Goal: Information Seeking & Learning: Learn about a topic

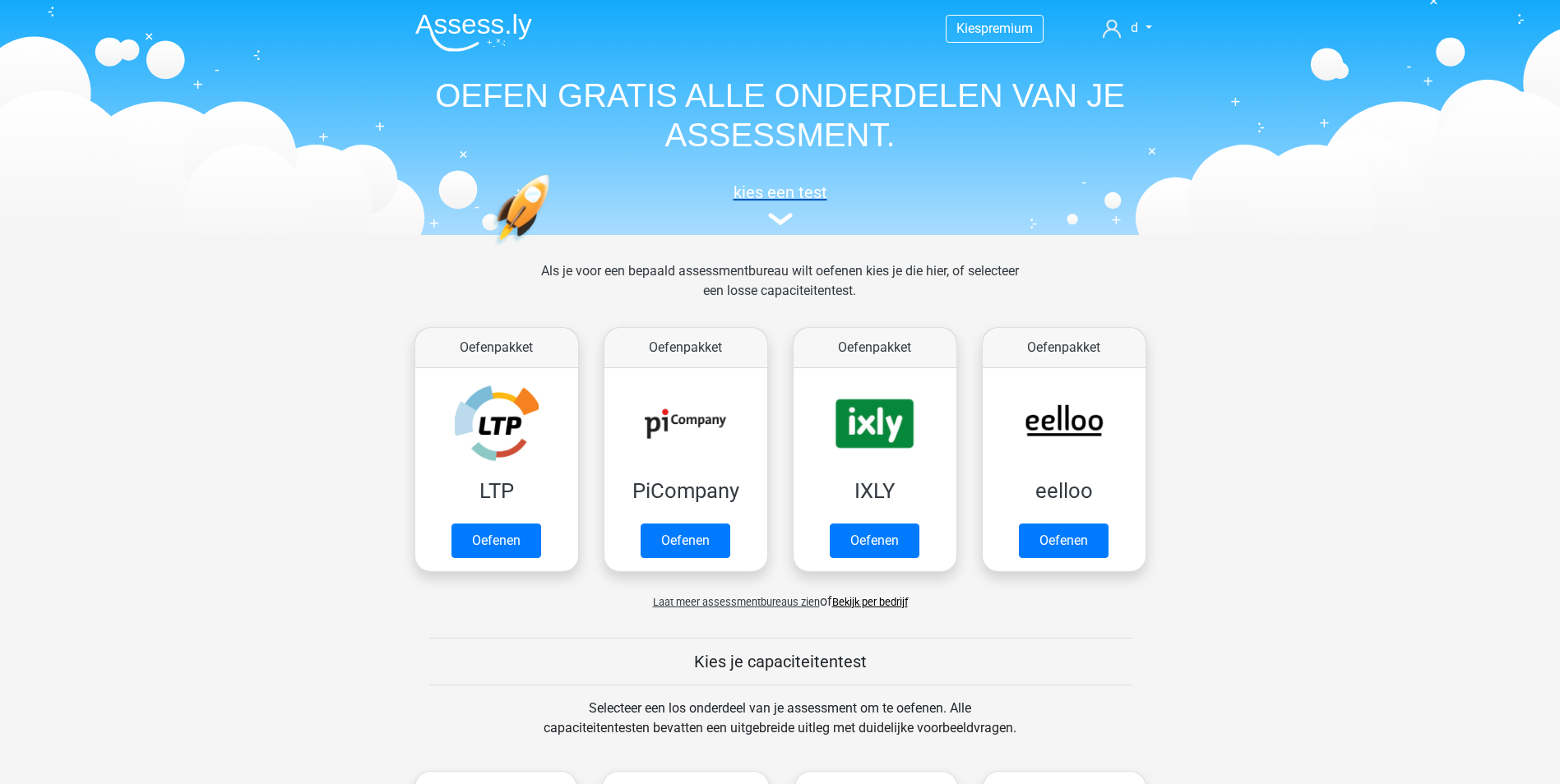
click at [779, 217] on img at bounding box center [780, 219] width 25 height 12
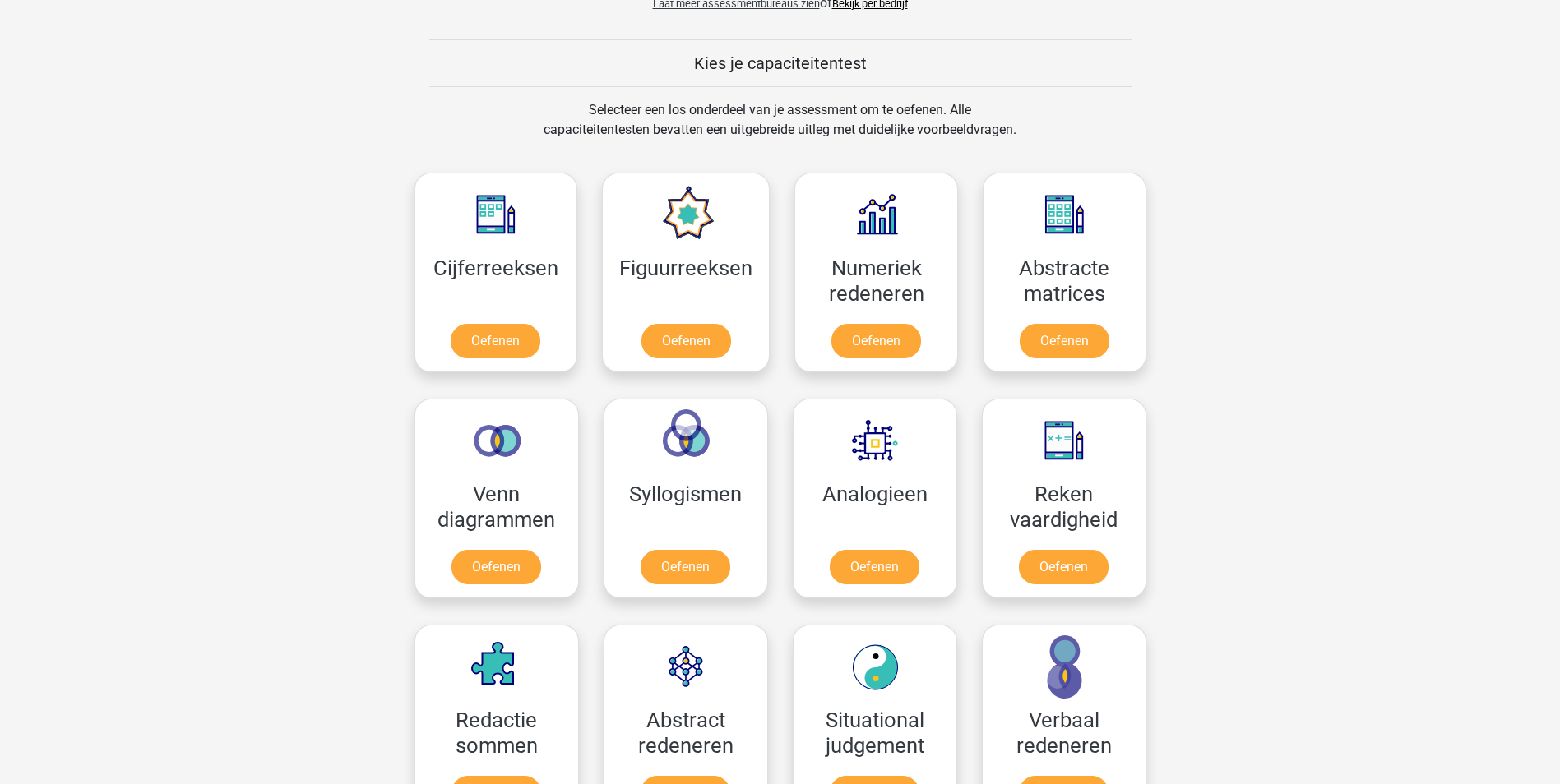
scroll to position [638, 0]
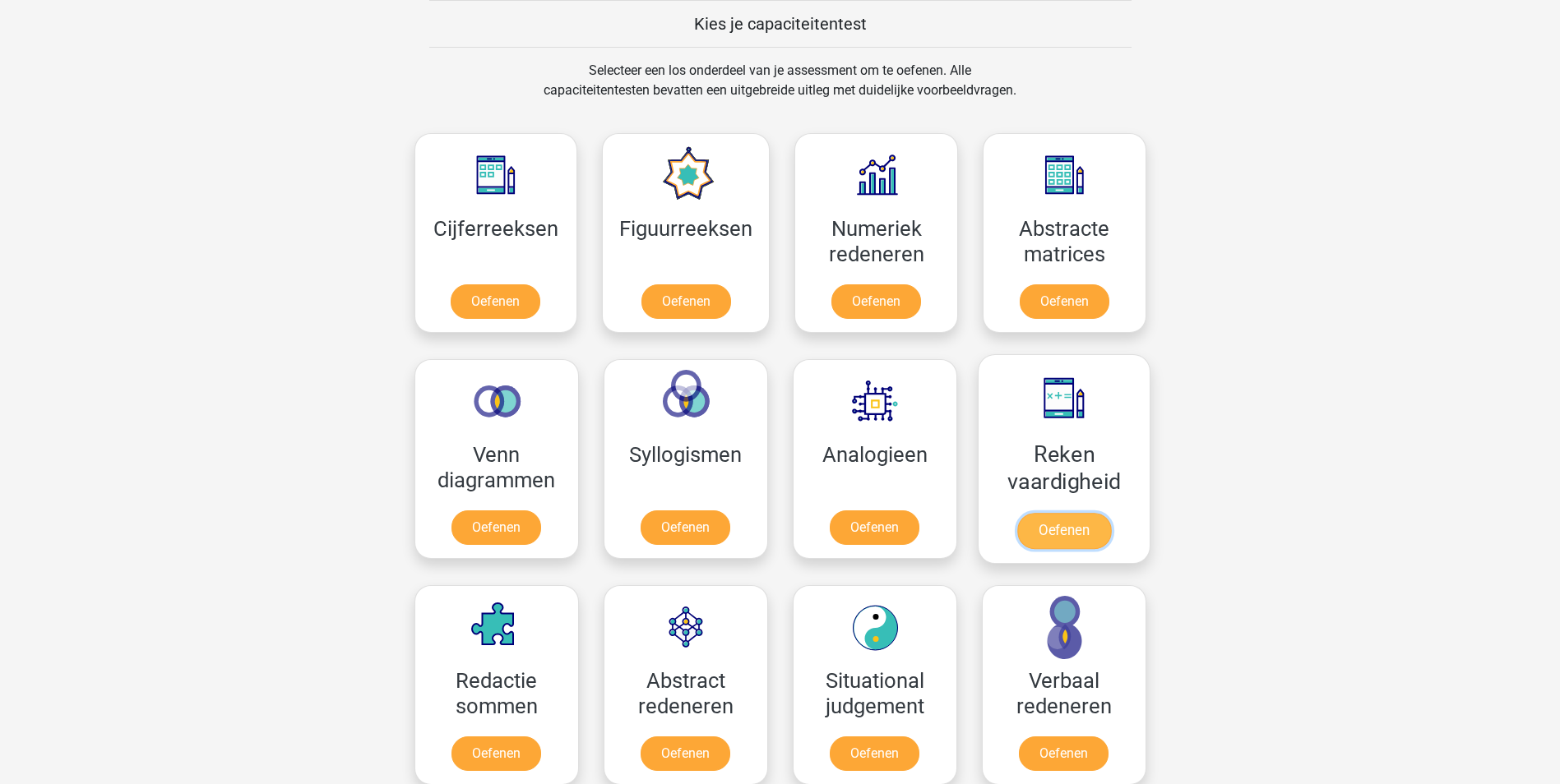
click at [1077, 513] on link "Oefenen" at bounding box center [1064, 531] width 93 height 36
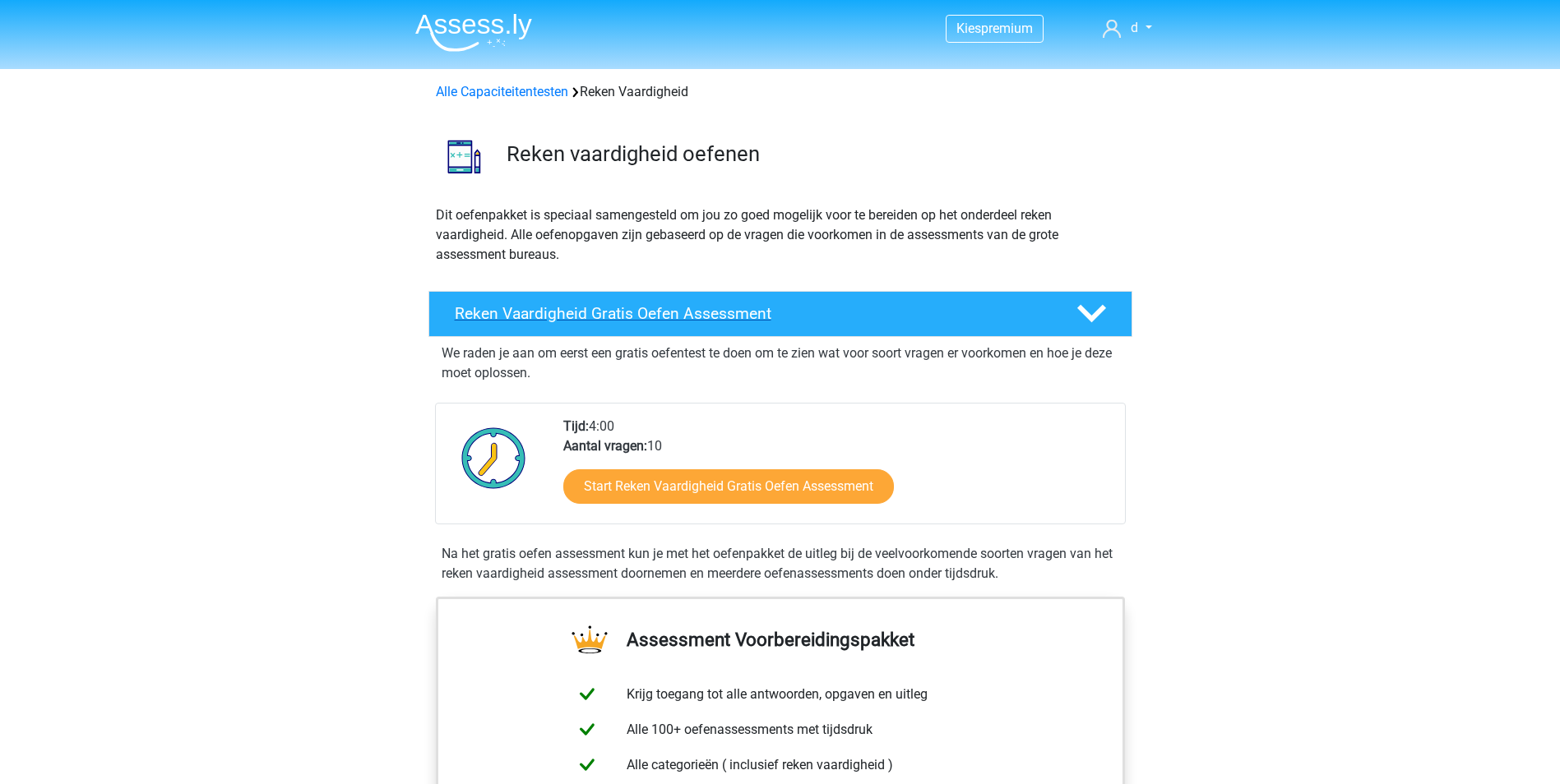
click at [1094, 320] on polygon at bounding box center [1091, 314] width 29 height 18
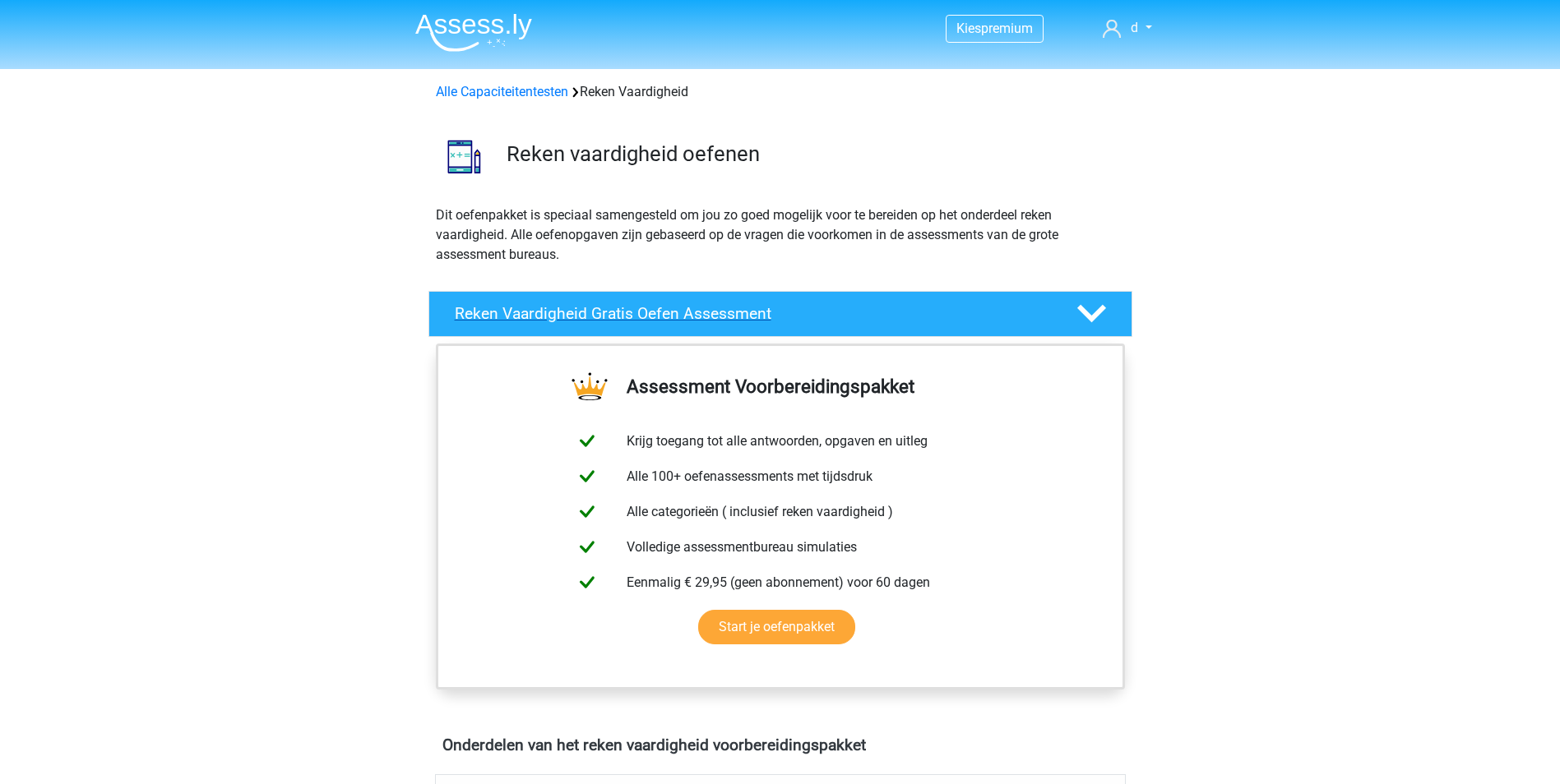
click at [1094, 320] on polygon at bounding box center [1091, 314] width 29 height 18
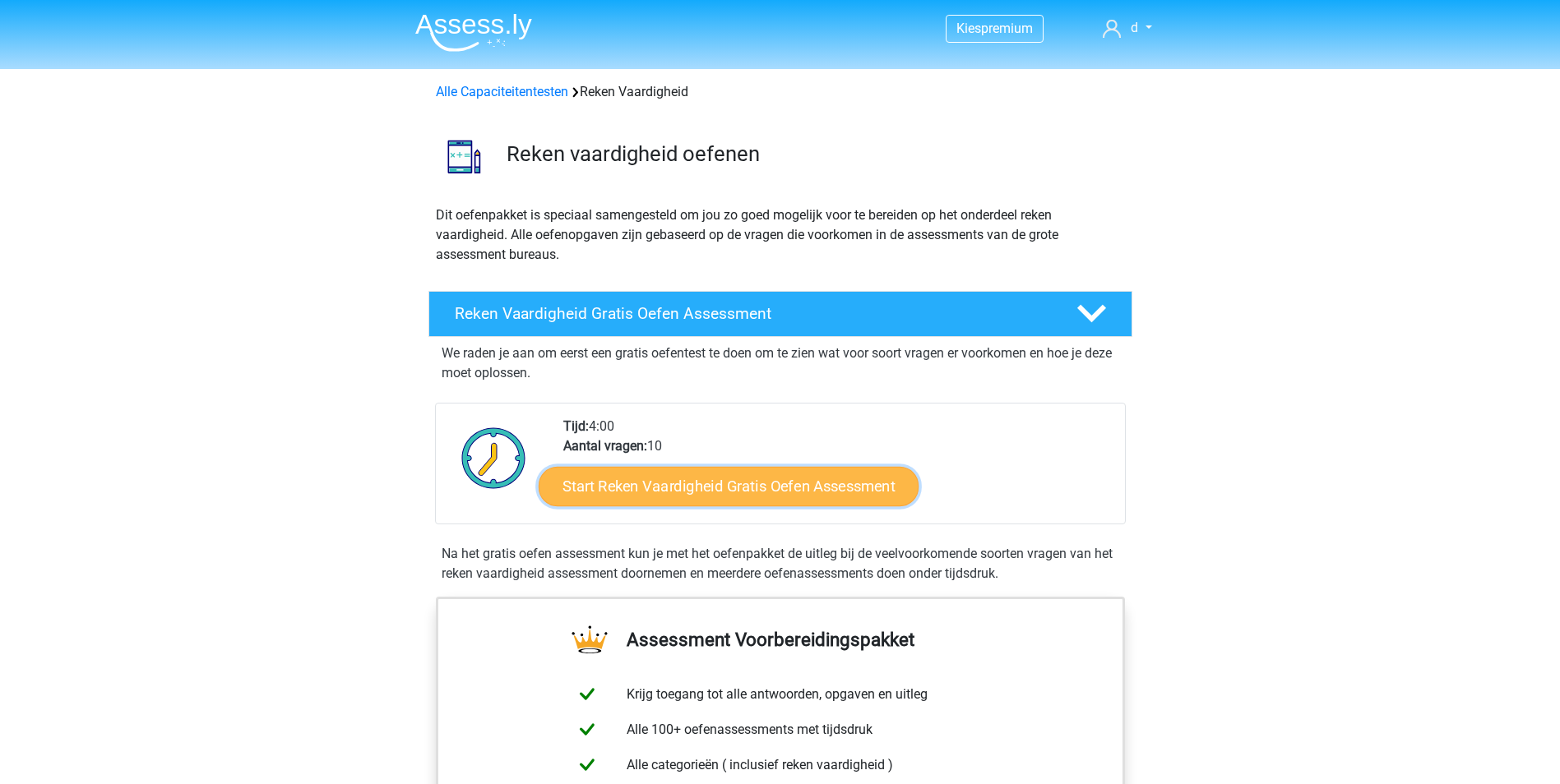
click at [750, 490] on link "Start Reken Vaardigheid Gratis Oefen Assessment" at bounding box center [729, 486] width 380 height 40
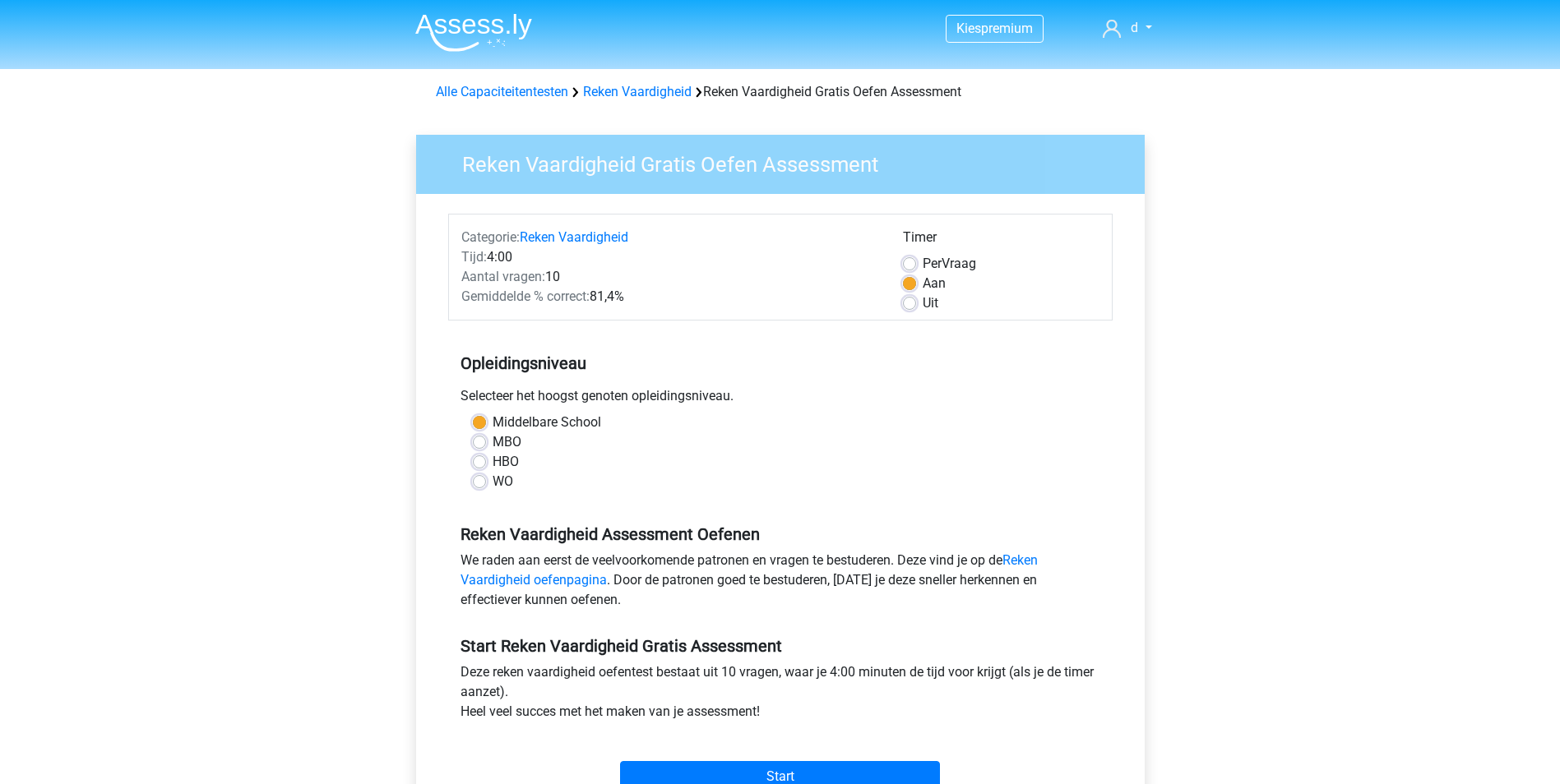
click at [493, 459] on label "HBO" at bounding box center [505, 462] width 27 height 20
click at [481, 459] on input "HBO" at bounding box center [479, 460] width 13 height 17
radio input "true"
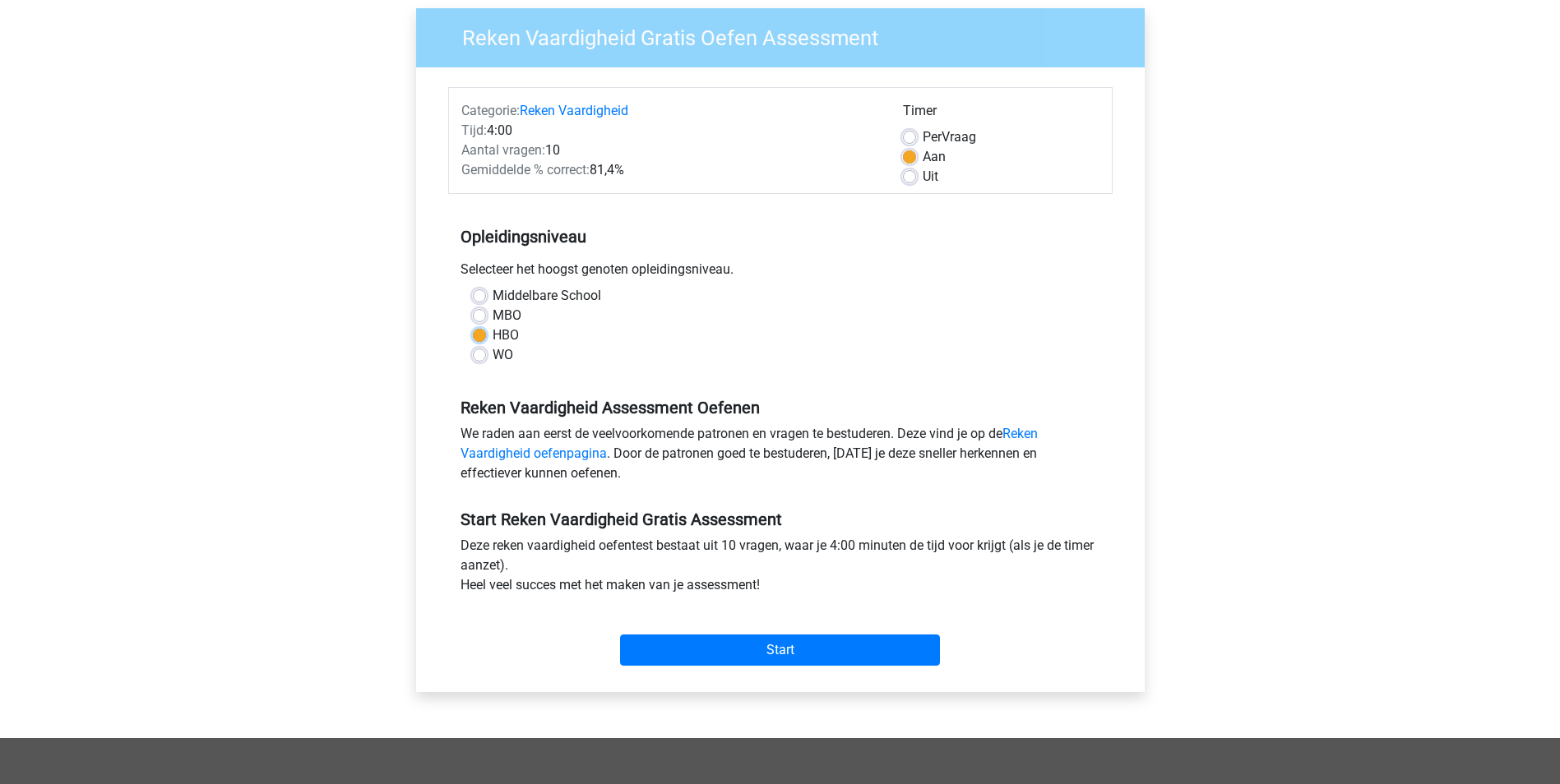
scroll to position [165, 0]
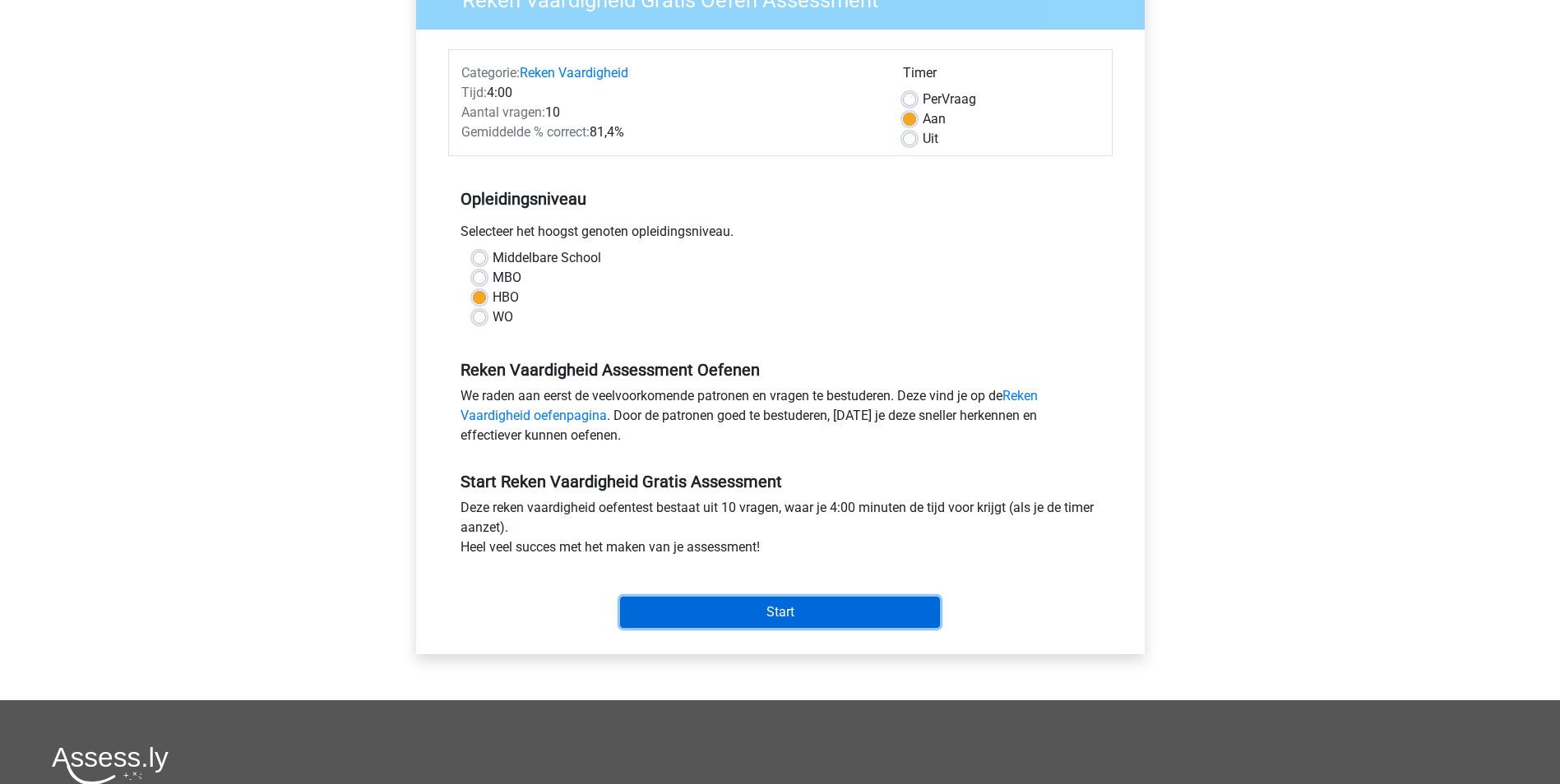
click at [830, 601] on input "Start" at bounding box center [780, 611] width 320 height 31
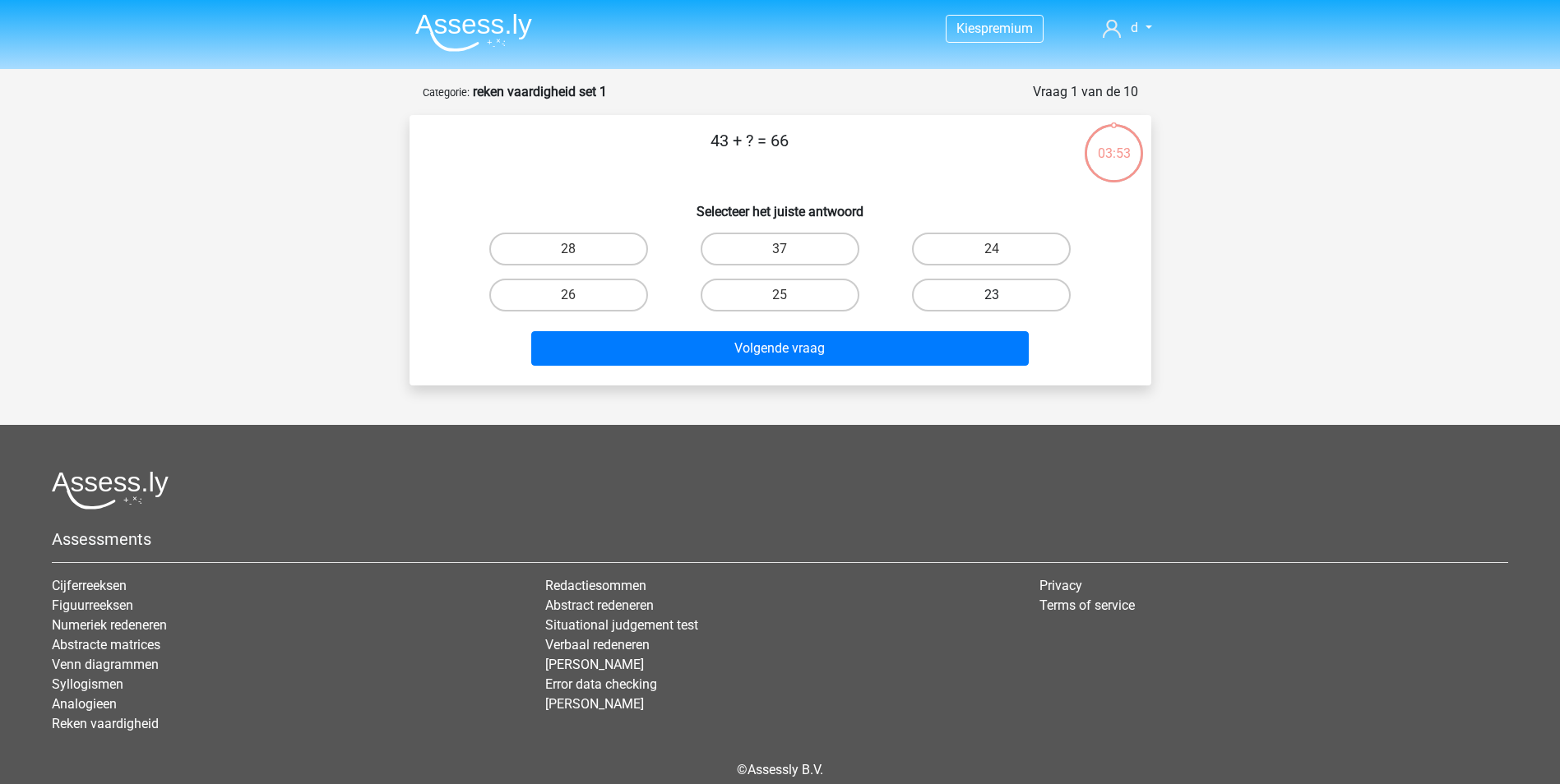
click at [980, 295] on label "23" at bounding box center [992, 295] width 159 height 33
click at [992, 295] on input "23" at bounding box center [997, 300] width 11 height 11
radio input "true"
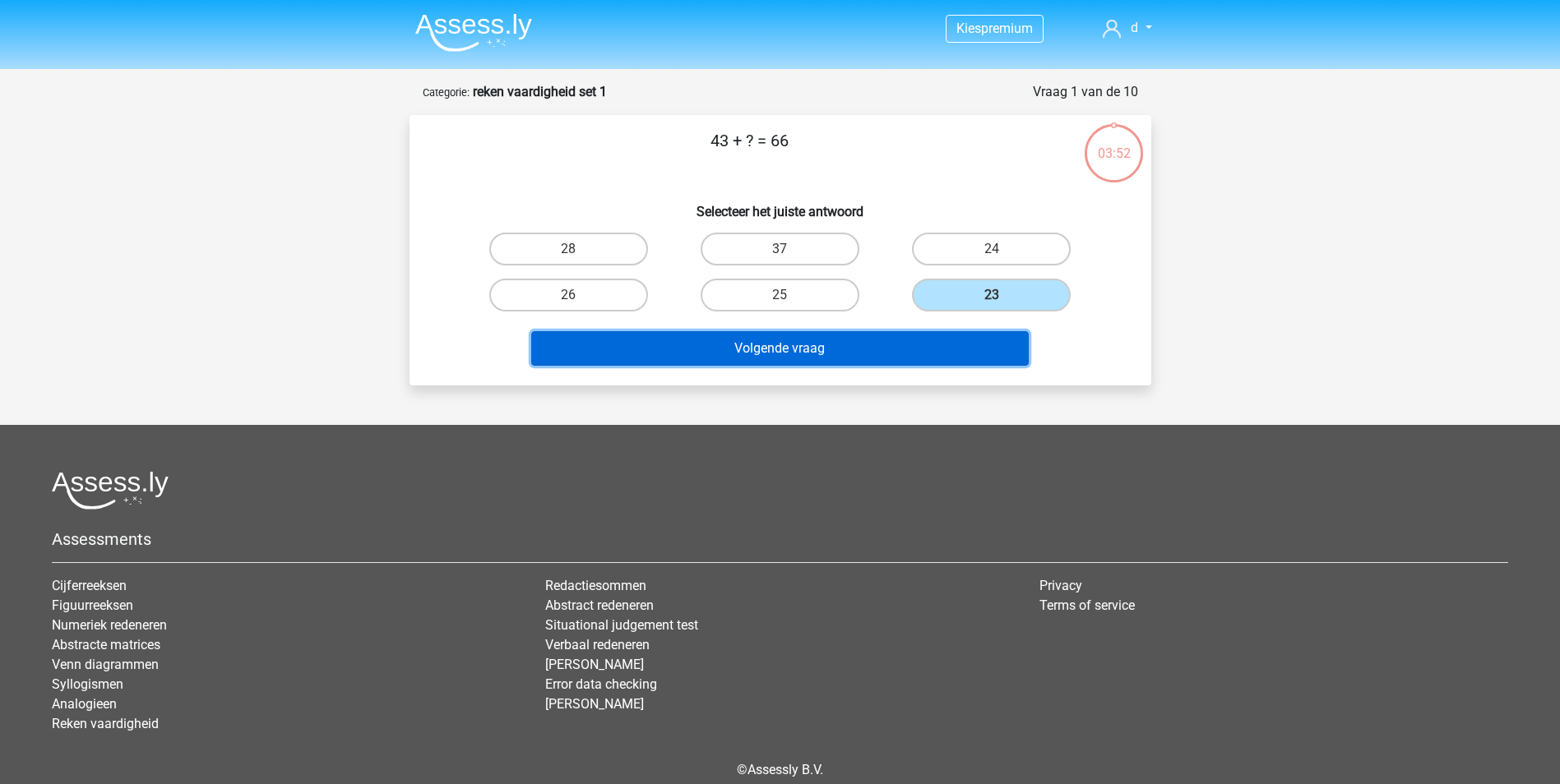
click at [849, 343] on button "Volgende vraag" at bounding box center [780, 348] width 497 height 35
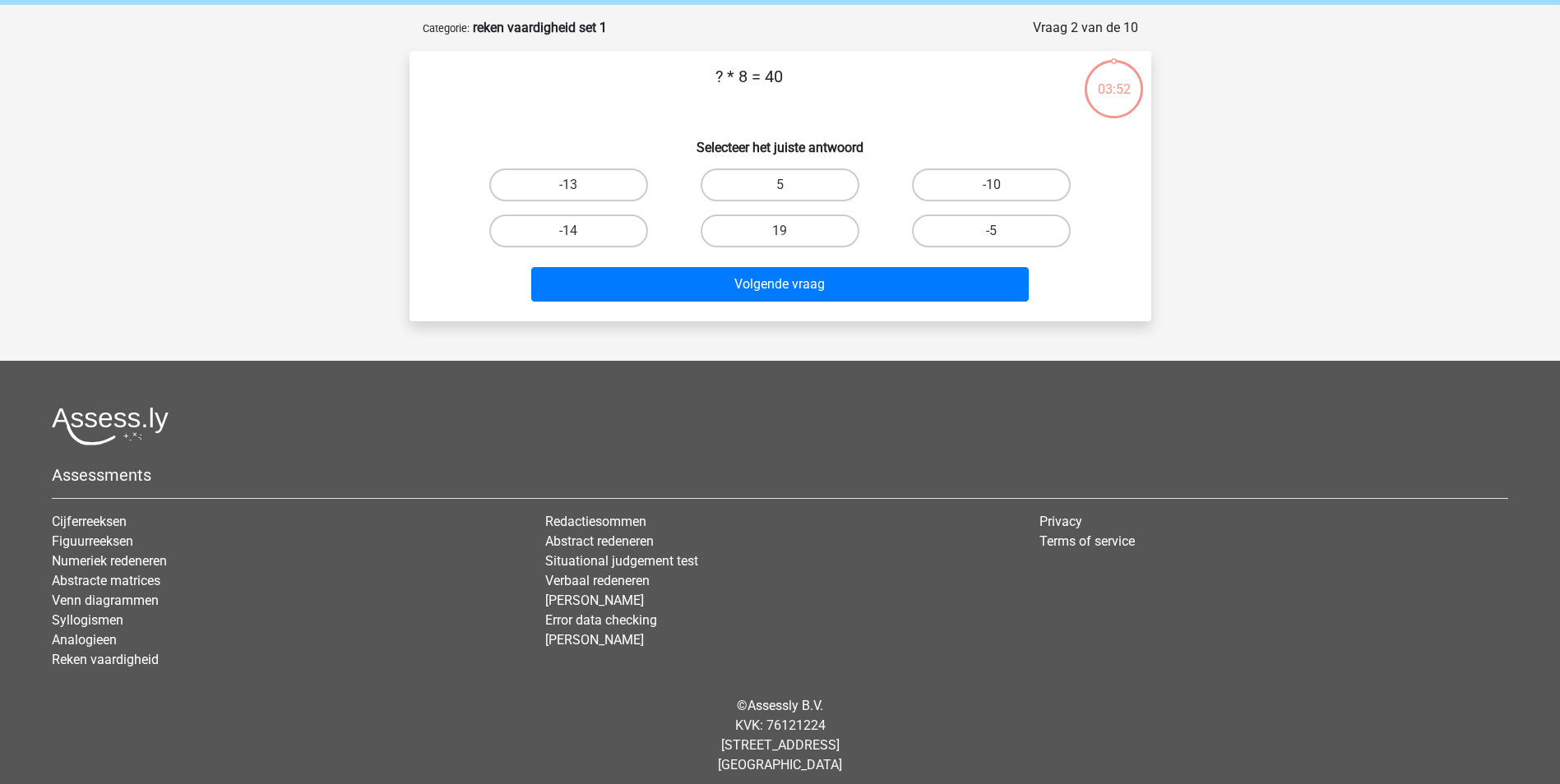
scroll to position [74, 0]
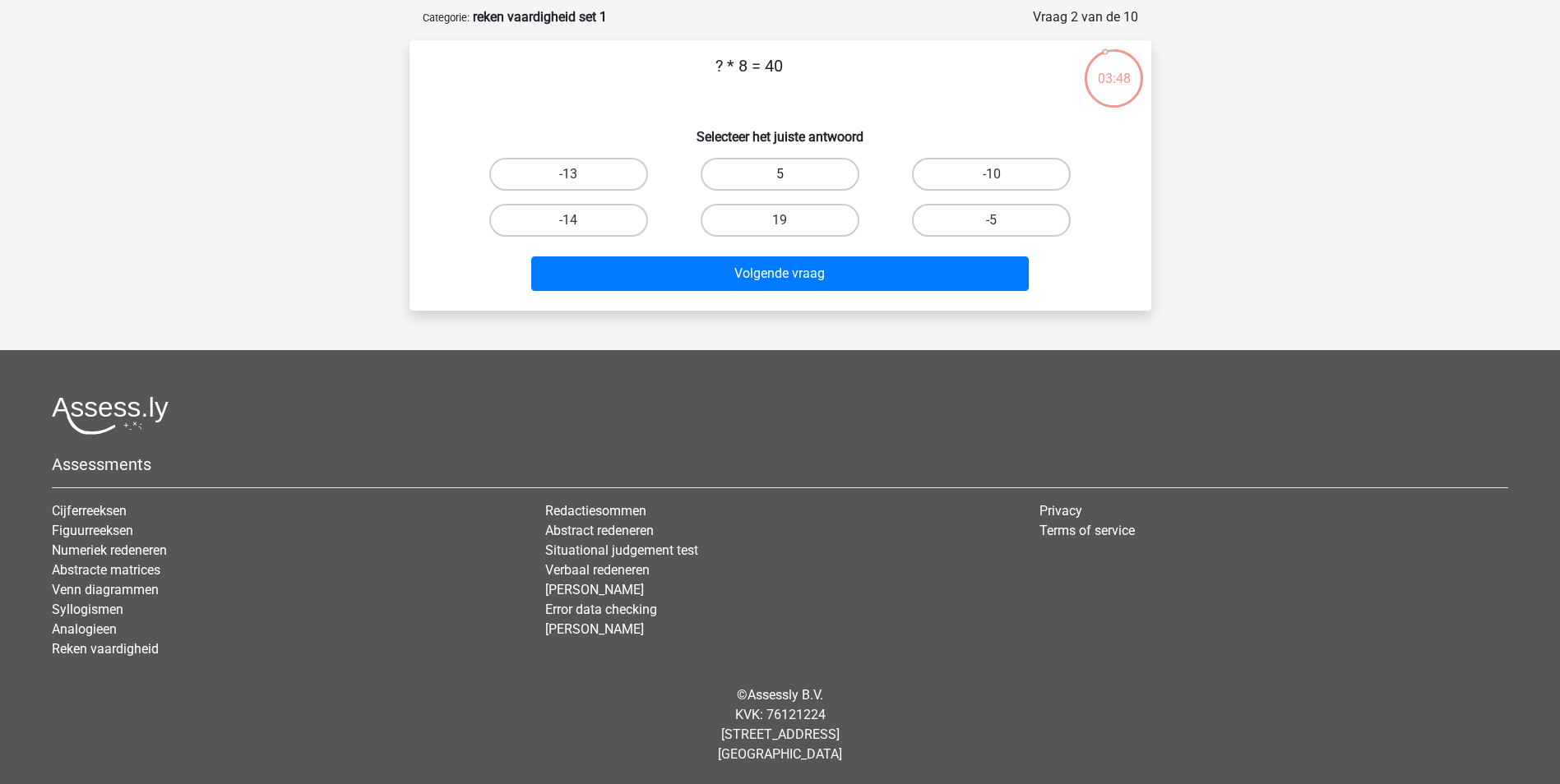
click at [797, 171] on label "5" at bounding box center [780, 174] width 159 height 33
click at [790, 175] on input "5" at bounding box center [784, 180] width 11 height 11
radio input "true"
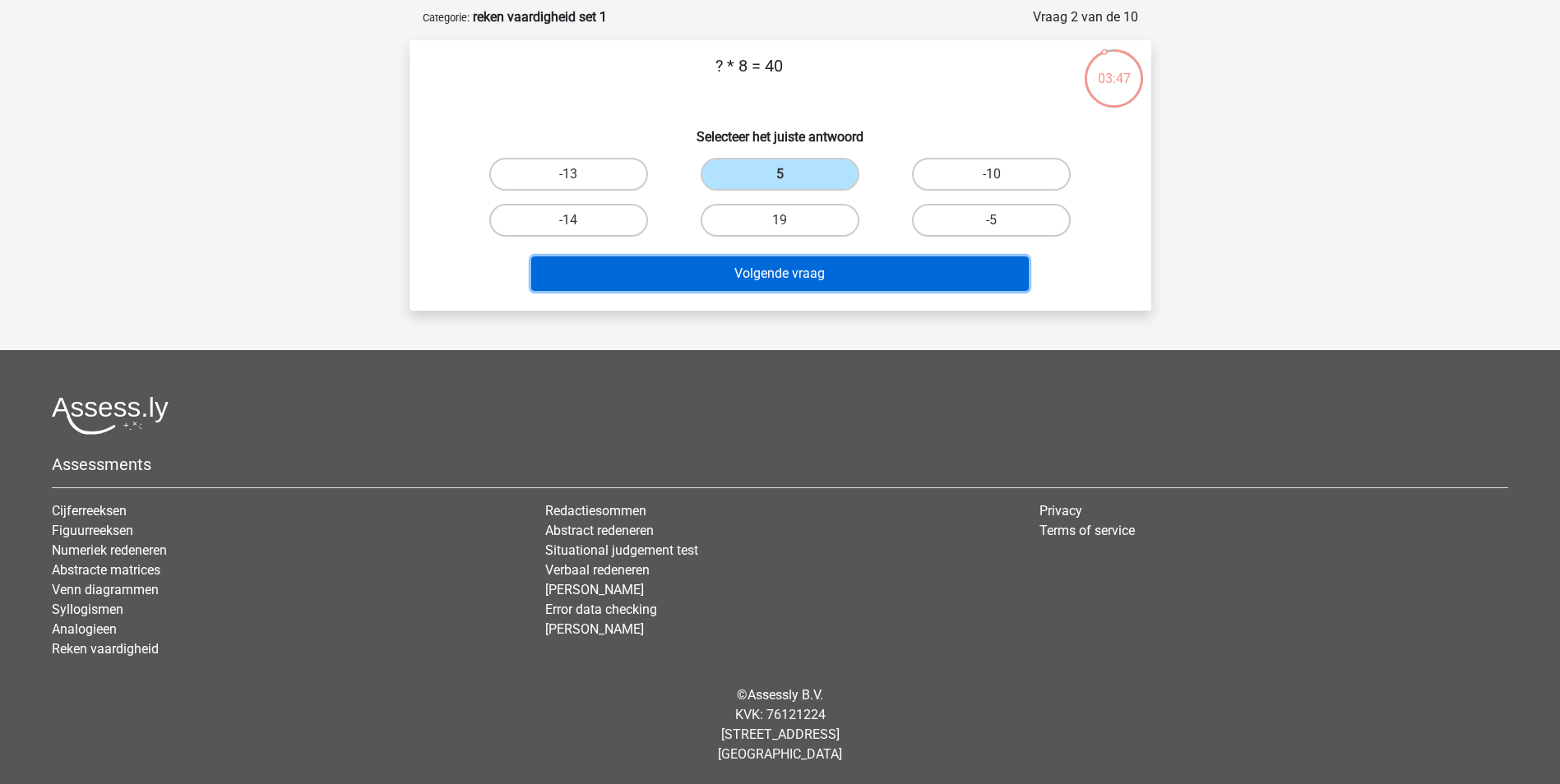
click at [791, 273] on button "Volgende vraag" at bounding box center [780, 273] width 497 height 35
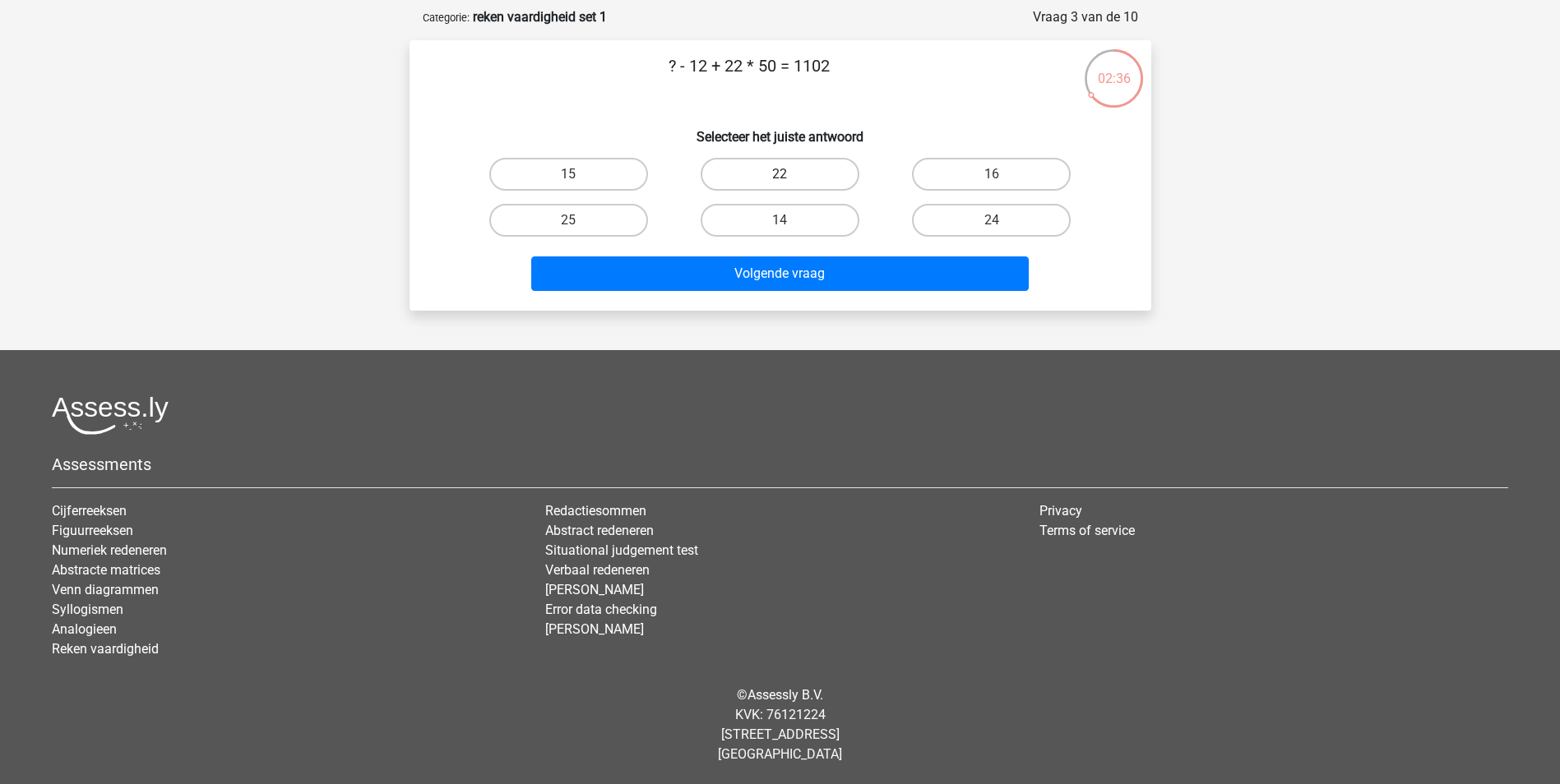
click at [812, 174] on label "22" at bounding box center [780, 174] width 159 height 33
click at [790, 175] on input "22" at bounding box center [784, 180] width 11 height 11
radio input "true"
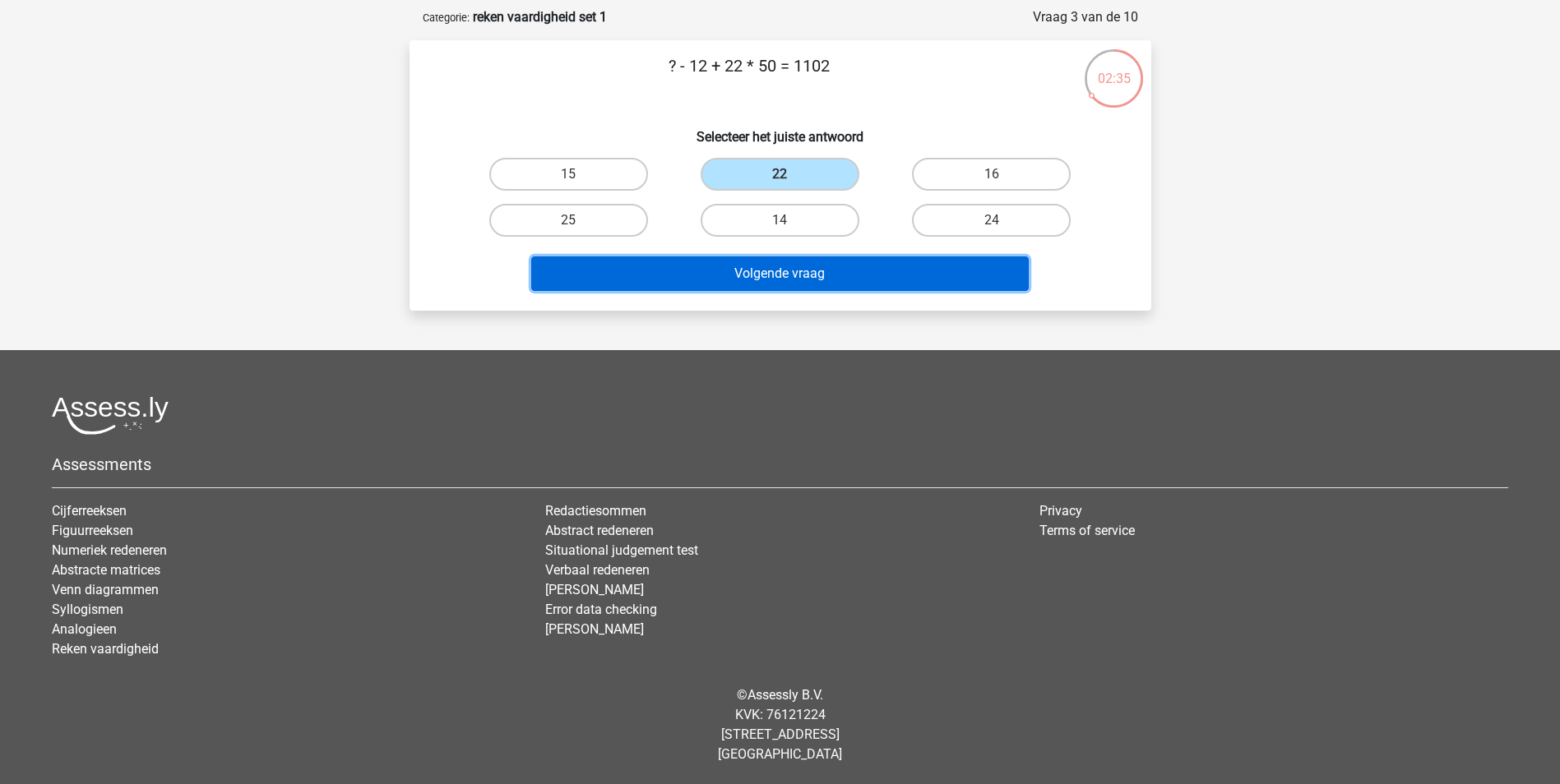
click at [814, 269] on button "Volgende vraag" at bounding box center [780, 273] width 497 height 35
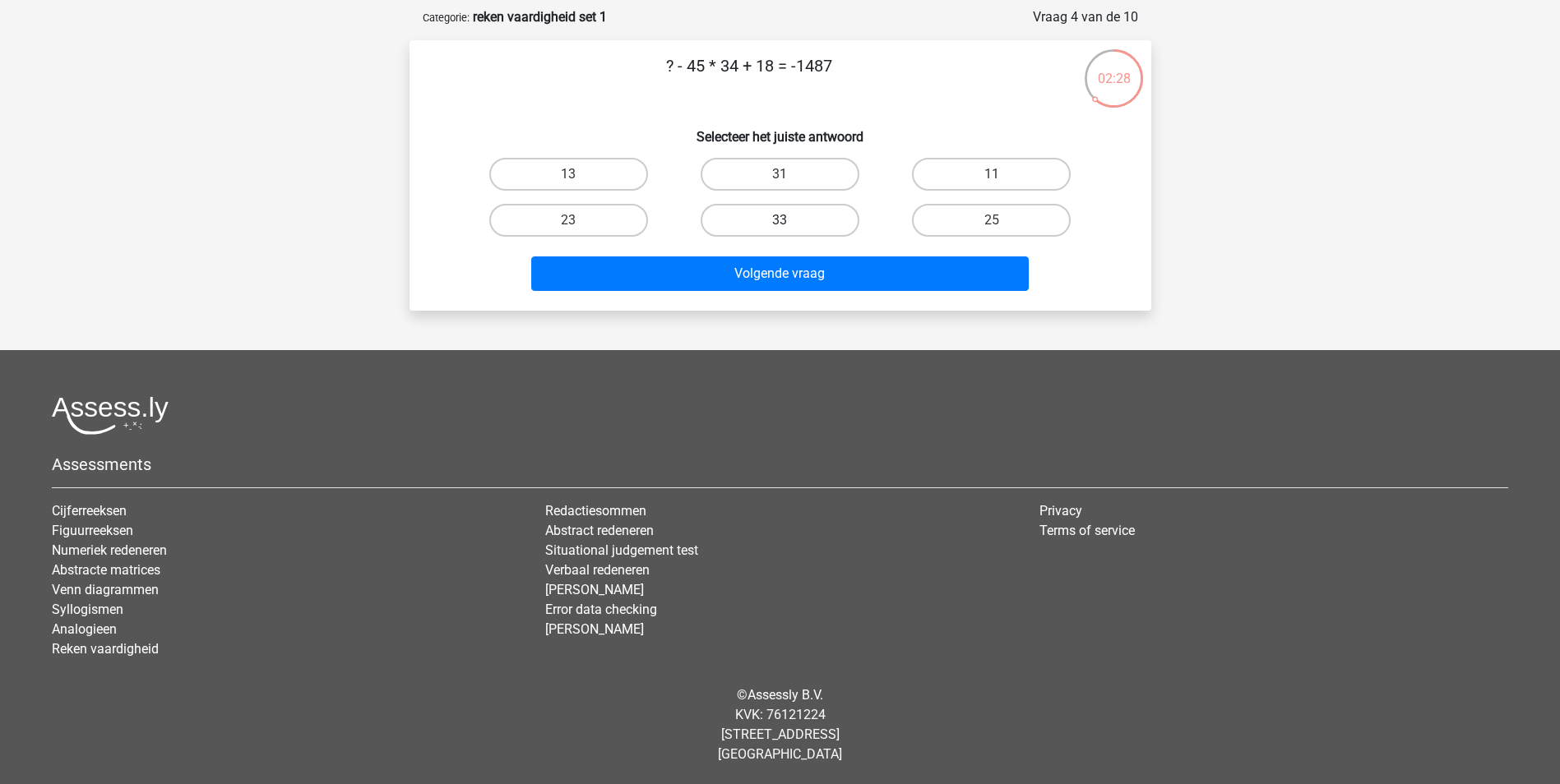
click at [815, 204] on label "33" at bounding box center [780, 219] width 159 height 33
click at [790, 220] on input "33" at bounding box center [784, 225] width 11 height 11
radio input "true"
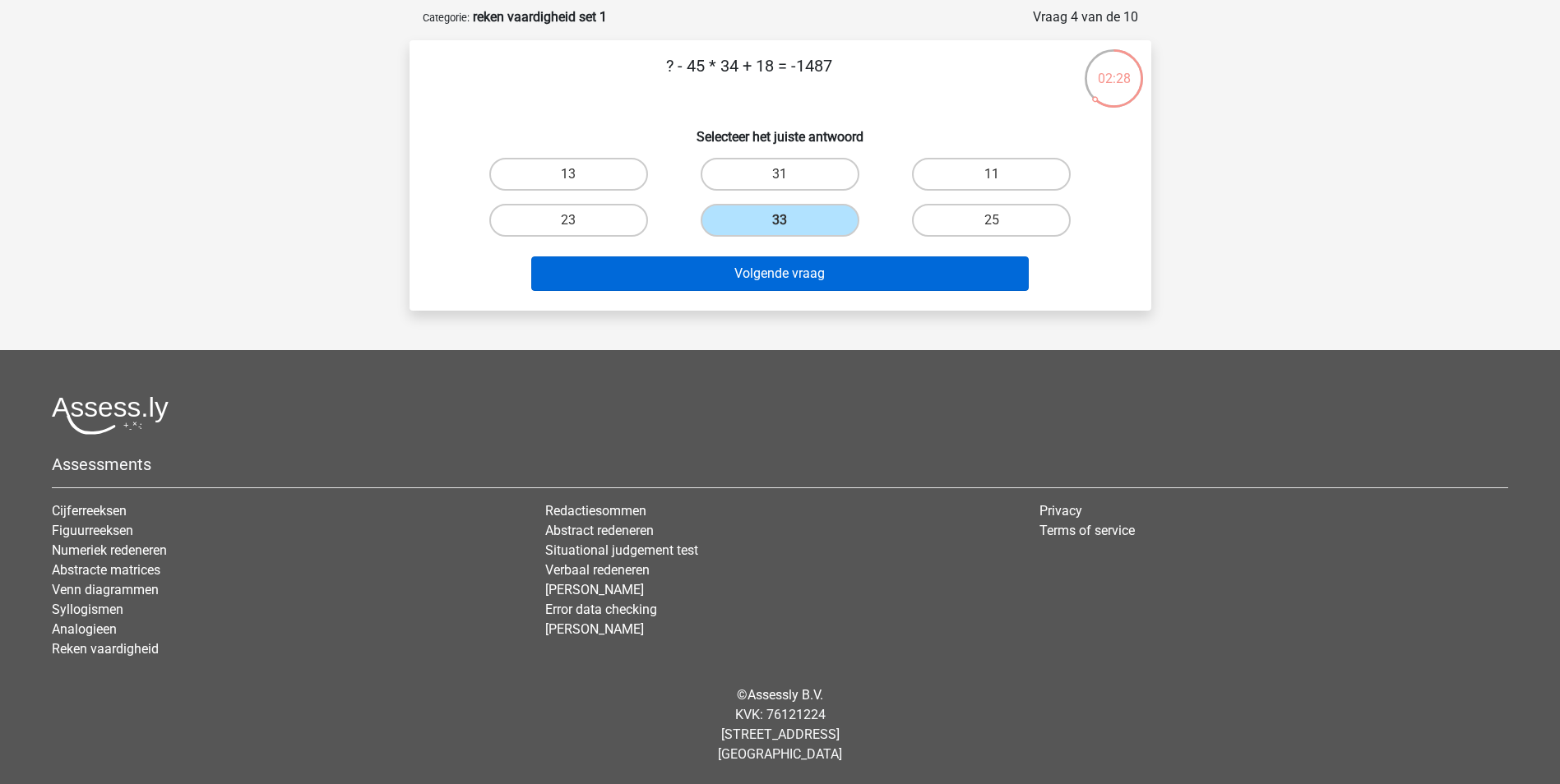
click at [818, 258] on div "Volgende vraag" at bounding box center [780, 270] width 689 height 55
click at [819, 274] on button "Volgende vraag" at bounding box center [780, 273] width 497 height 35
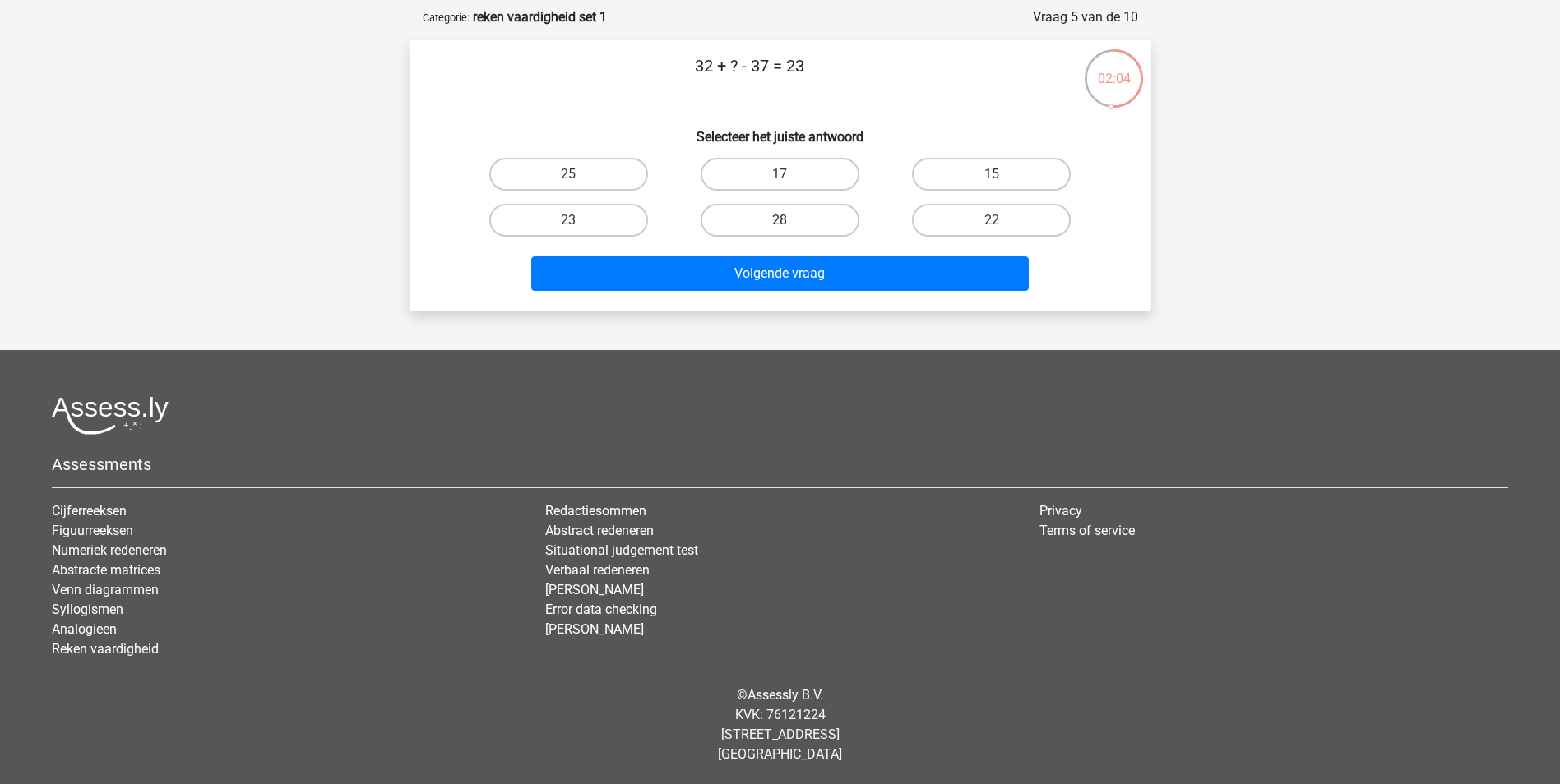
click at [797, 207] on label "28" at bounding box center [780, 219] width 159 height 33
click at [790, 220] on input "28" at bounding box center [784, 225] width 11 height 11
radio input "true"
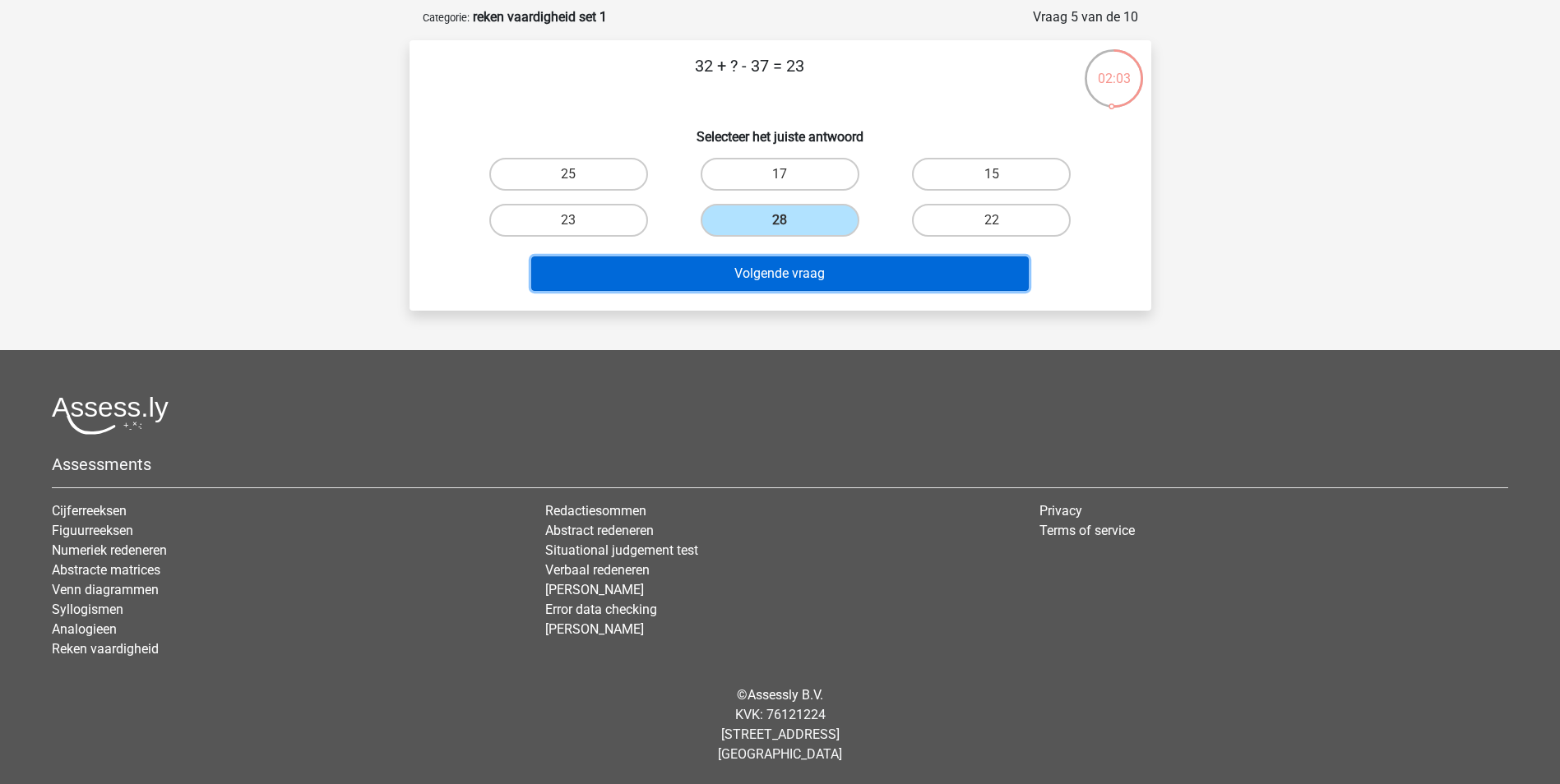
click at [795, 272] on button "Volgende vraag" at bounding box center [780, 273] width 497 height 35
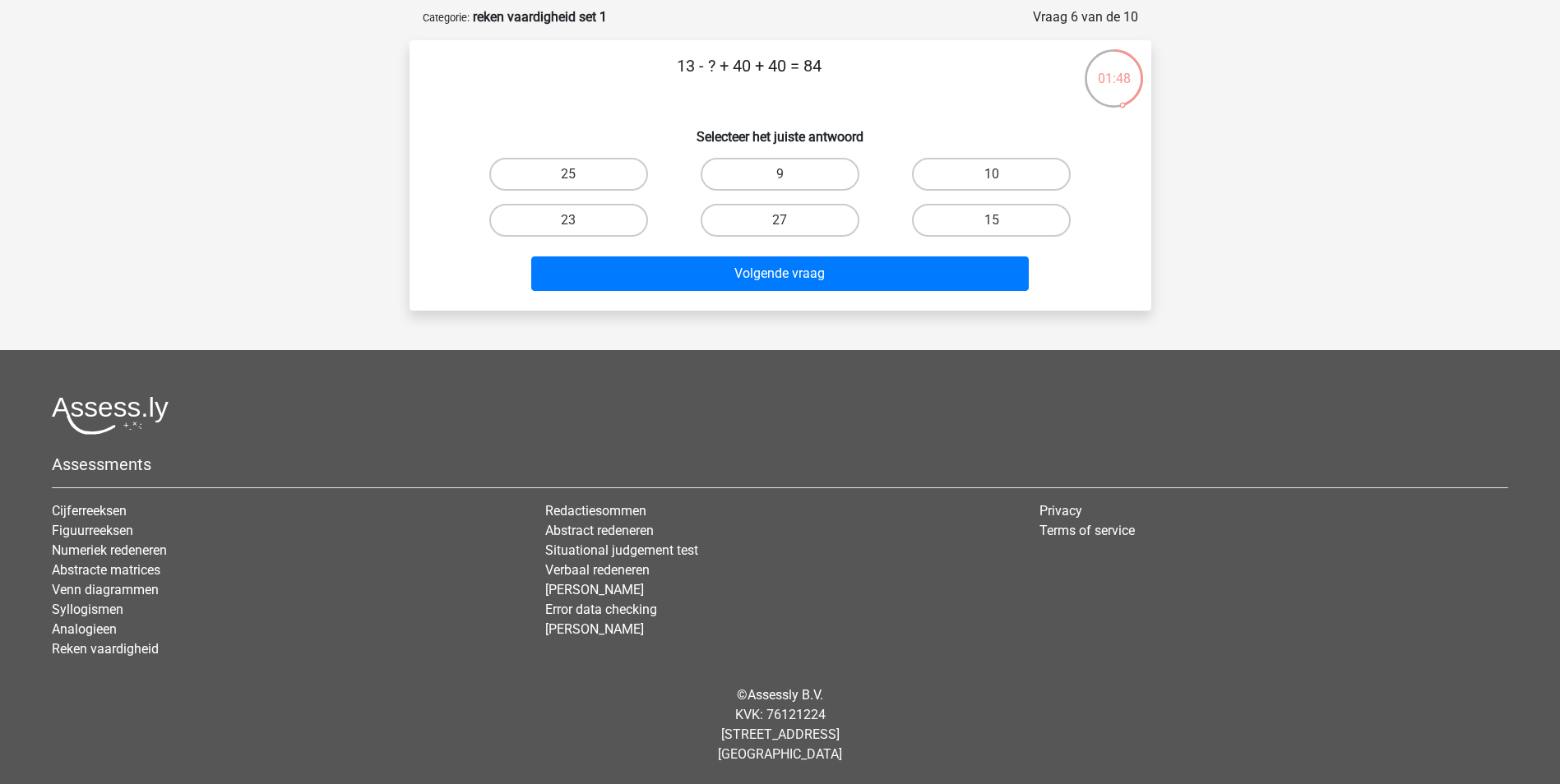
click at [788, 175] on input "9" at bounding box center [784, 180] width 11 height 11
radio input "true"
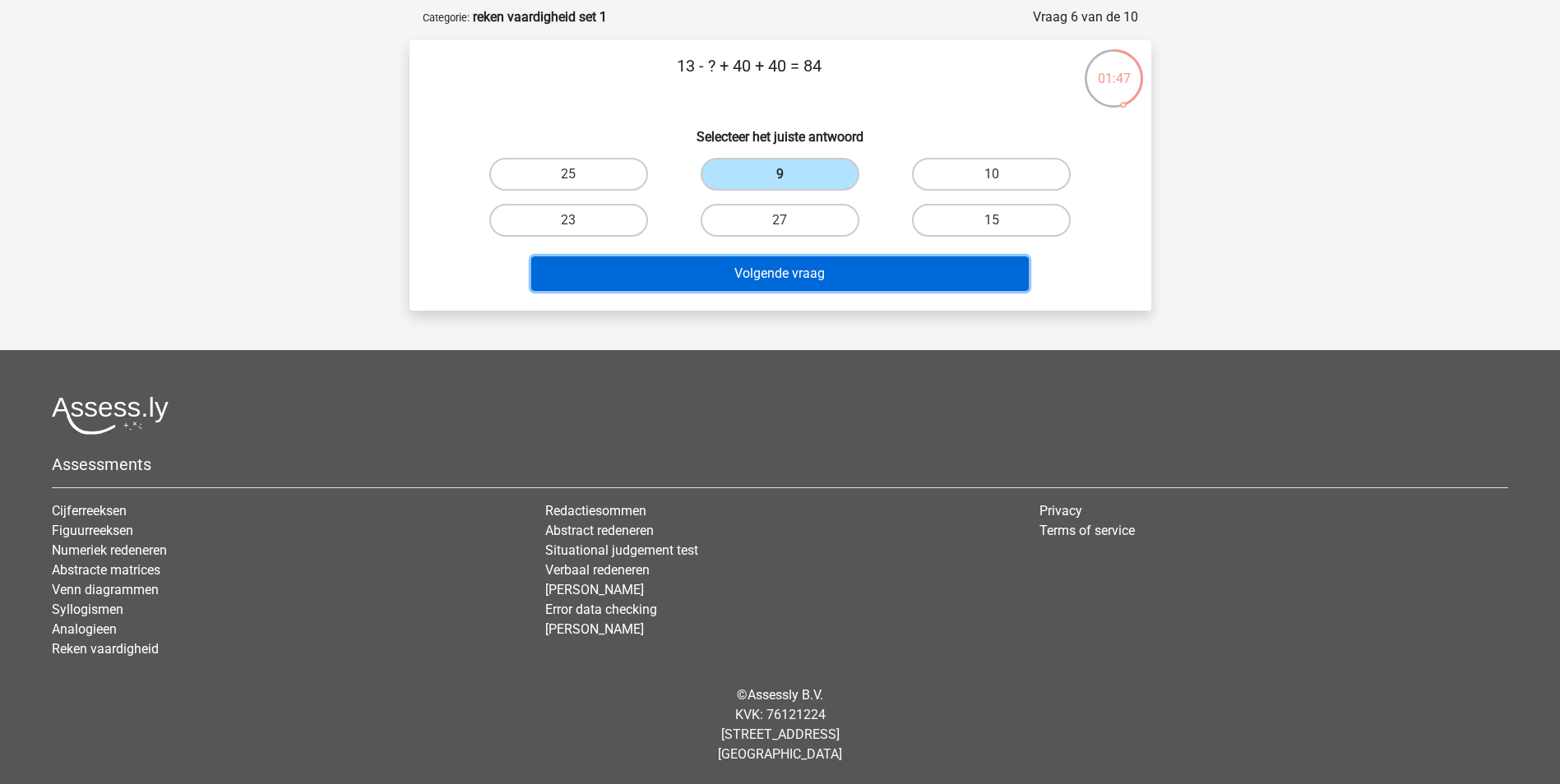
click at [792, 276] on button "Volgende vraag" at bounding box center [780, 273] width 497 height 35
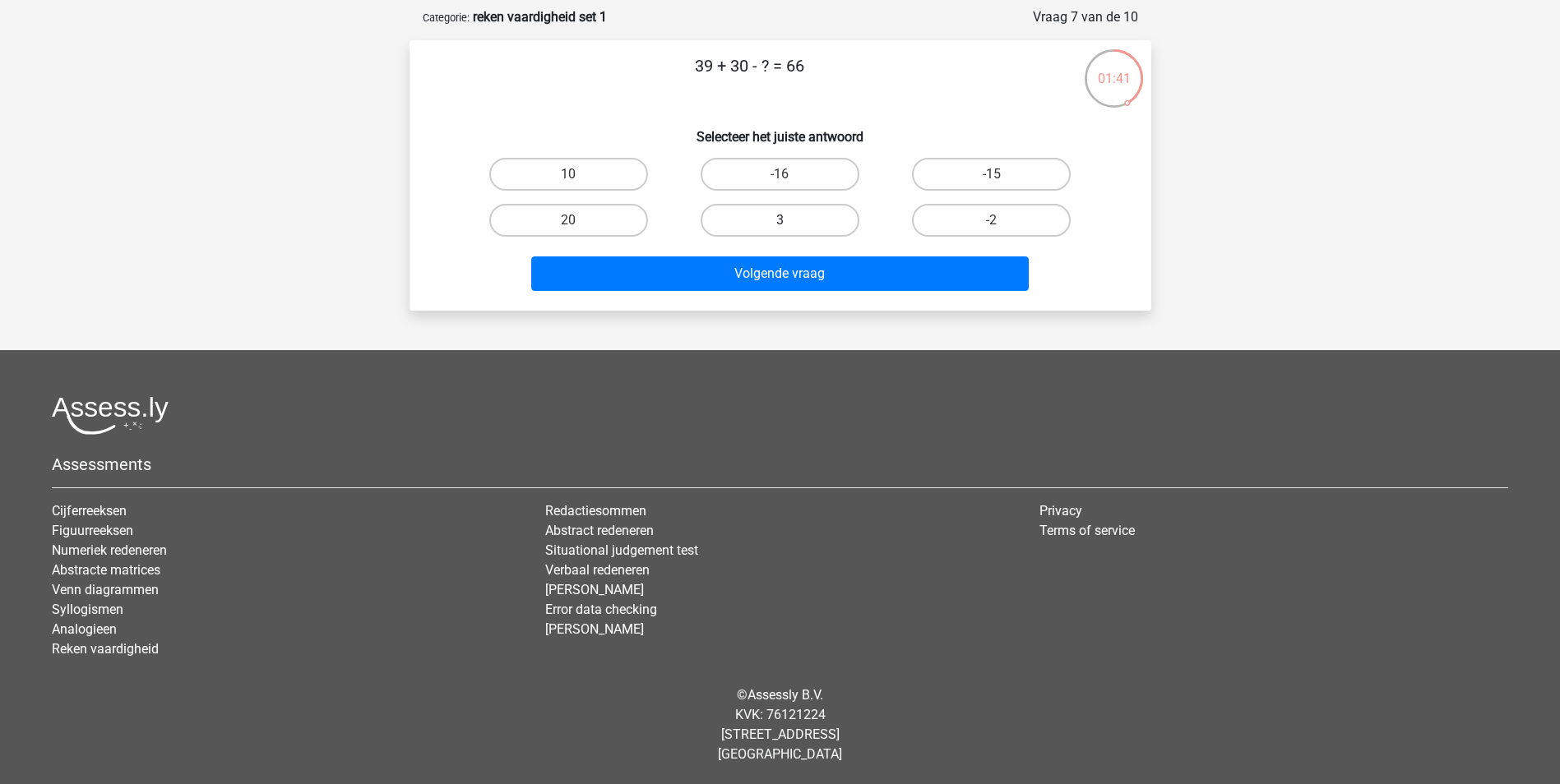
click at [800, 223] on label "3" at bounding box center [780, 219] width 159 height 33
click at [790, 223] on input "3" at bounding box center [784, 225] width 11 height 11
radio input "true"
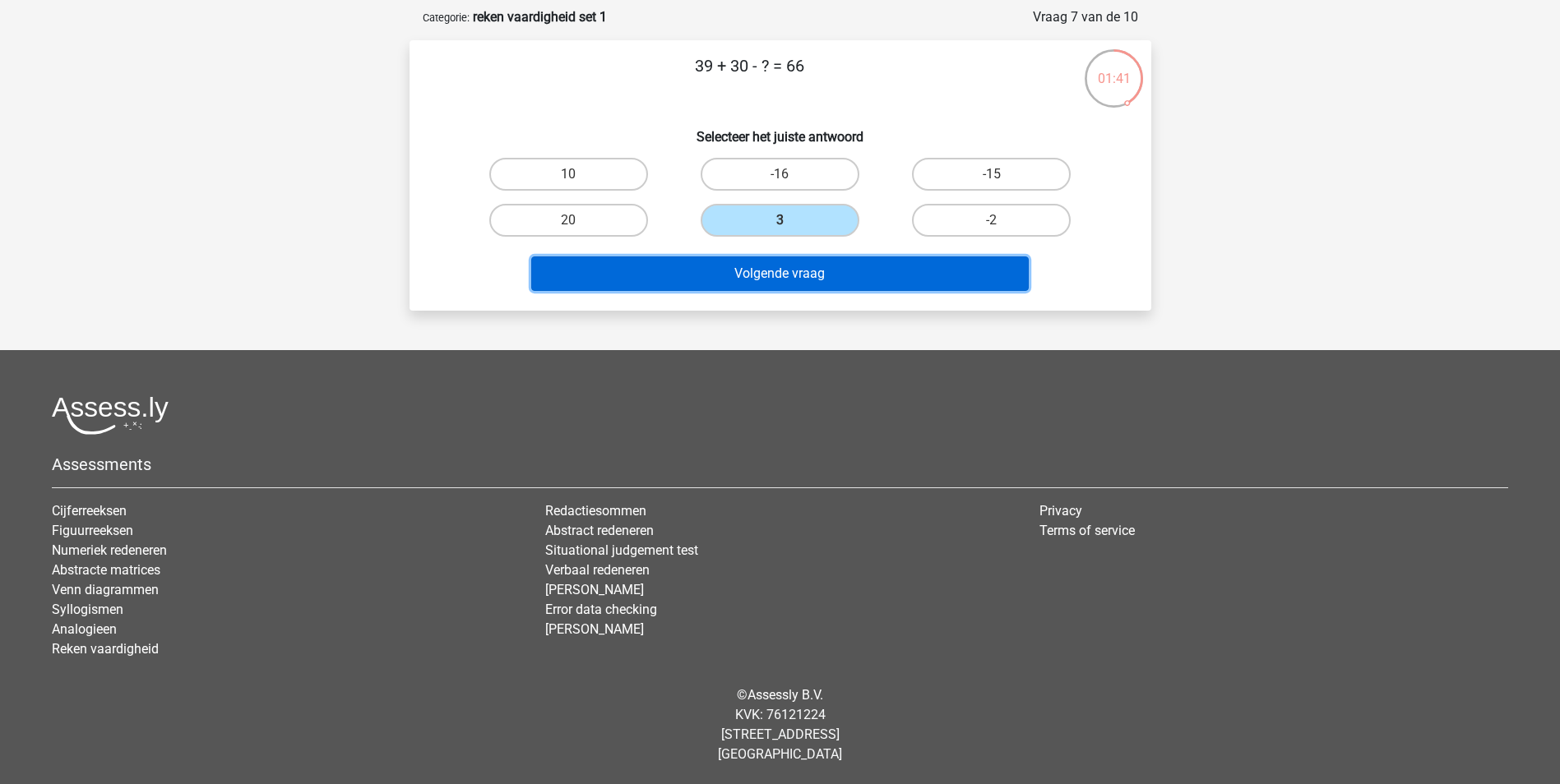
click at [798, 276] on button "Volgende vraag" at bounding box center [780, 273] width 497 height 35
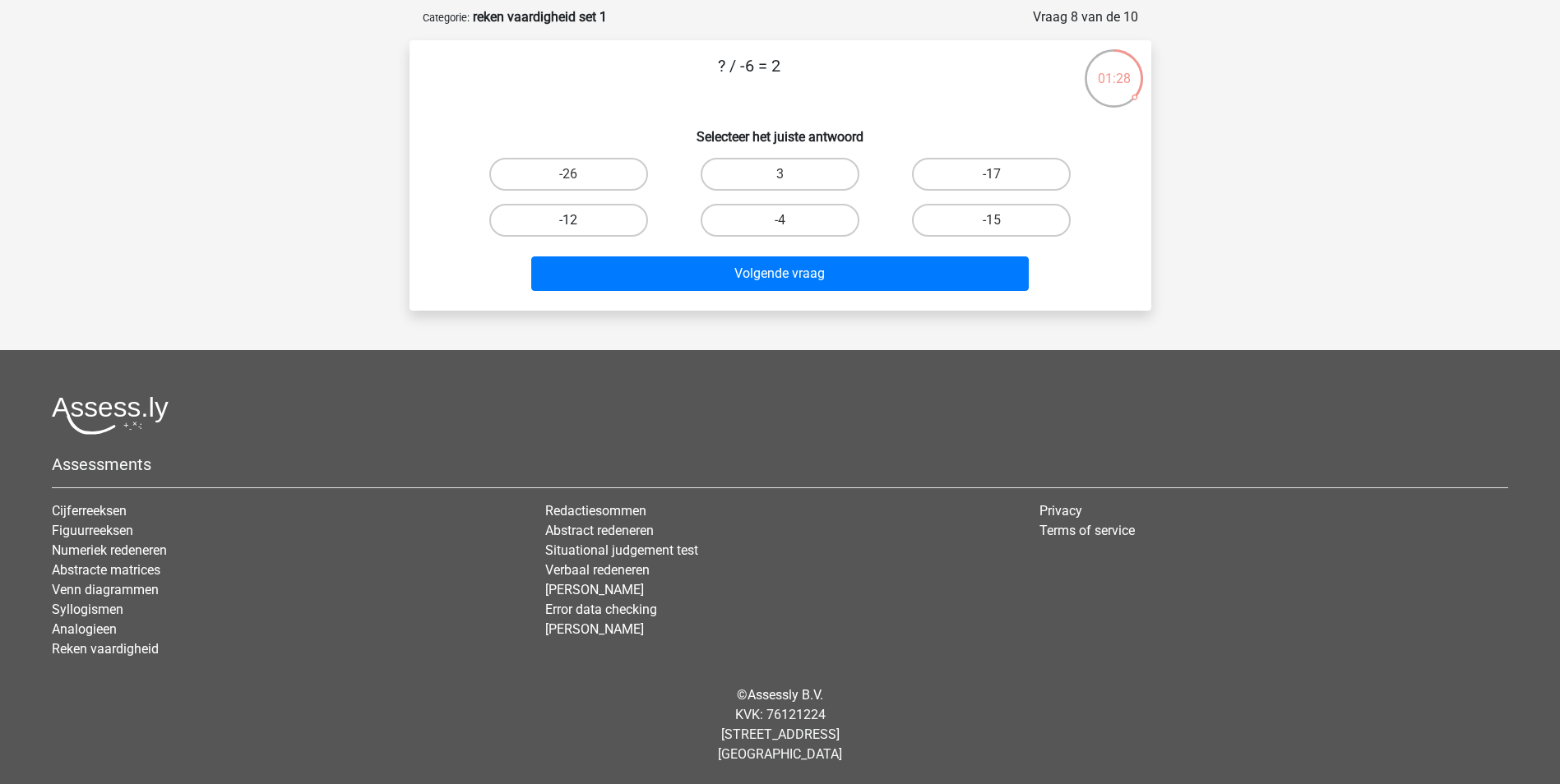
click at [624, 220] on label "-12" at bounding box center [569, 219] width 159 height 33
click at [579, 220] on input "-12" at bounding box center [573, 225] width 11 height 11
radio input "true"
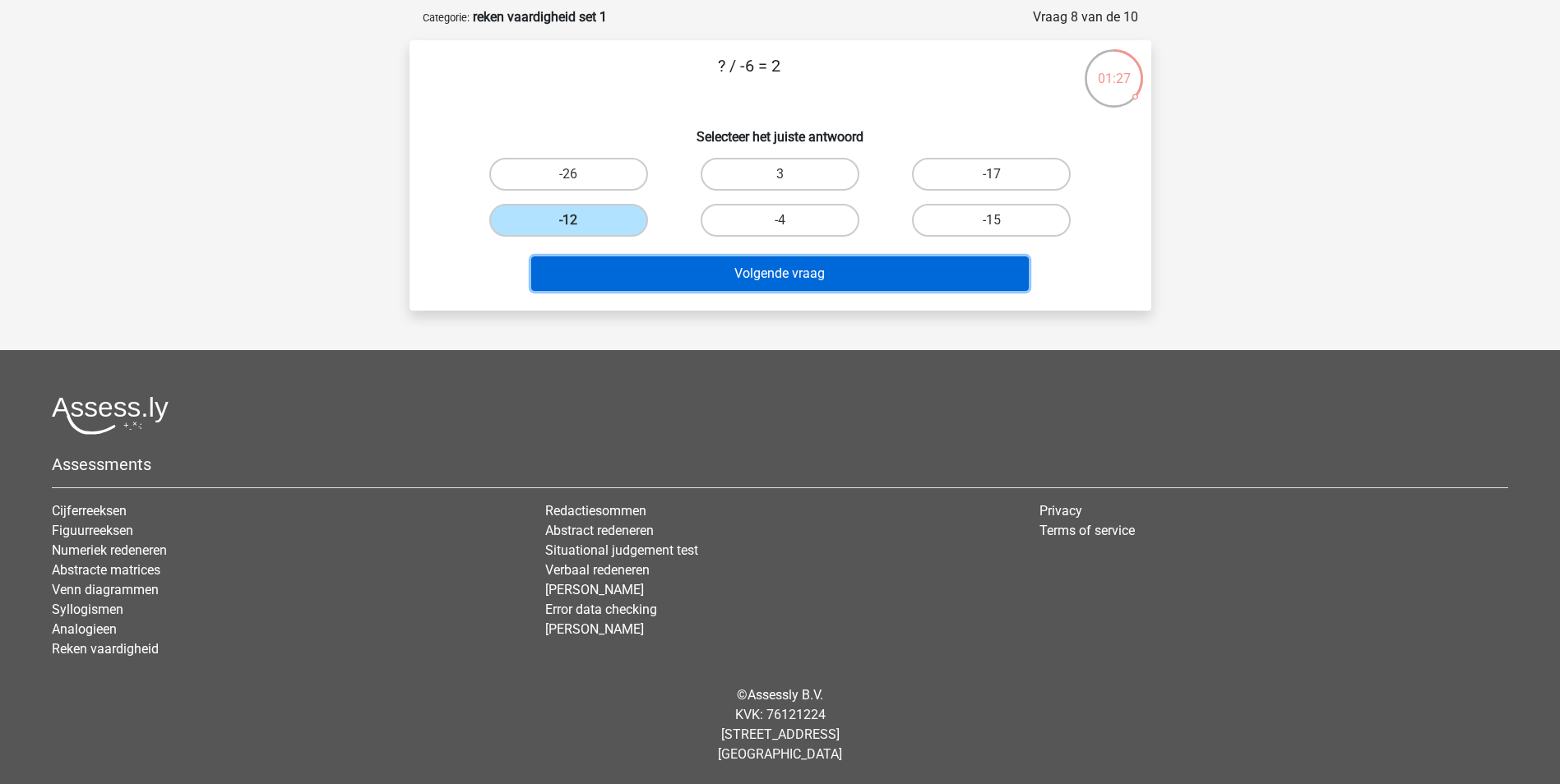
click at [639, 264] on button "Volgende vraag" at bounding box center [780, 273] width 497 height 35
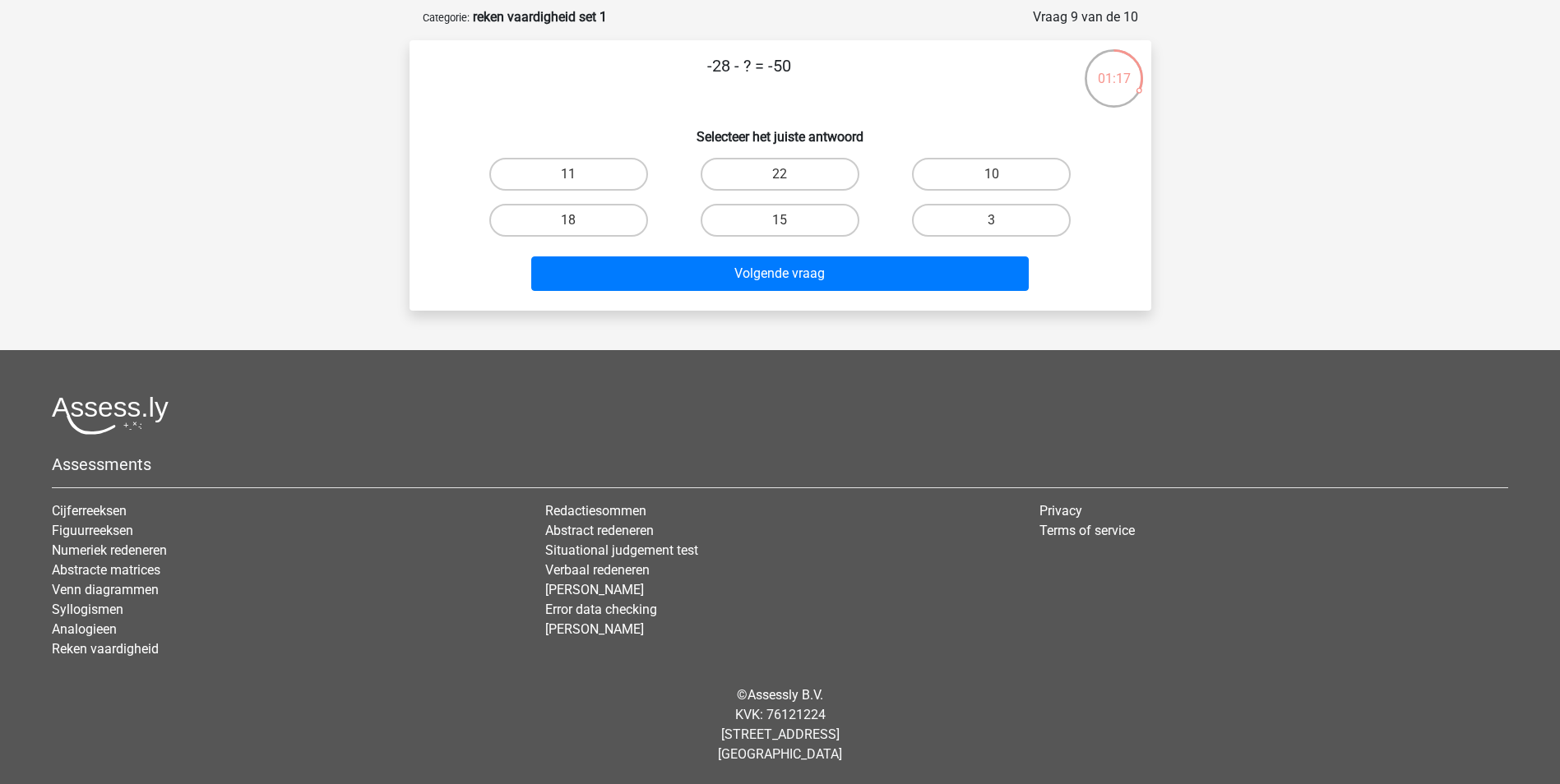
drag, startPoint x: 762, startPoint y: 331, endPoint x: 791, endPoint y: 311, distance: 35.2
click at [791, 311] on div "Kies premium d dvechteld@yahoo.com" at bounding box center [780, 355] width 1560 height 859
click at [779, 171] on label "22" at bounding box center [780, 174] width 159 height 33
click at [780, 175] on input "22" at bounding box center [784, 180] width 11 height 11
radio input "true"
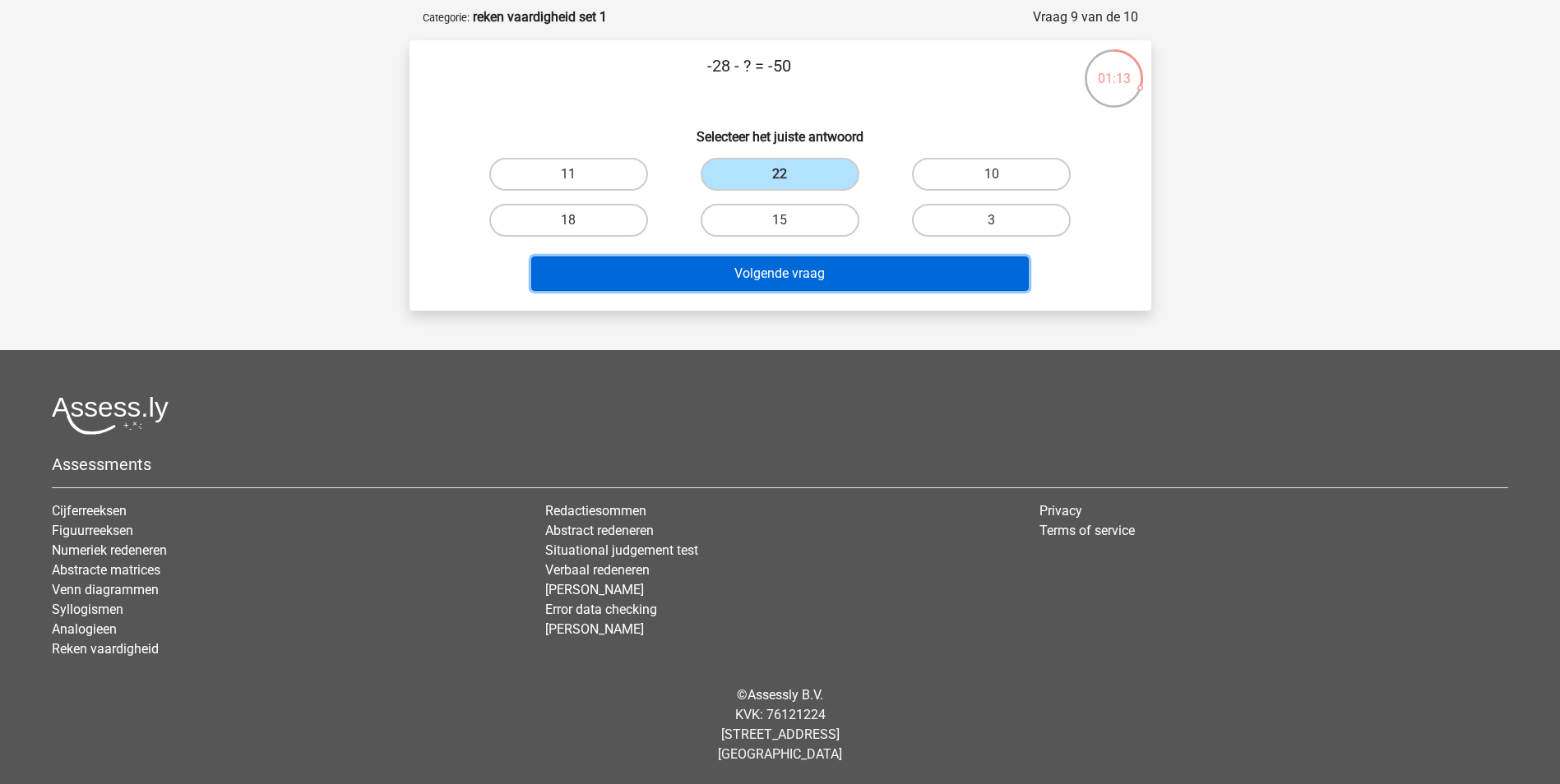
click at [770, 276] on button "Volgende vraag" at bounding box center [780, 273] width 497 height 35
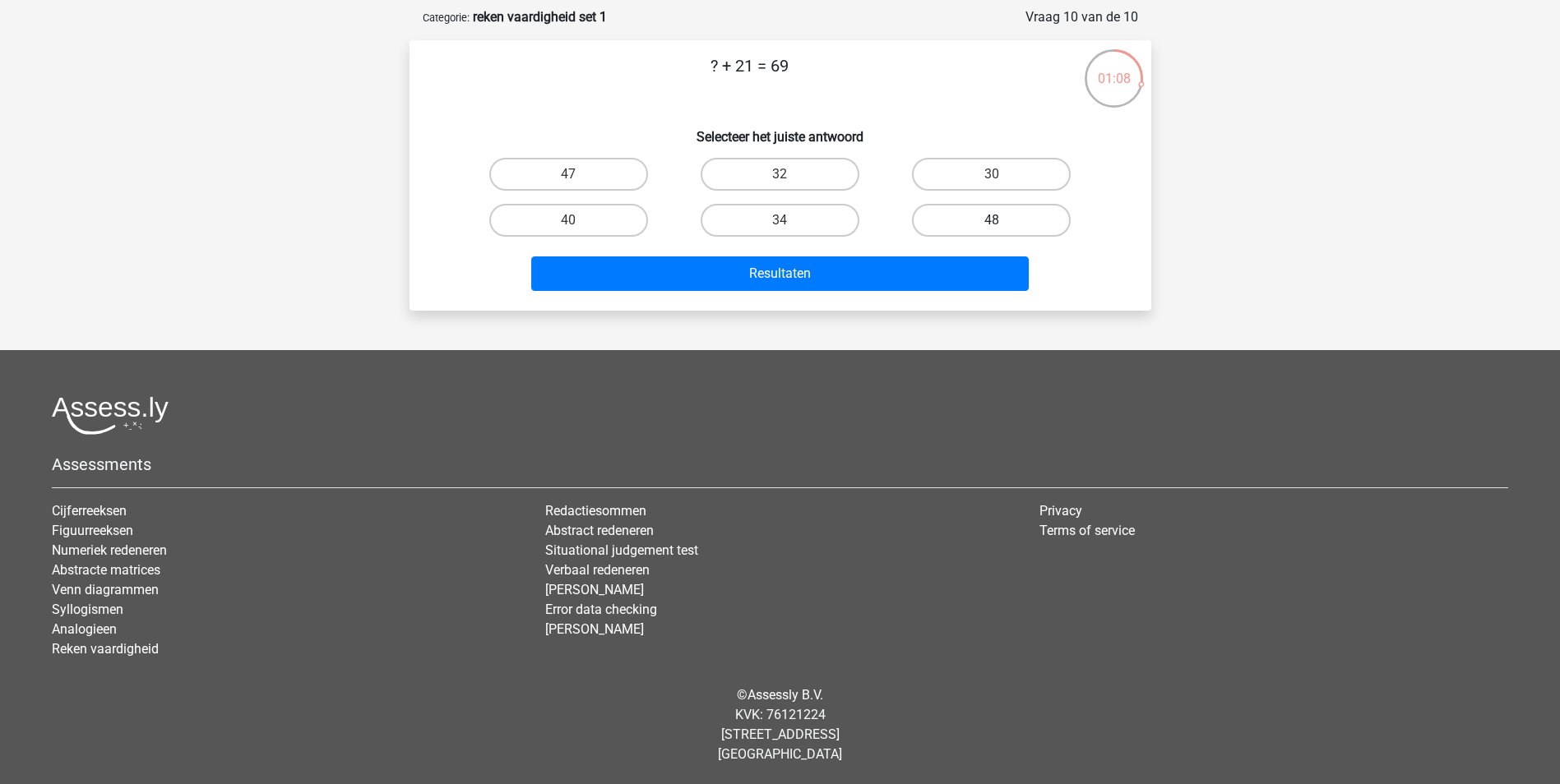
click at [944, 204] on label "48" at bounding box center [992, 219] width 159 height 33
click at [992, 220] on input "48" at bounding box center [997, 225] width 11 height 11
radio input "true"
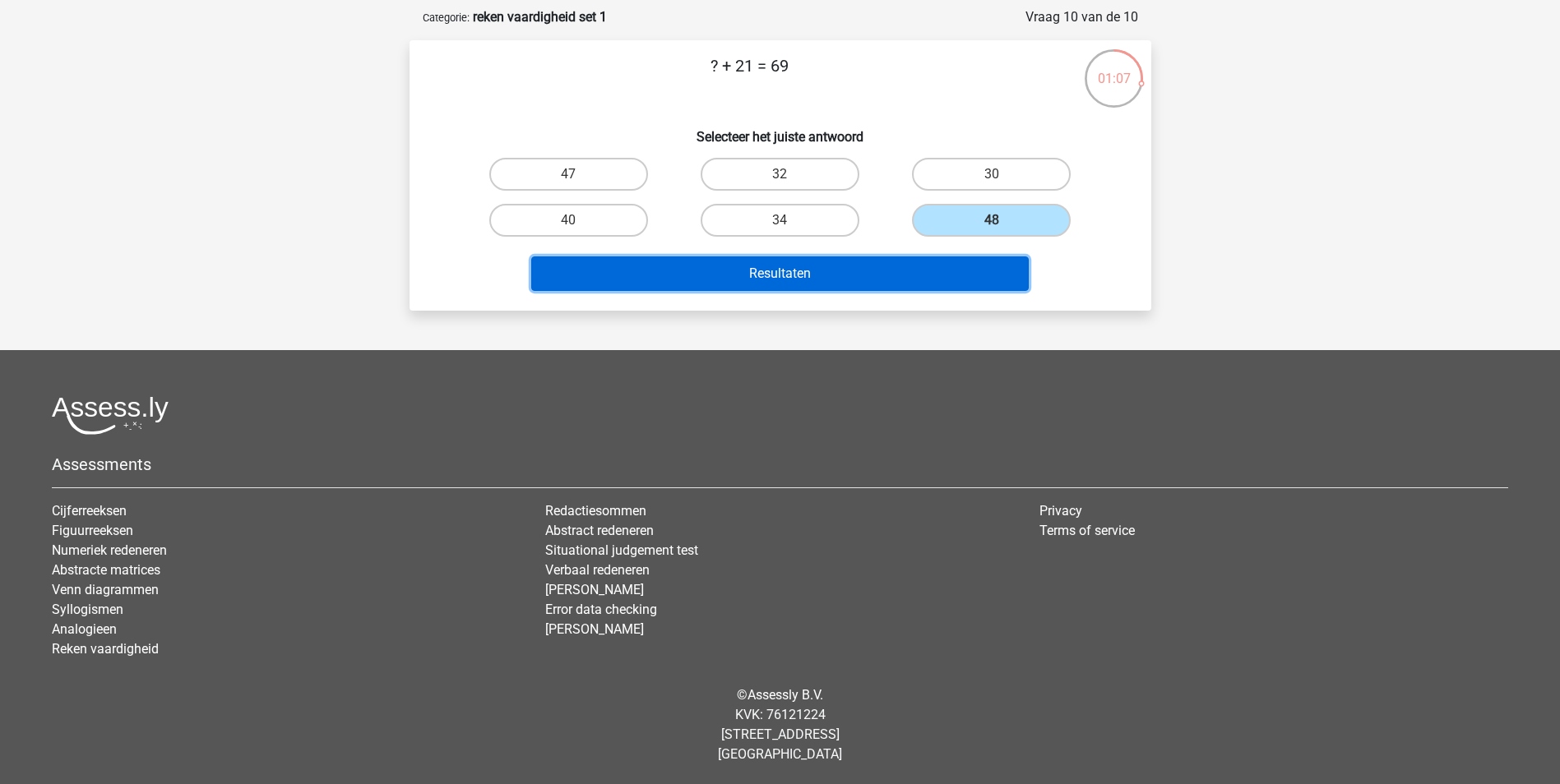
click at [872, 271] on button "Resultaten" at bounding box center [780, 273] width 497 height 35
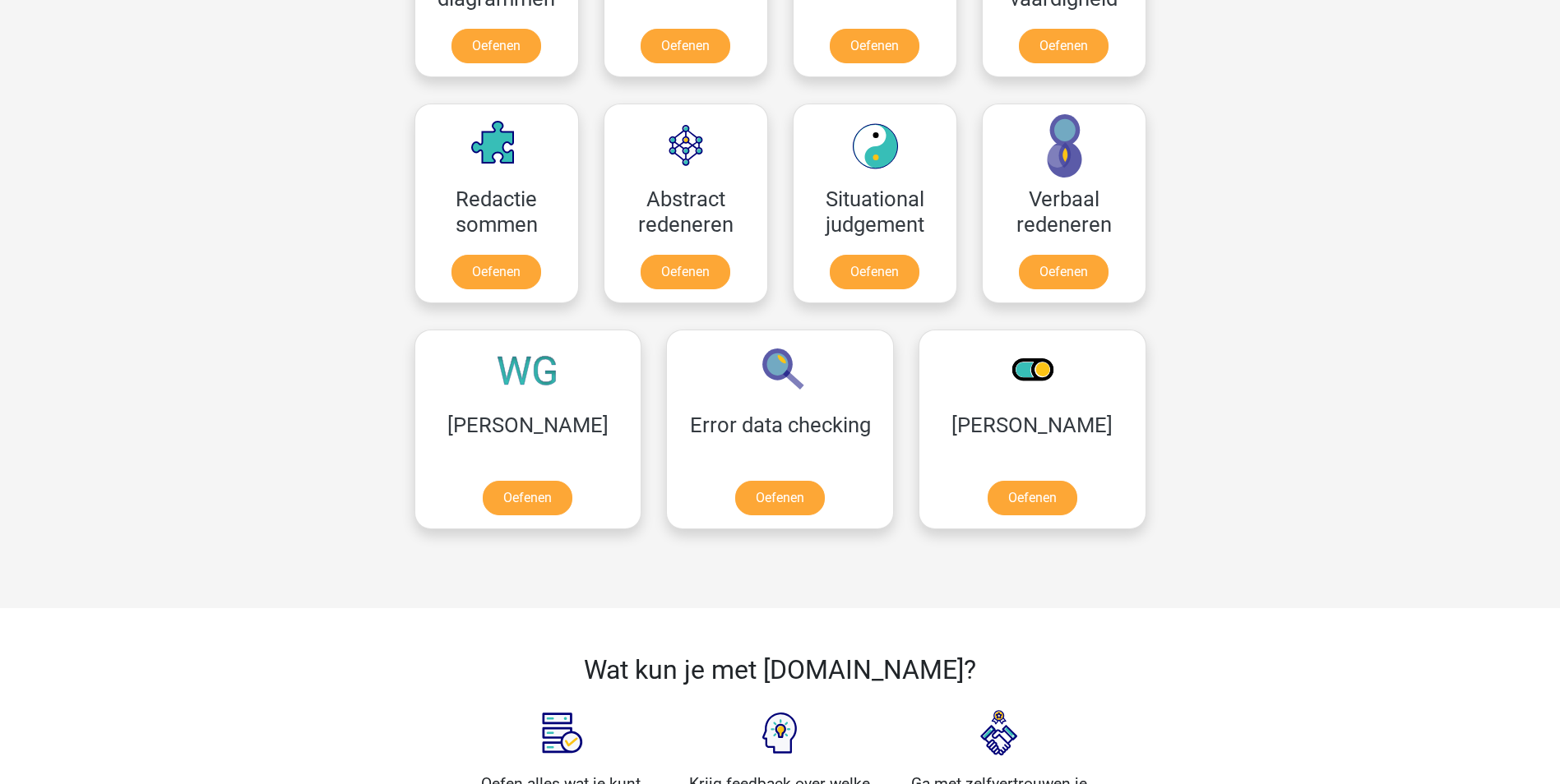
scroll to position [822, 0]
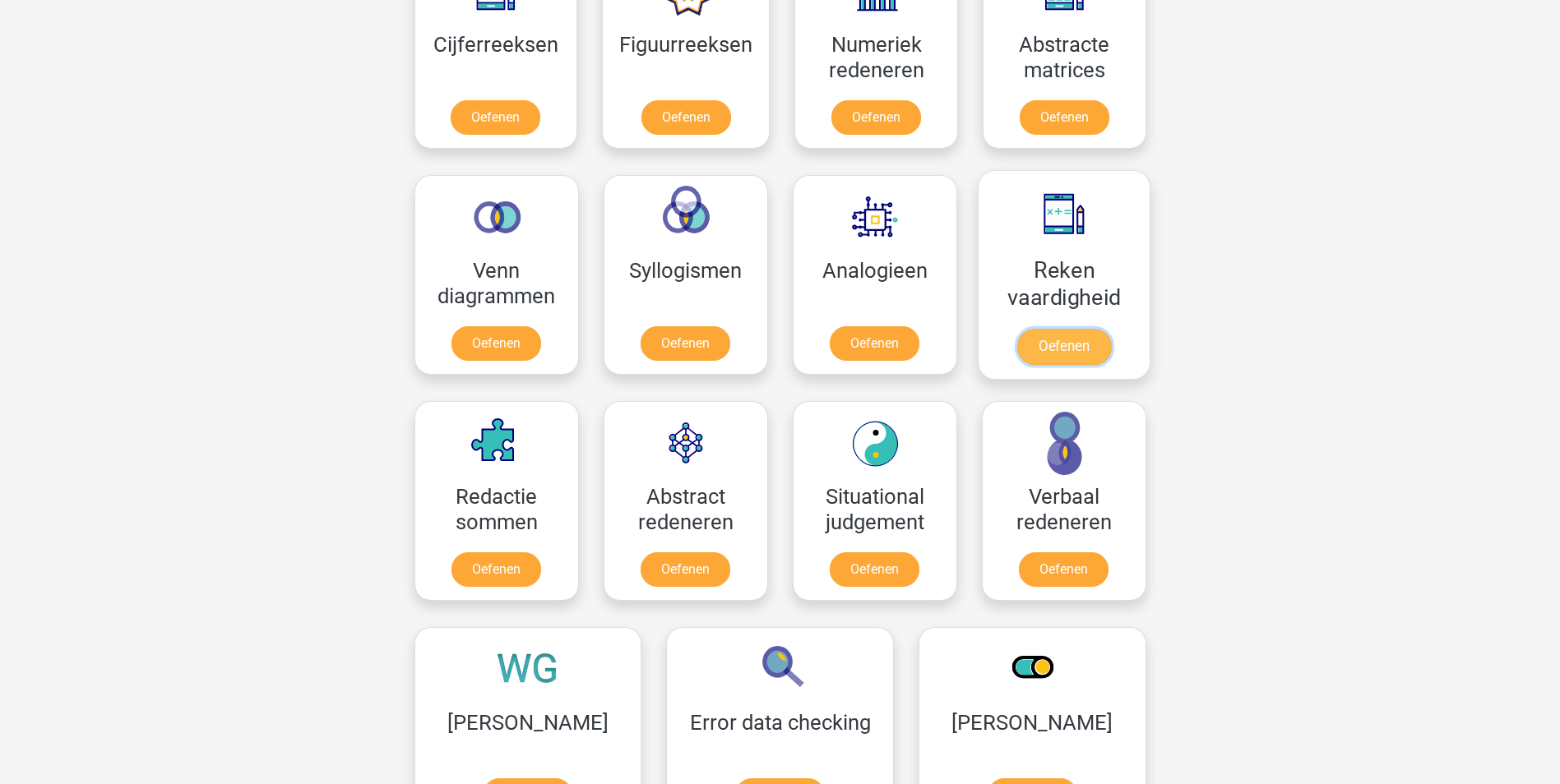
click at [1075, 328] on link "Oefenen" at bounding box center [1064, 346] width 93 height 36
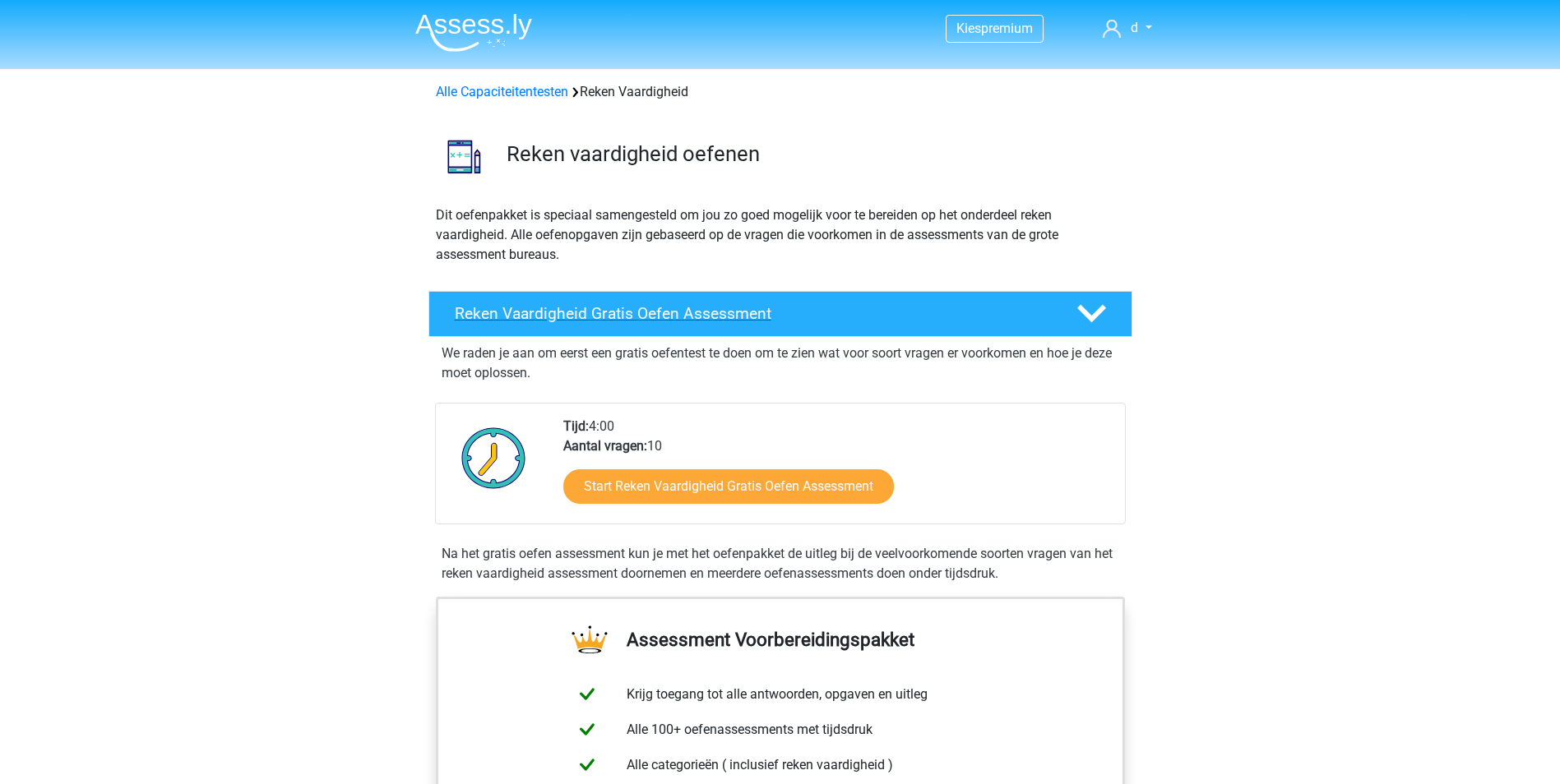
click at [812, 324] on div "Reken Vaardigheid Gratis Oefen Assessment" at bounding box center [780, 314] width 704 height 46
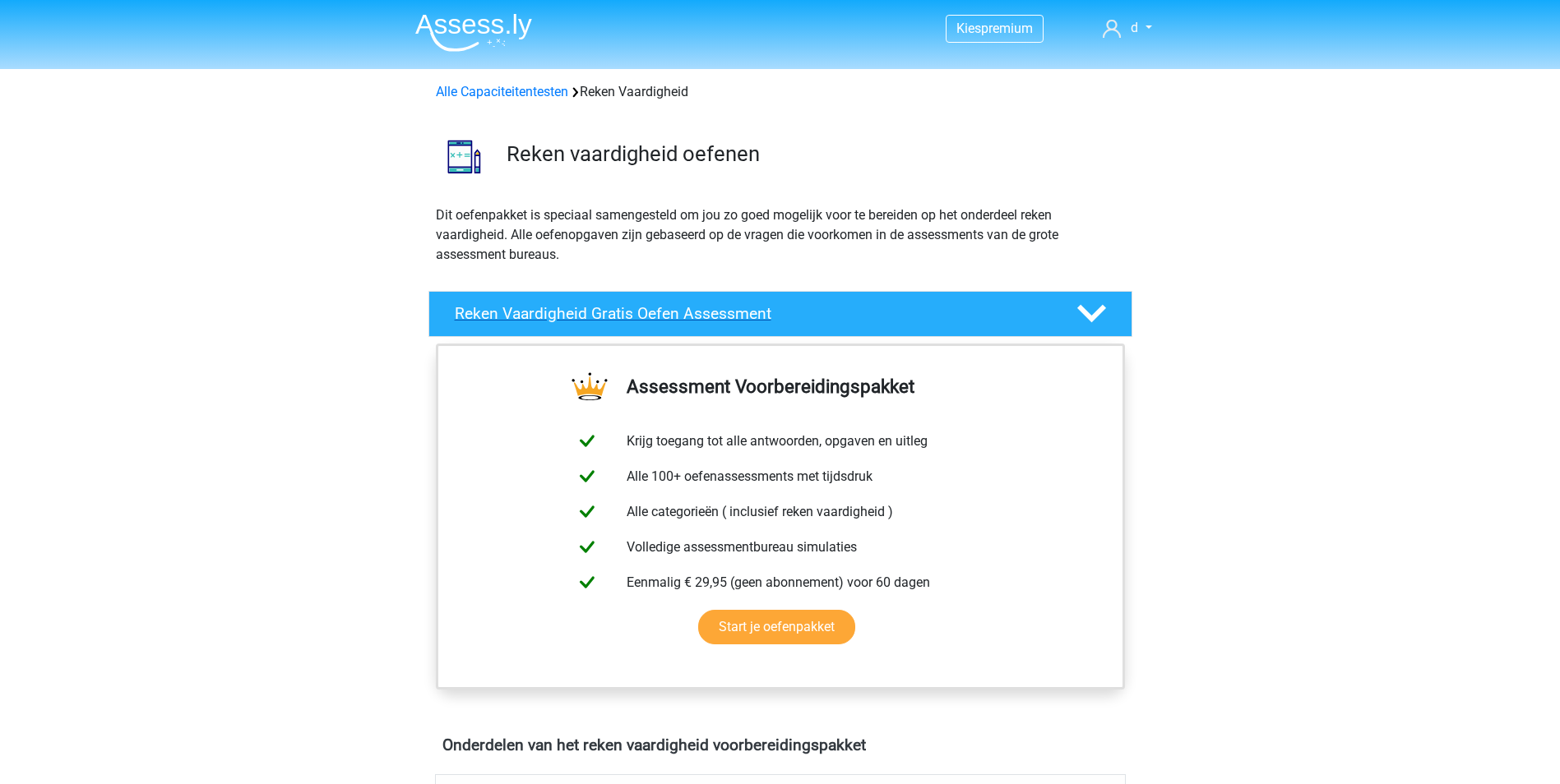
click at [812, 324] on div "Reken Vaardigheid Gratis Oefen Assessment" at bounding box center [780, 314] width 704 height 46
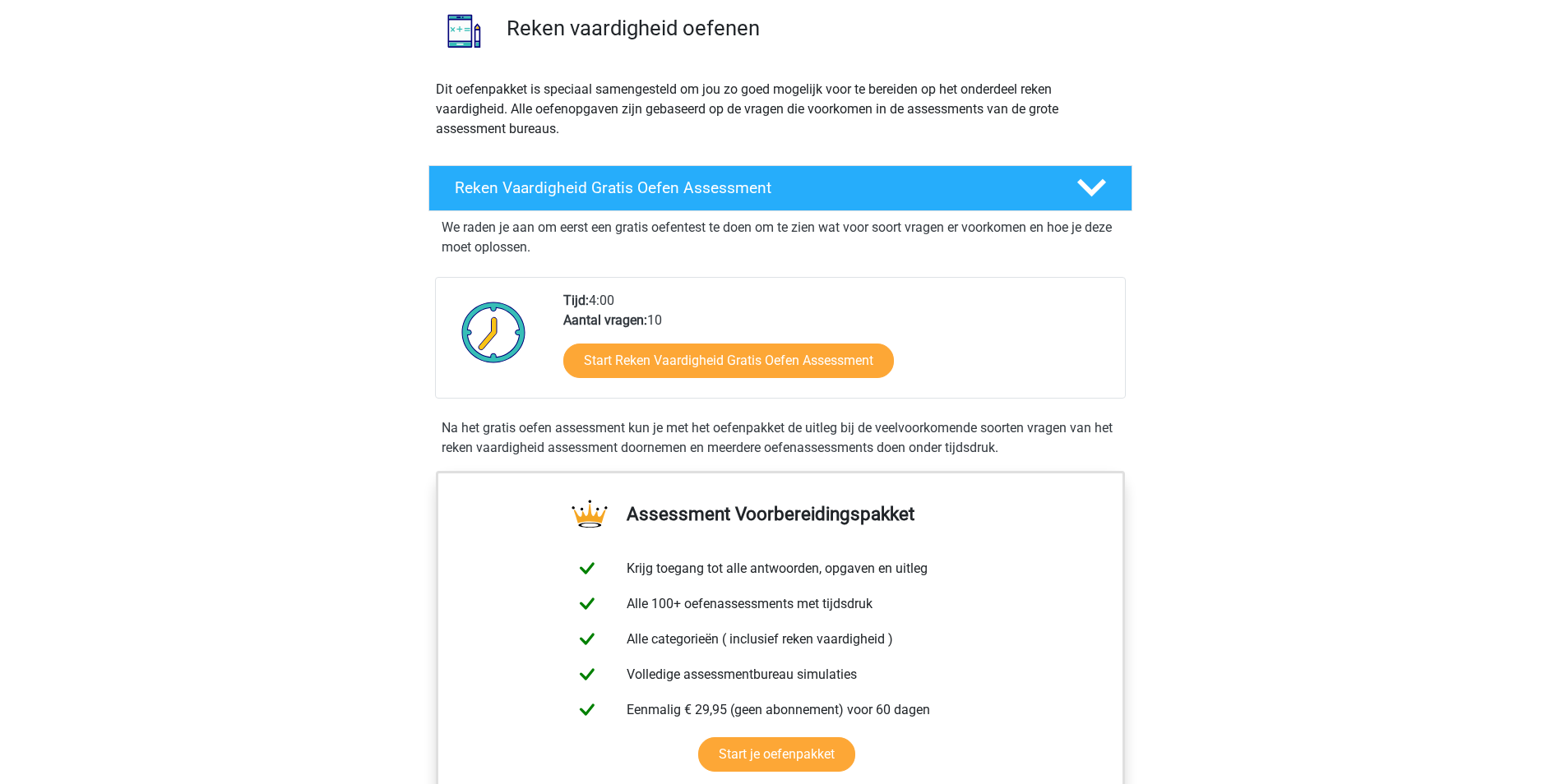
scroll to position [165, 0]
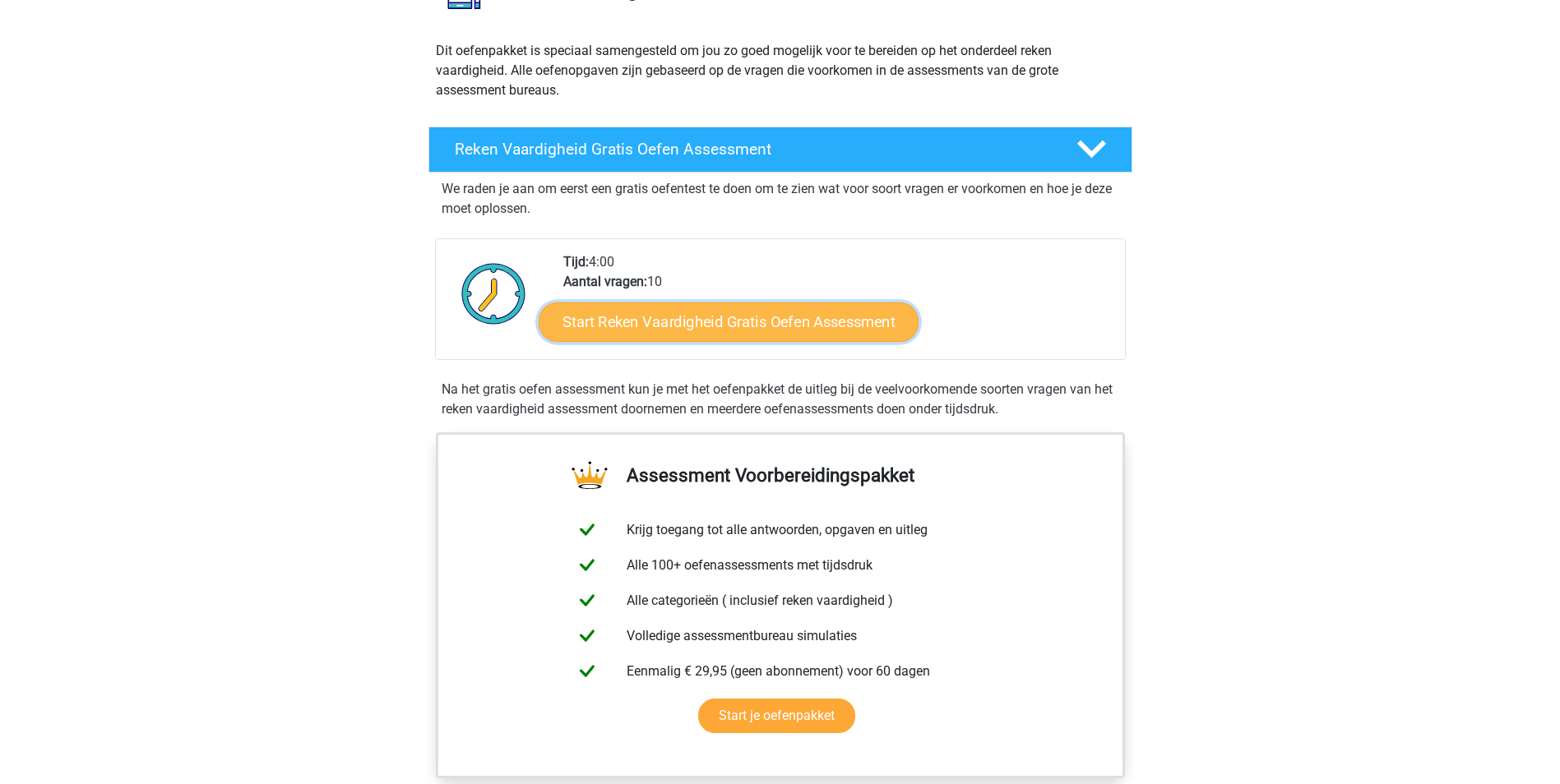
click at [757, 313] on link "Start Reken Vaardigheid Gratis Oefen Assessment" at bounding box center [729, 322] width 380 height 40
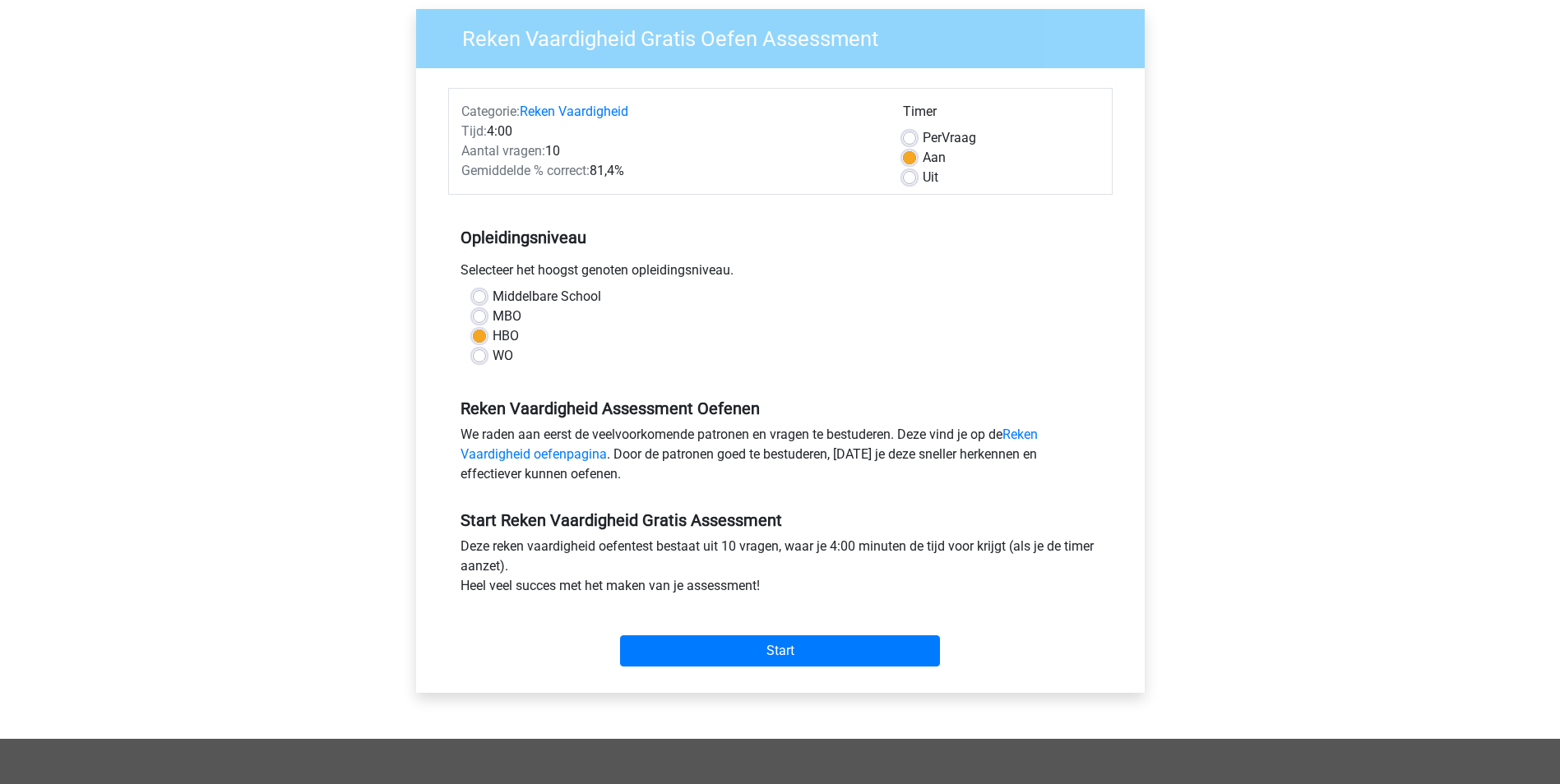
scroll to position [165, 0]
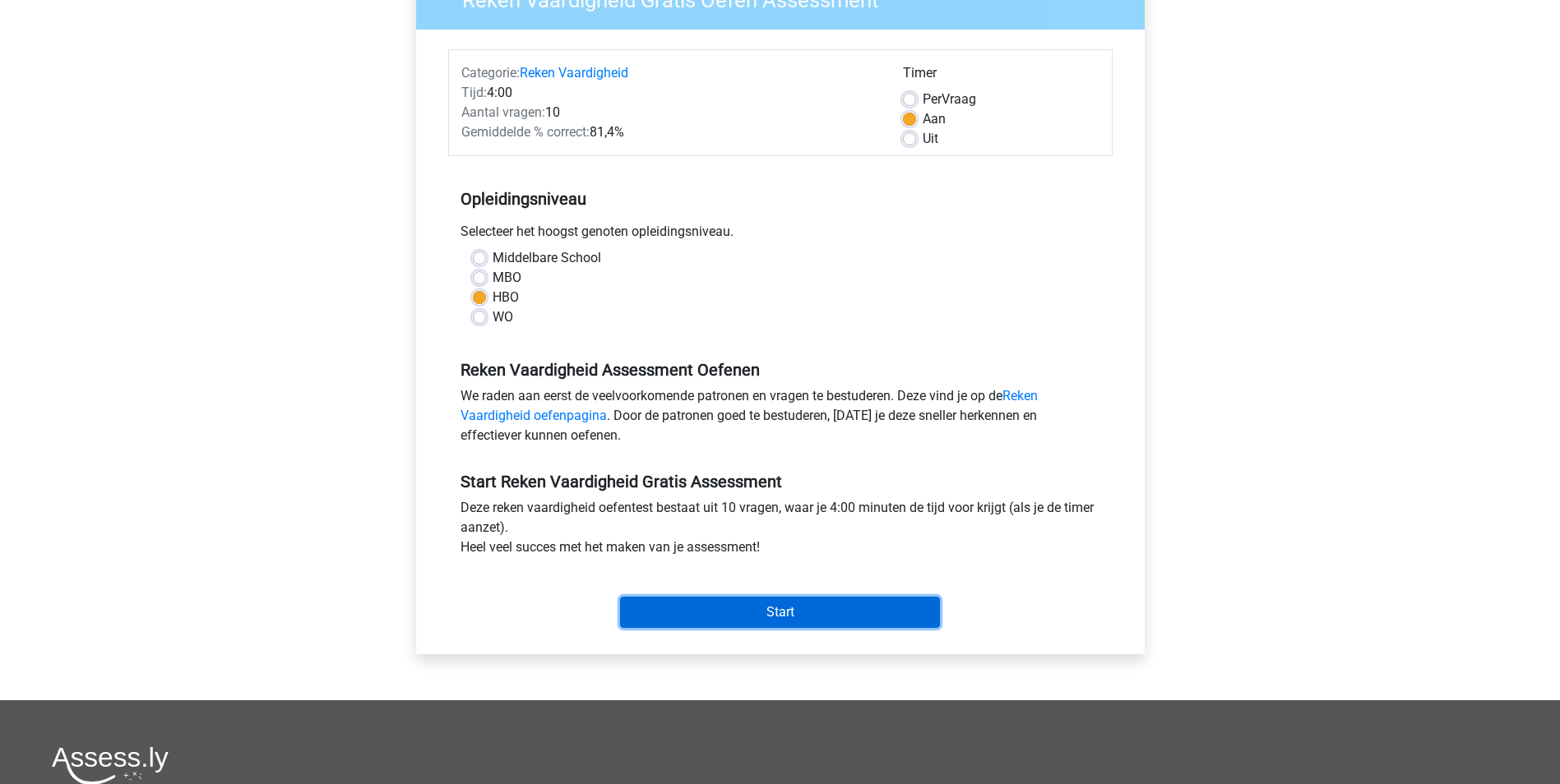
click at [721, 608] on input "Start" at bounding box center [780, 611] width 320 height 31
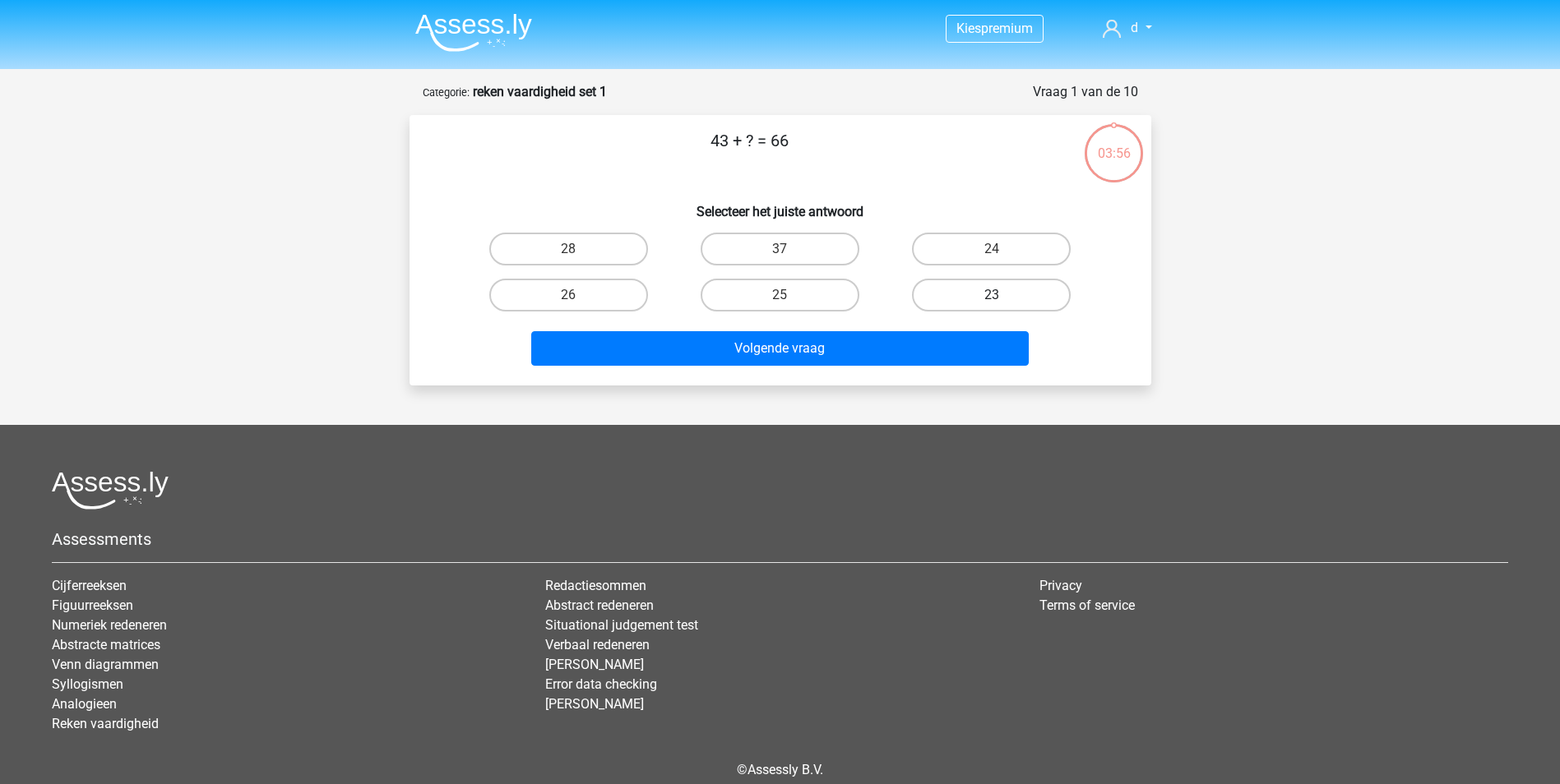
click at [937, 293] on label "23" at bounding box center [992, 295] width 159 height 33
click at [992, 295] on input "23" at bounding box center [997, 300] width 11 height 11
radio input "true"
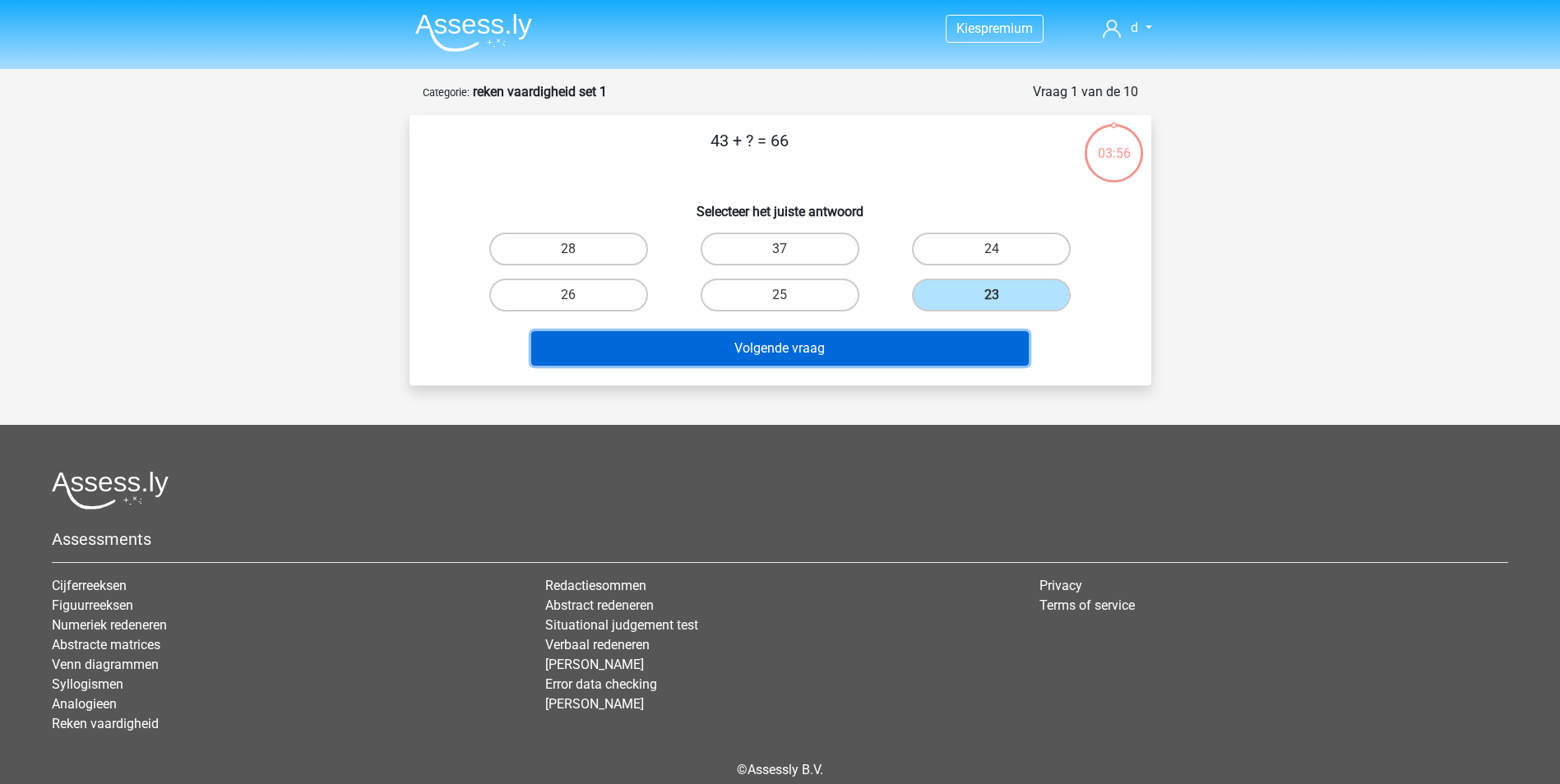
click at [872, 357] on button "Volgende vraag" at bounding box center [780, 348] width 497 height 35
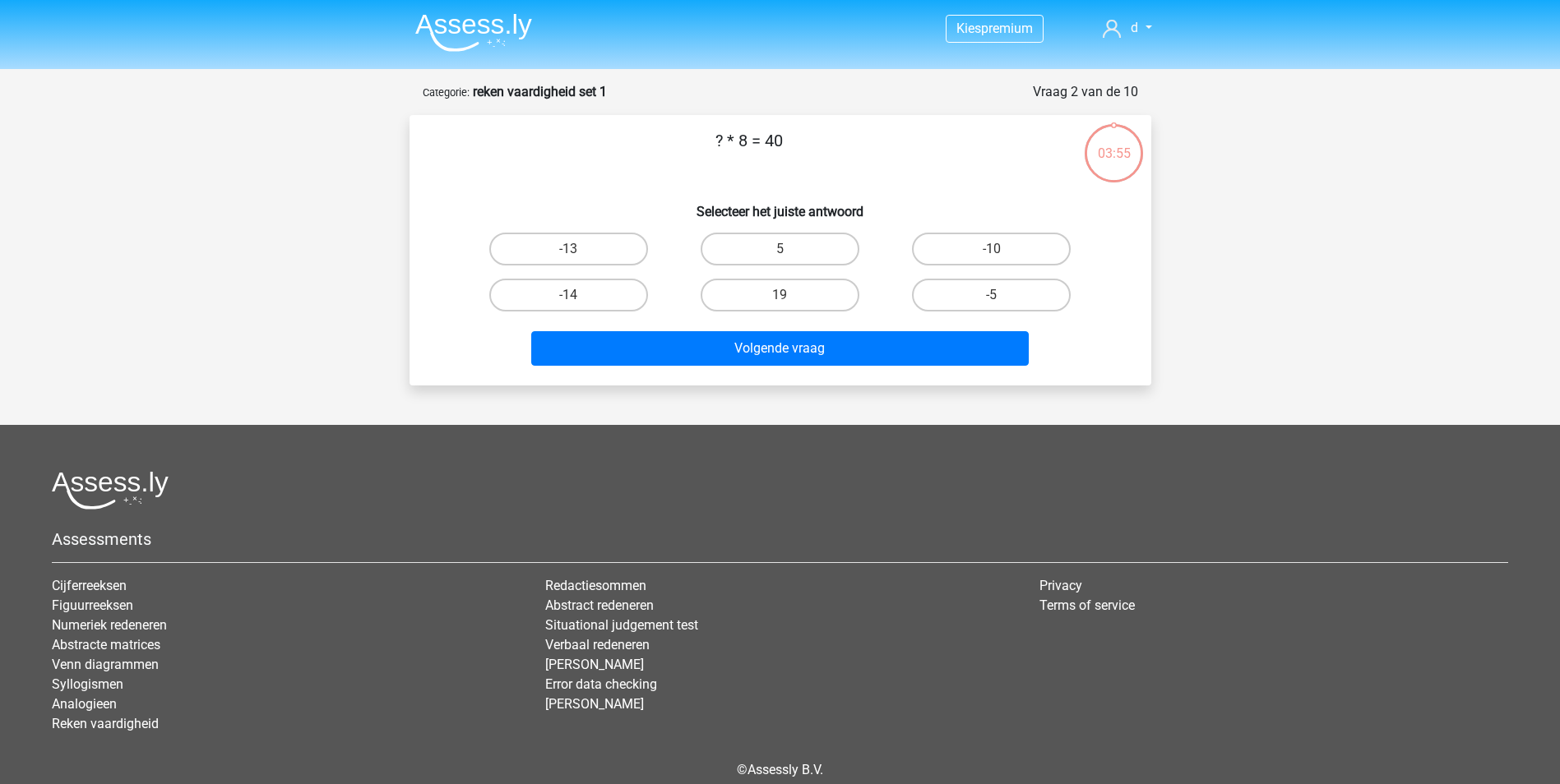
scroll to position [74, 0]
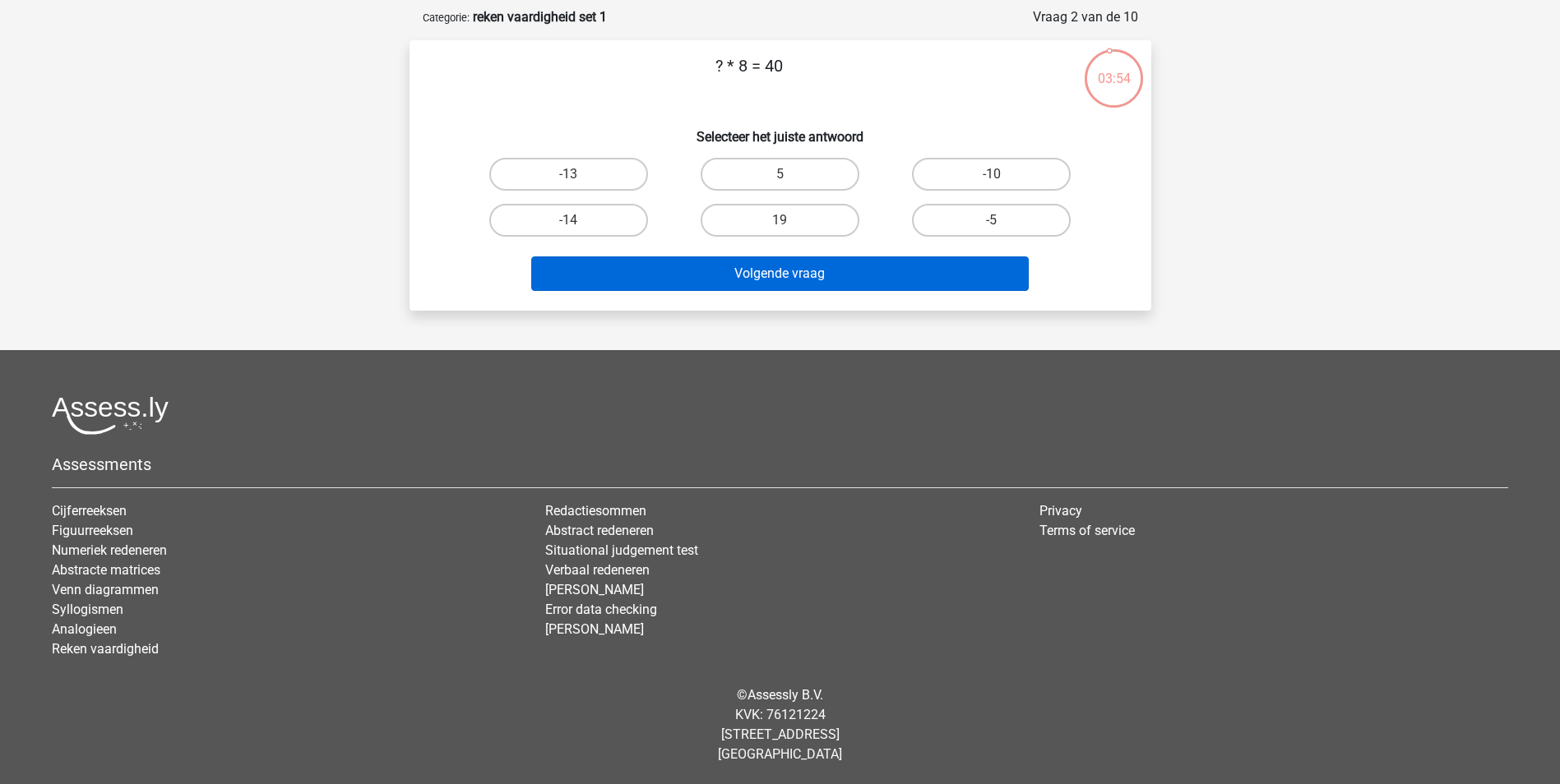
drag, startPoint x: 786, startPoint y: 171, endPoint x: 764, endPoint y: 261, distance: 92.6
click at [668, 180] on div "5" at bounding box center [569, 174] width 199 height 33
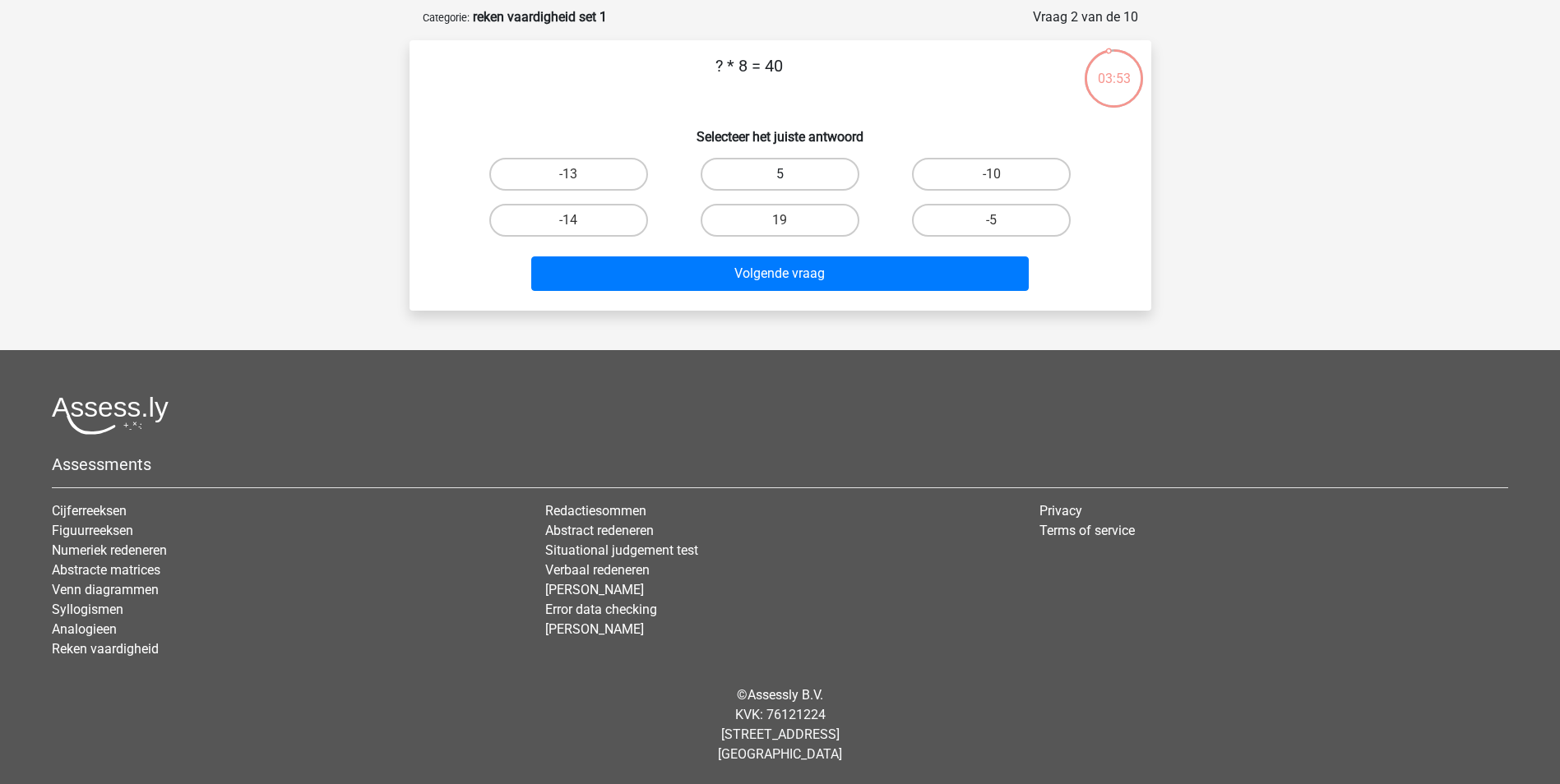
click at [754, 159] on label "5" at bounding box center [780, 174] width 159 height 33
click at [780, 175] on input "5" at bounding box center [784, 180] width 11 height 11
radio input "true"
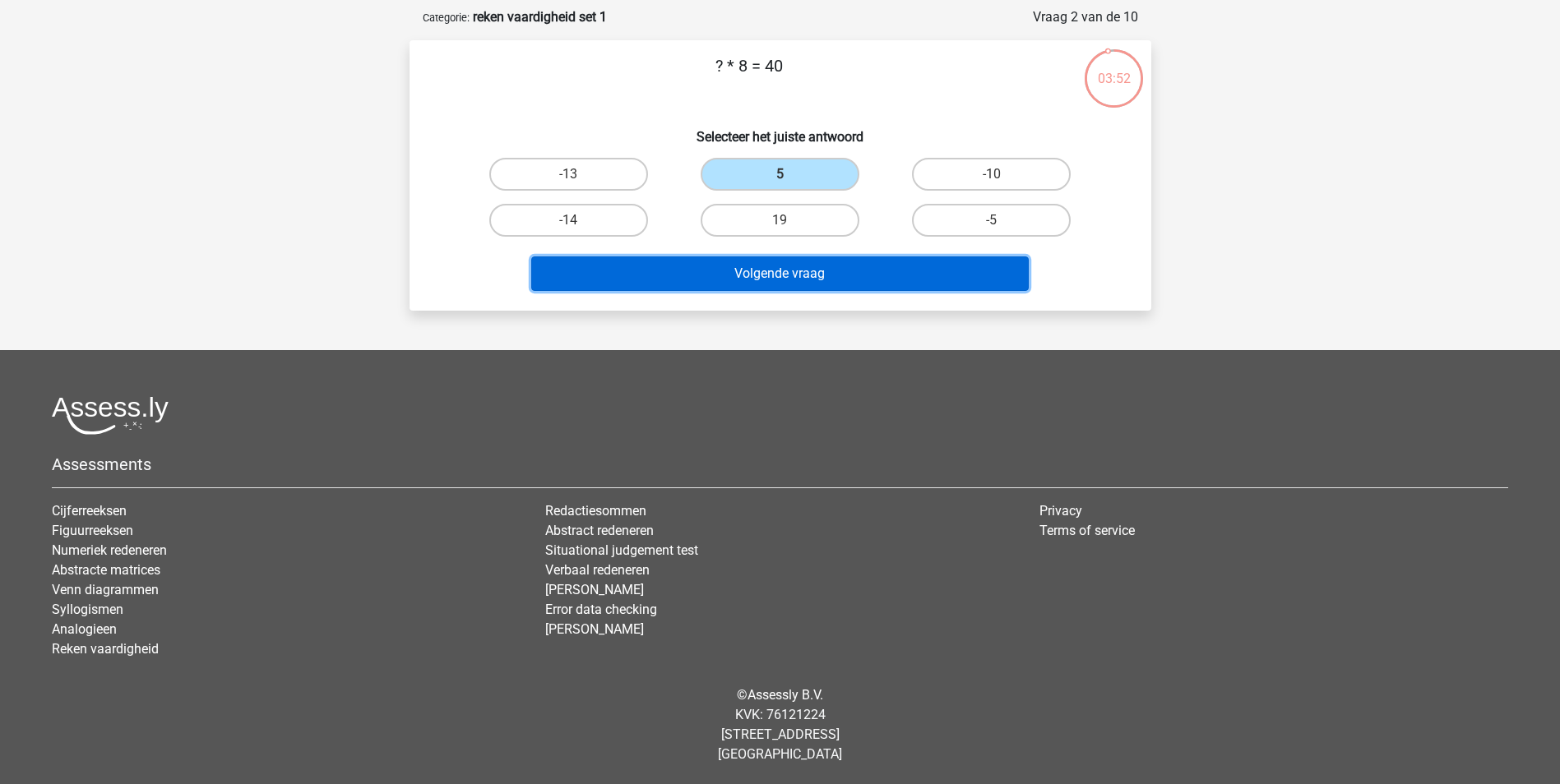
click at [730, 283] on button "Volgende vraag" at bounding box center [780, 273] width 497 height 35
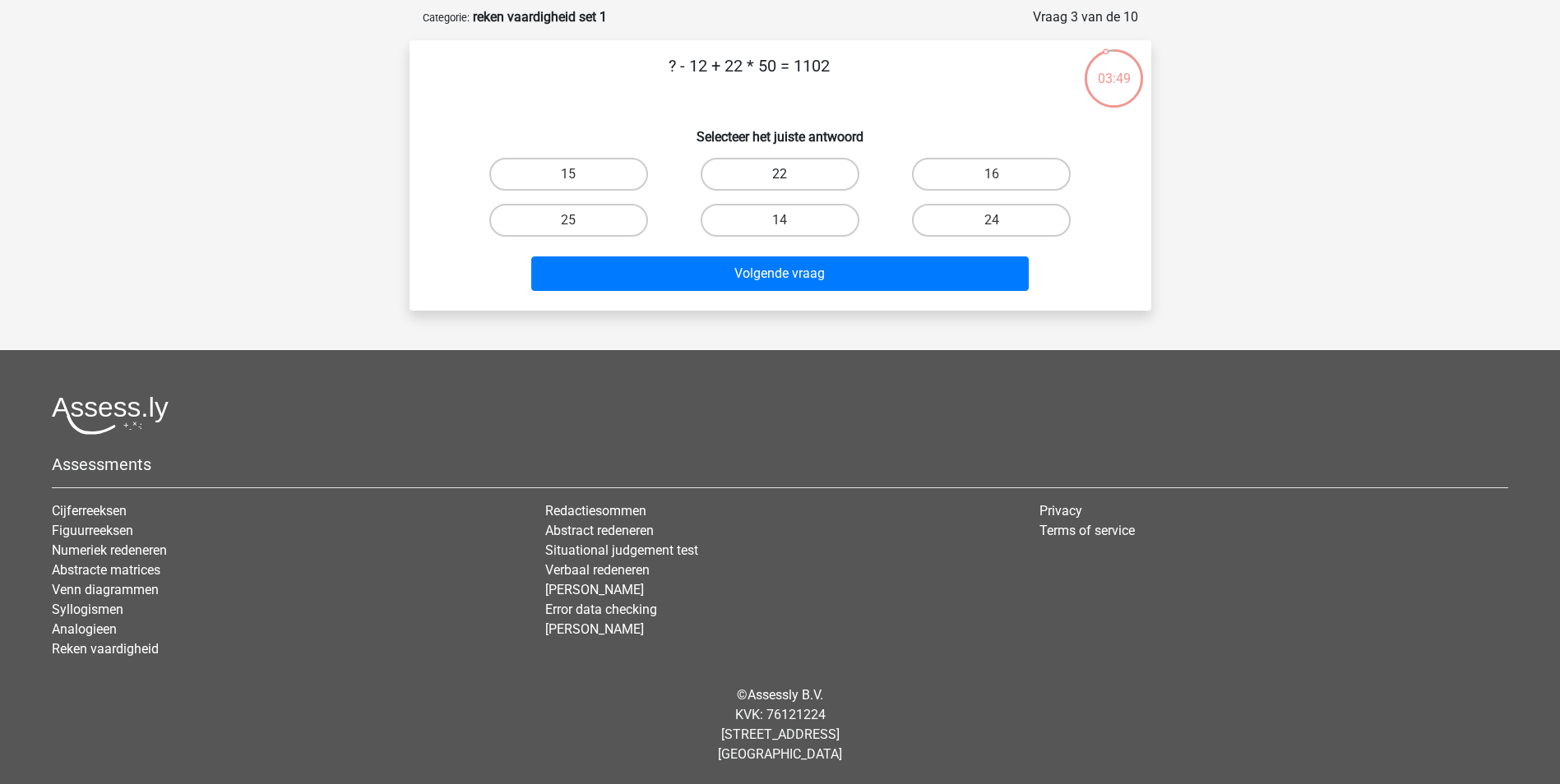
click at [774, 171] on label "22" at bounding box center [780, 174] width 159 height 33
click at [780, 175] on input "22" at bounding box center [784, 180] width 11 height 11
radio input "true"
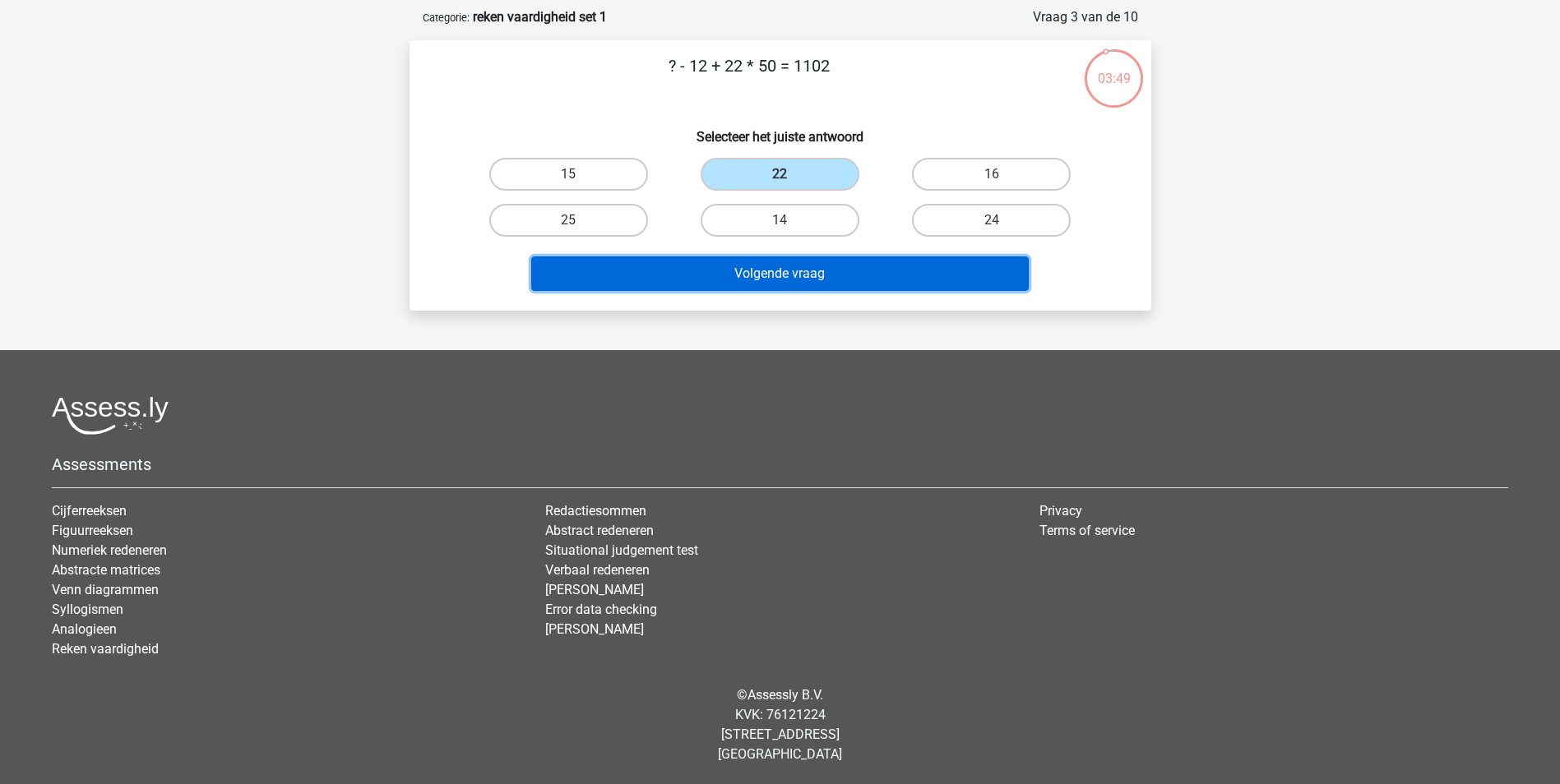
click at [753, 268] on button "Volgende vraag" at bounding box center [780, 273] width 497 height 35
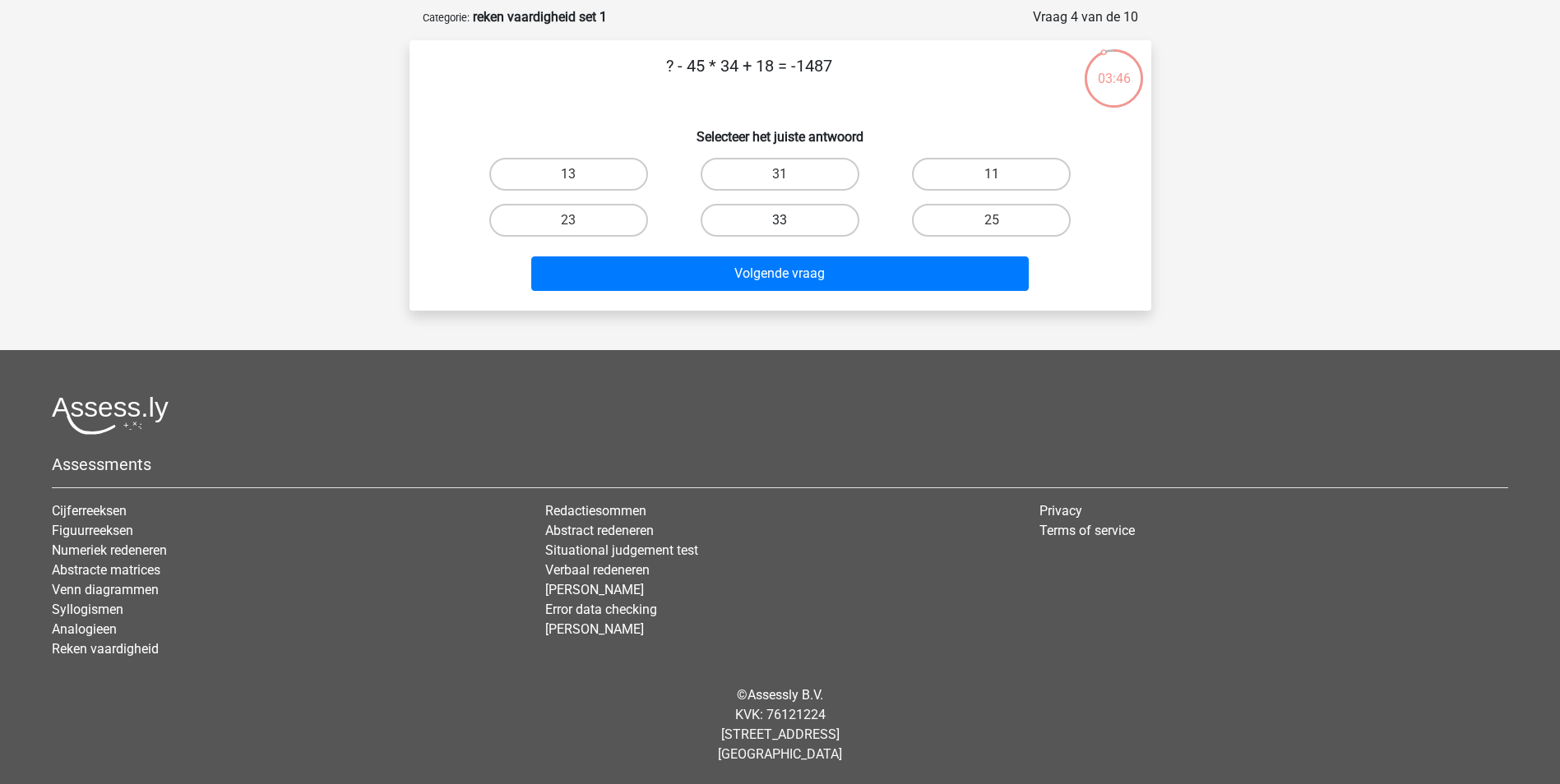
click at [771, 229] on label "33" at bounding box center [780, 219] width 159 height 33
click at [780, 229] on input "33" at bounding box center [784, 225] width 11 height 11
radio input "true"
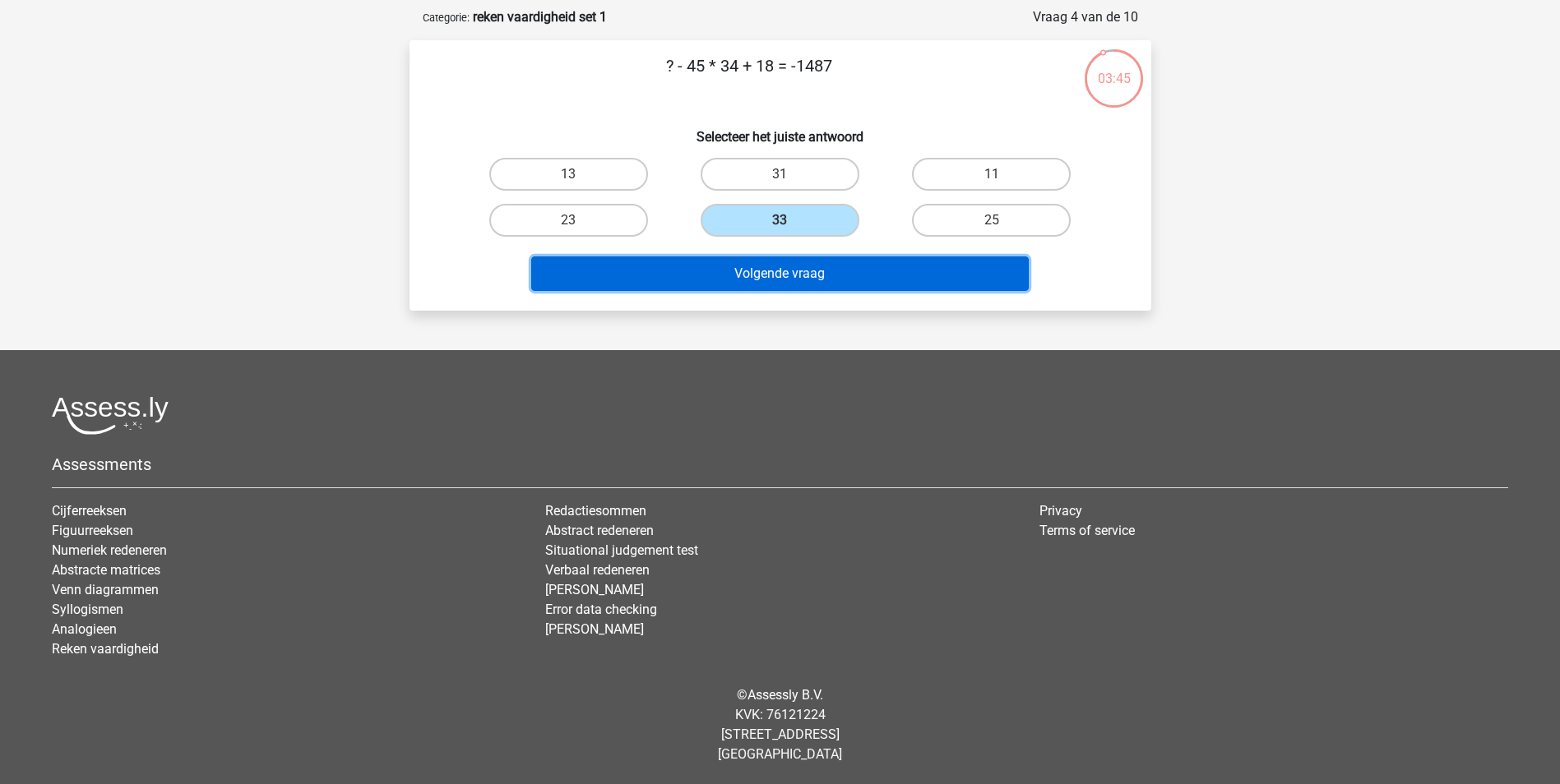
click at [752, 271] on button "Volgende vraag" at bounding box center [780, 273] width 497 height 35
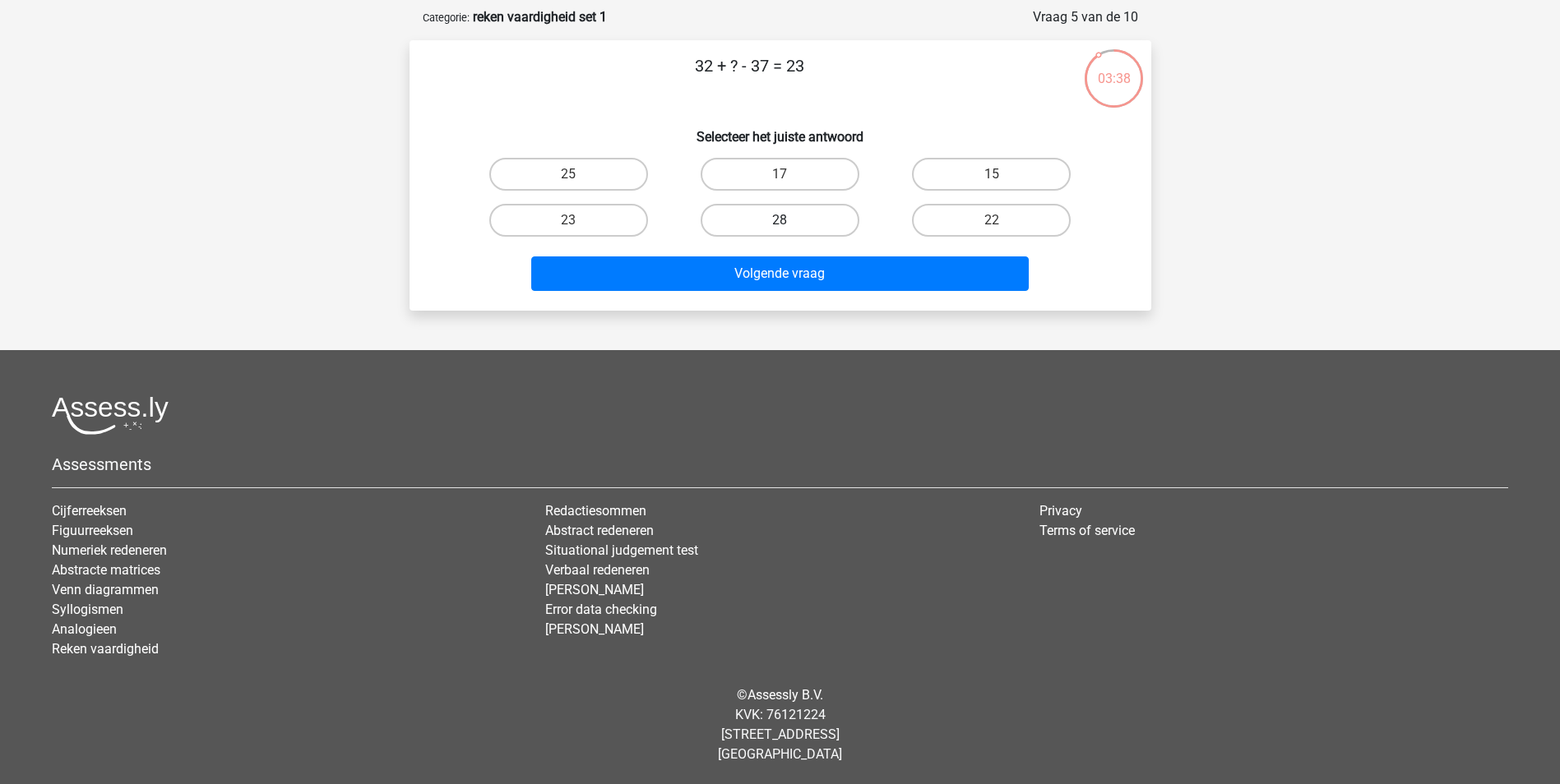
click at [783, 206] on label "28" at bounding box center [780, 219] width 159 height 33
click at [783, 220] on input "28" at bounding box center [784, 225] width 11 height 11
radio input "true"
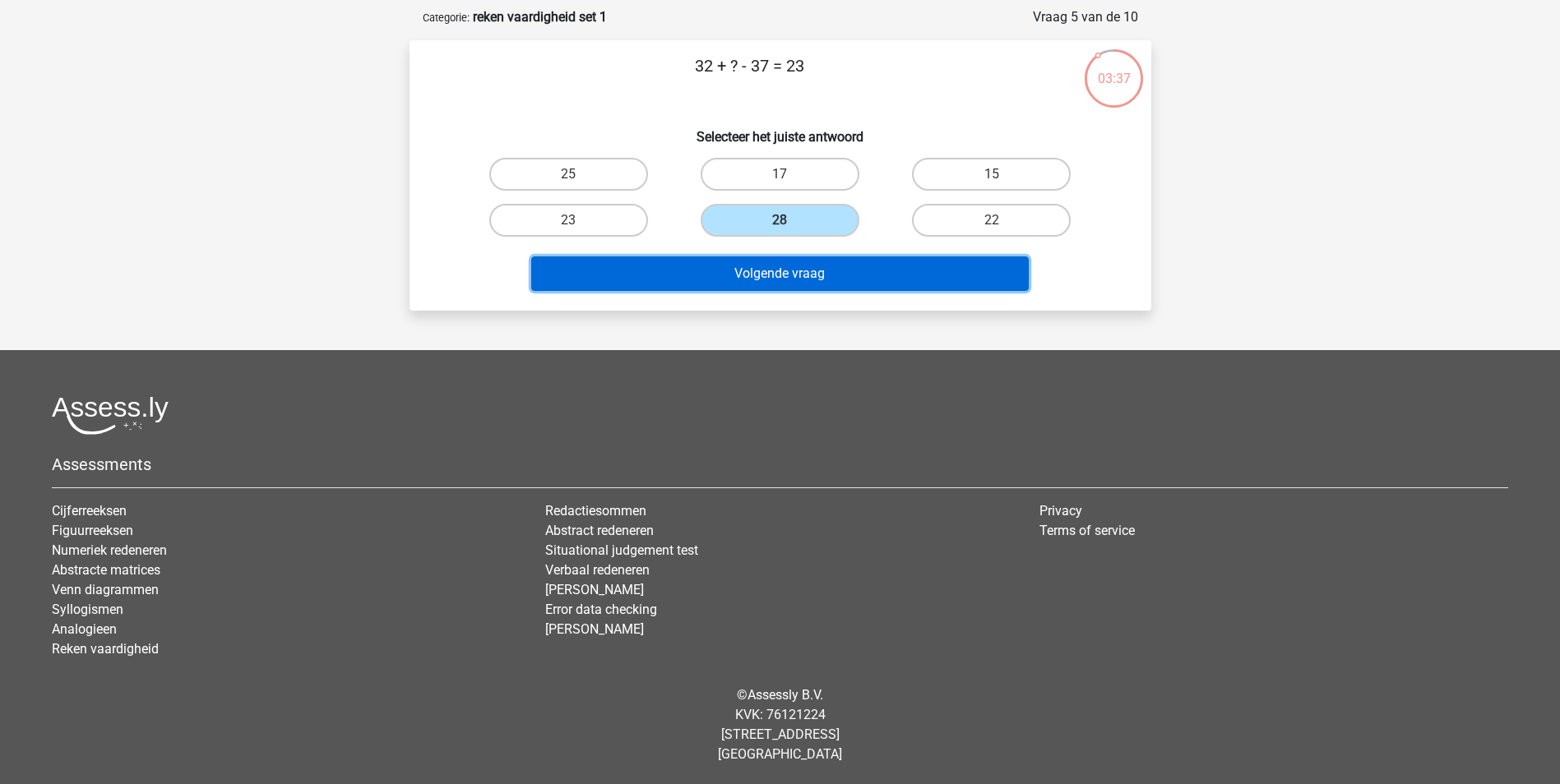
click at [779, 264] on button "Volgende vraag" at bounding box center [780, 273] width 497 height 35
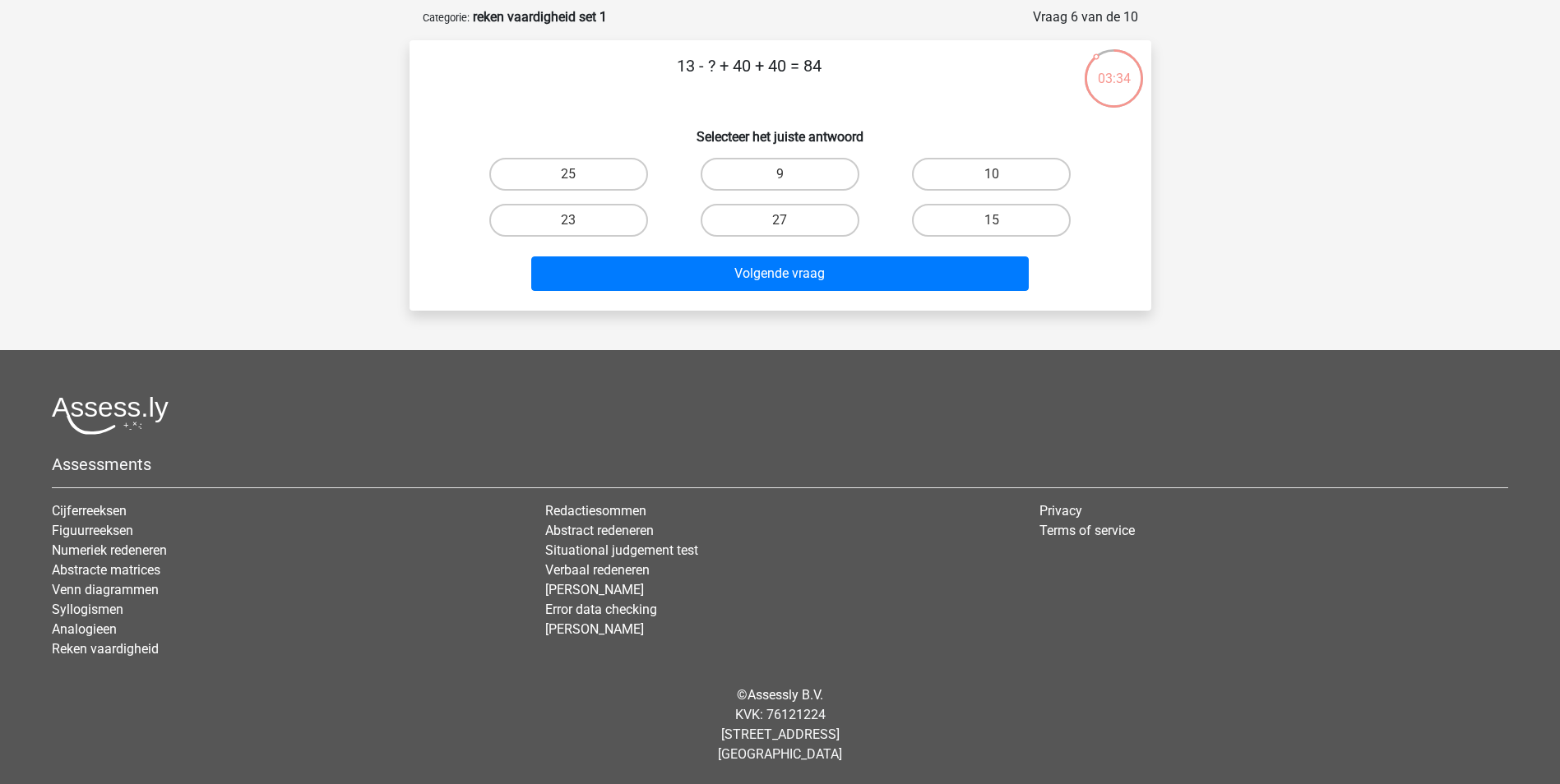
click at [778, 156] on div "9" at bounding box center [780, 174] width 212 height 46
click at [772, 181] on label "9" at bounding box center [780, 174] width 159 height 33
click at [780, 181] on input "9" at bounding box center [784, 180] width 11 height 11
radio input "true"
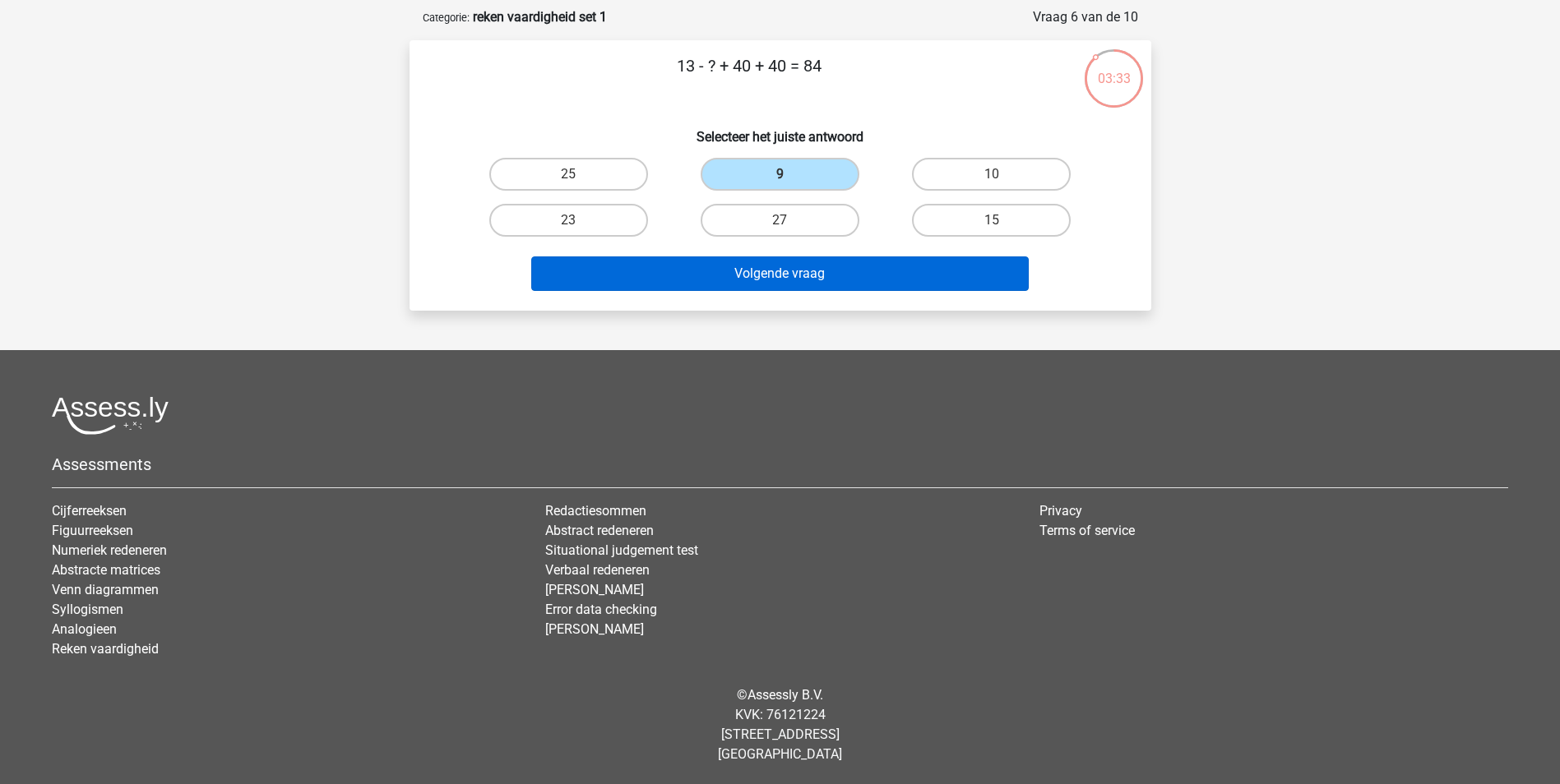
click at [755, 263] on div "Volgende vraag" at bounding box center [780, 270] width 689 height 55
click at [755, 263] on button "Volgende vraag" at bounding box center [780, 273] width 497 height 35
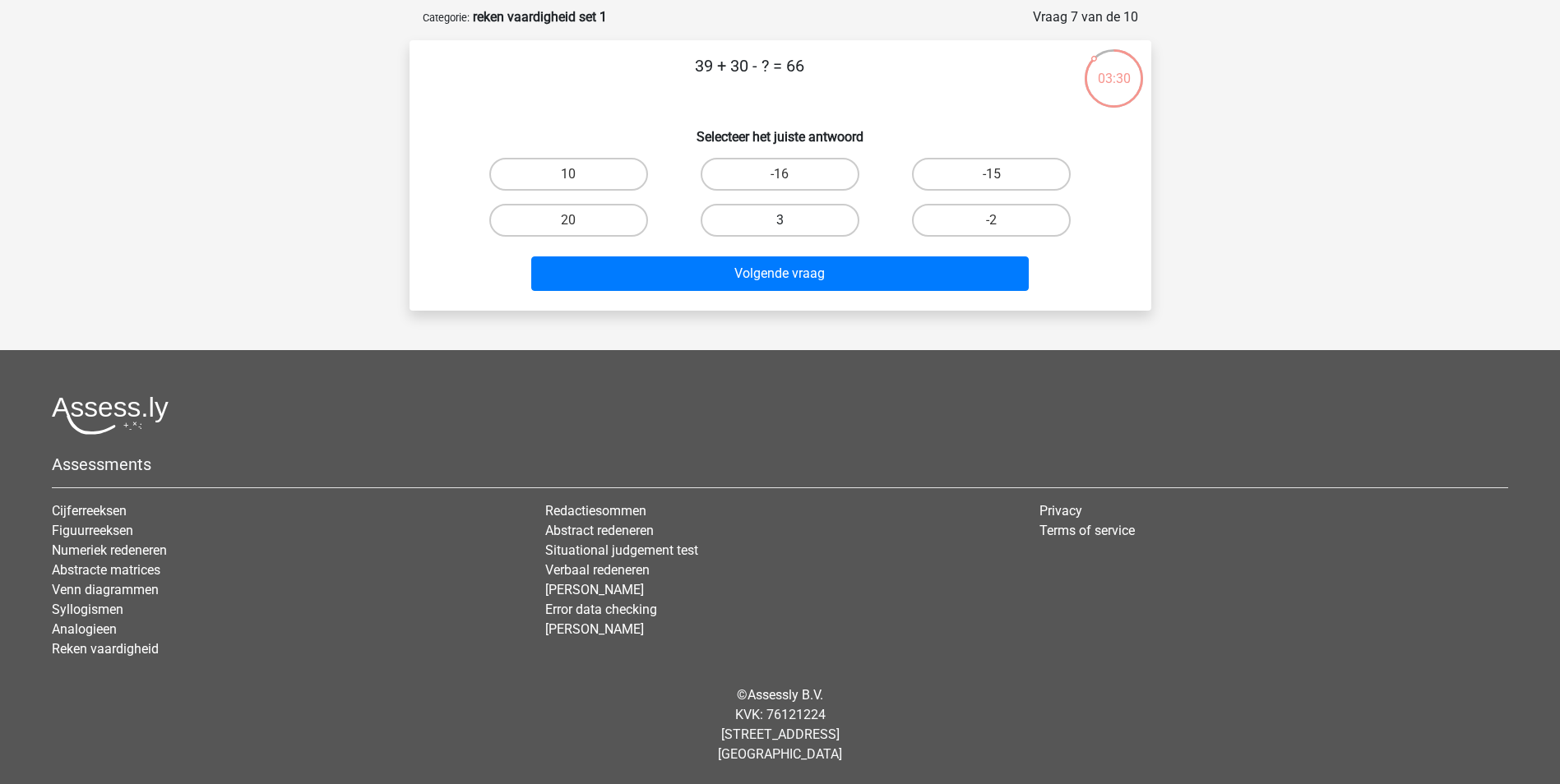
click at [802, 218] on label "3" at bounding box center [780, 219] width 159 height 33
click at [790, 220] on input "3" at bounding box center [784, 225] width 11 height 11
radio input "true"
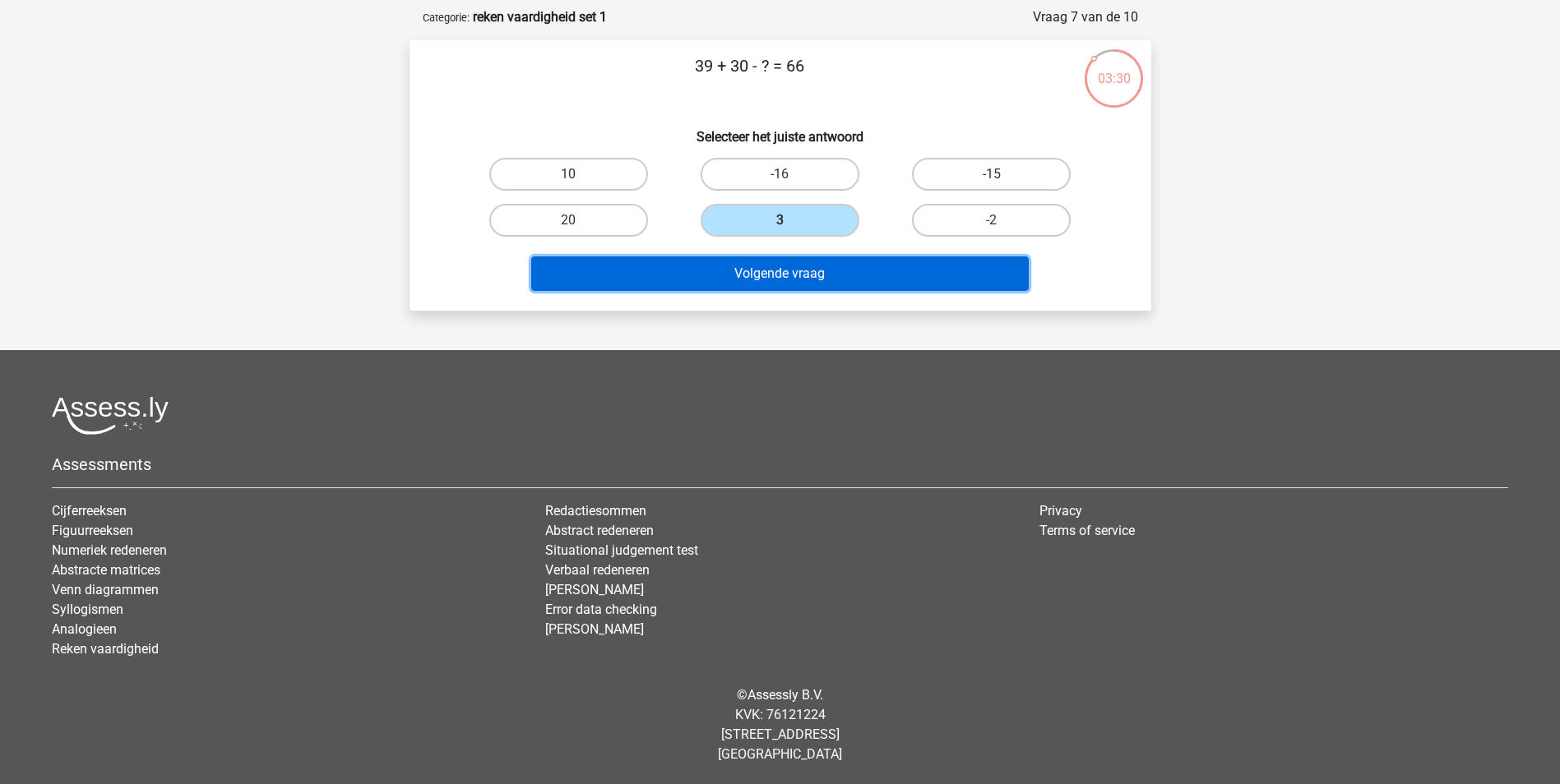
click at [774, 274] on button "Volgende vraag" at bounding box center [780, 273] width 497 height 35
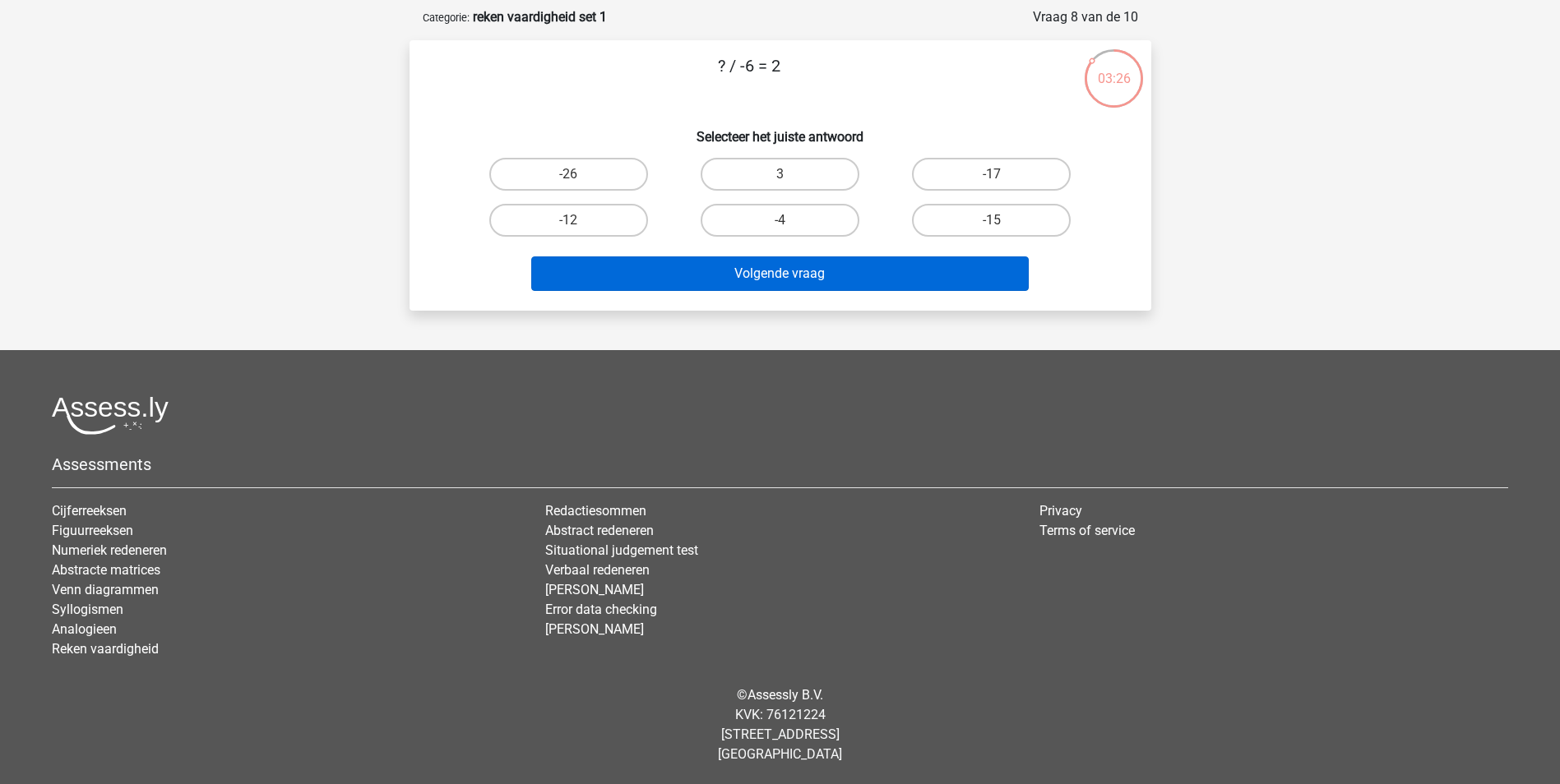
drag, startPoint x: 560, startPoint y: 210, endPoint x: 611, endPoint y: 270, distance: 78.7
click at [558, 215] on label "-12" at bounding box center [569, 219] width 159 height 33
click at [568, 220] on input "-12" at bounding box center [573, 225] width 11 height 11
radio input "true"
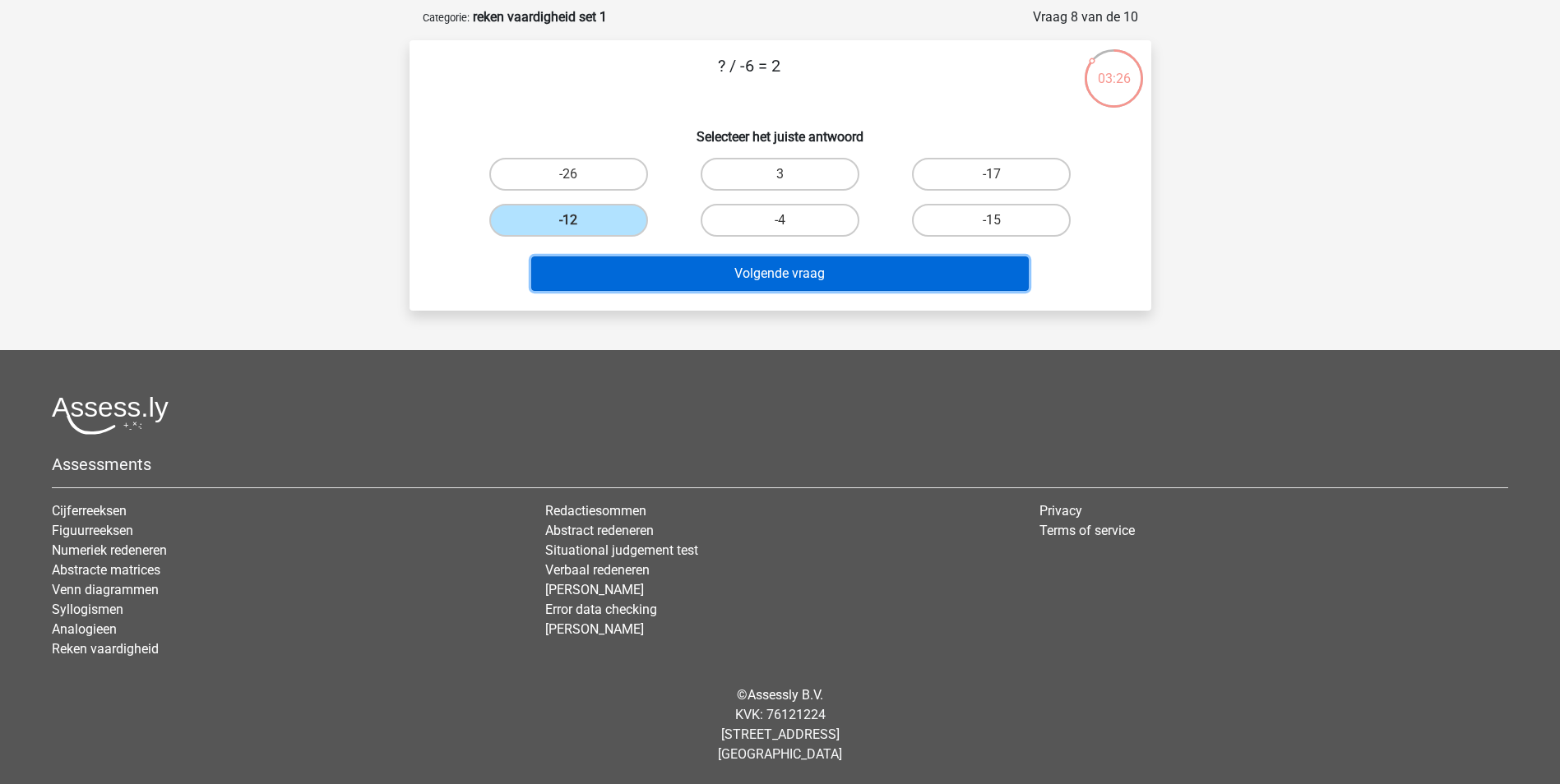
click at [621, 274] on button "Volgende vraag" at bounding box center [780, 273] width 497 height 35
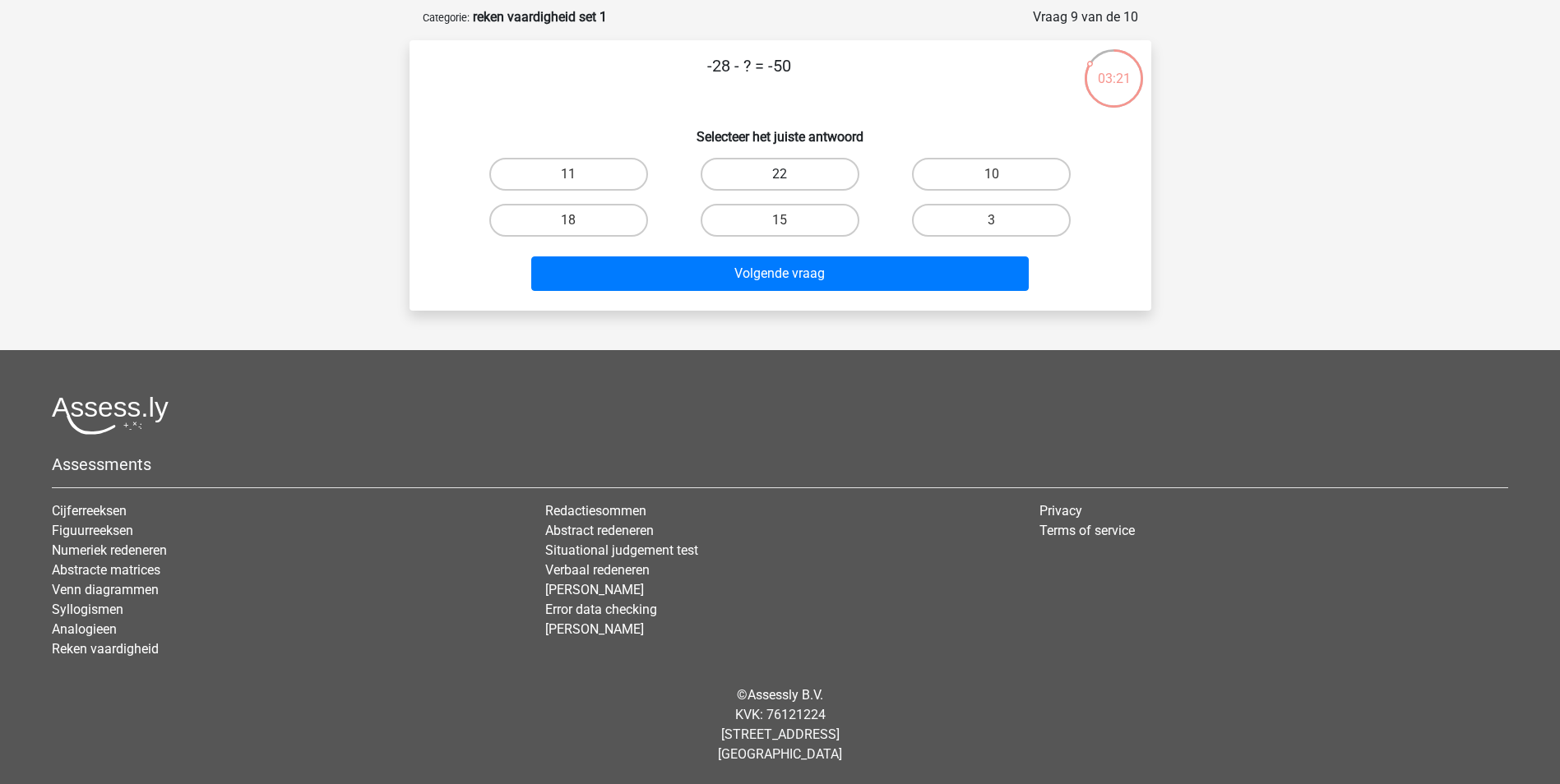
drag, startPoint x: 765, startPoint y: 167, endPoint x: 767, endPoint y: 208, distance: 41.0
click at [765, 174] on label "22" at bounding box center [780, 174] width 159 height 33
click at [780, 175] on input "22" at bounding box center [784, 180] width 11 height 11
radio input "true"
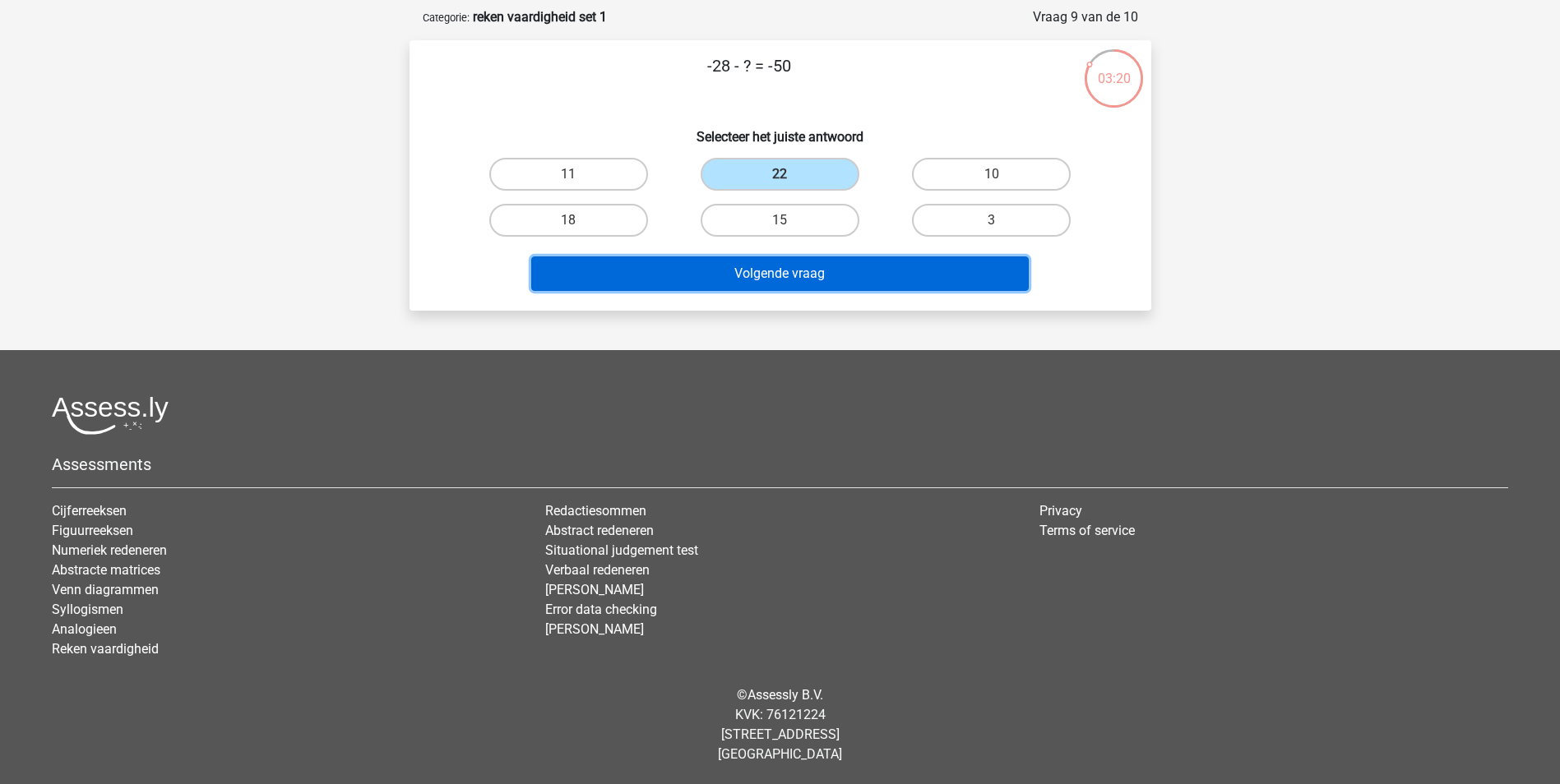
click at [777, 260] on button "Volgende vraag" at bounding box center [780, 273] width 497 height 35
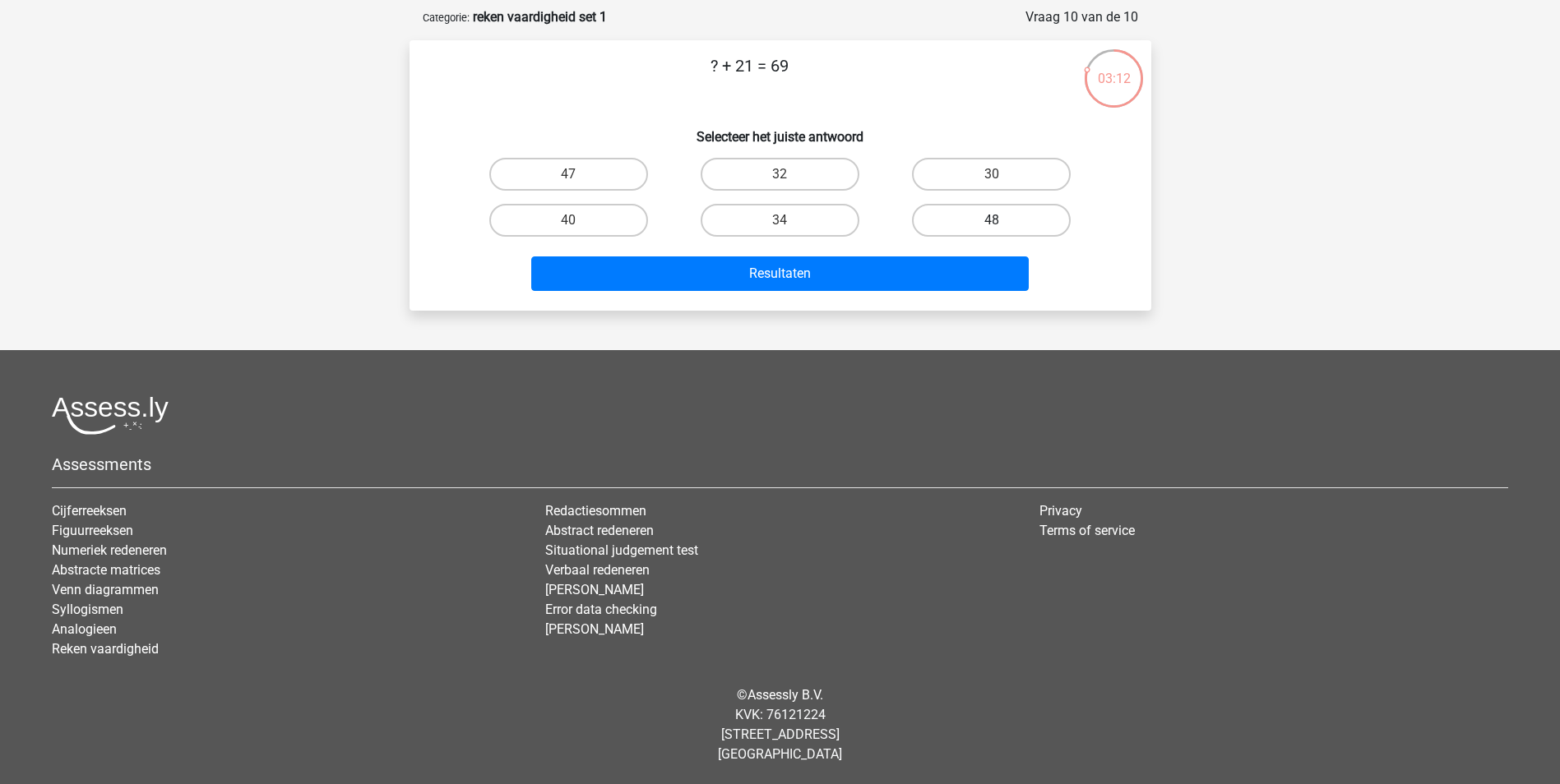
click at [951, 227] on label "48" at bounding box center [992, 219] width 159 height 33
click at [992, 227] on input "48" at bounding box center [997, 225] width 11 height 11
radio input "true"
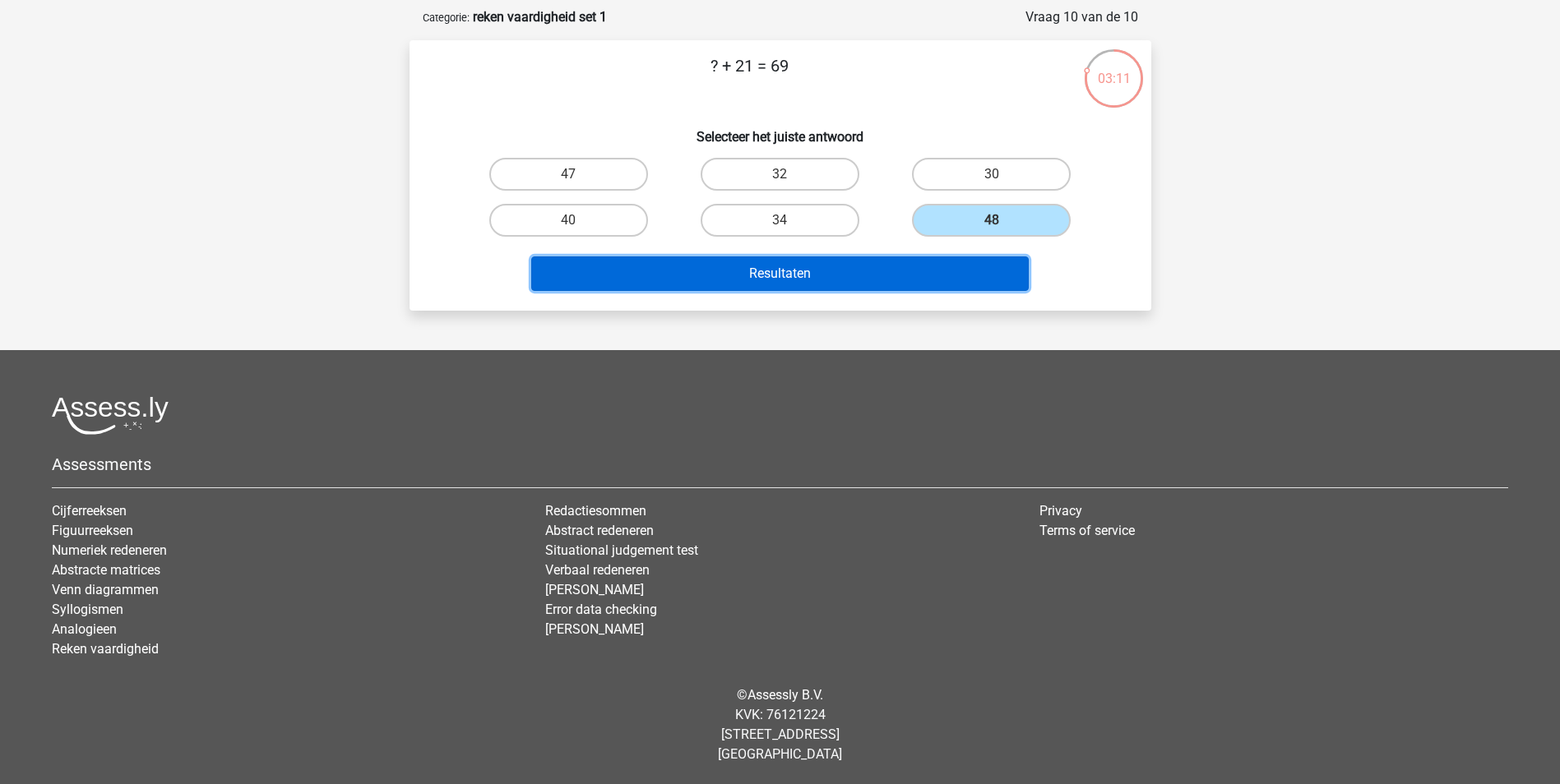
click at [903, 267] on button "Resultaten" at bounding box center [780, 273] width 497 height 35
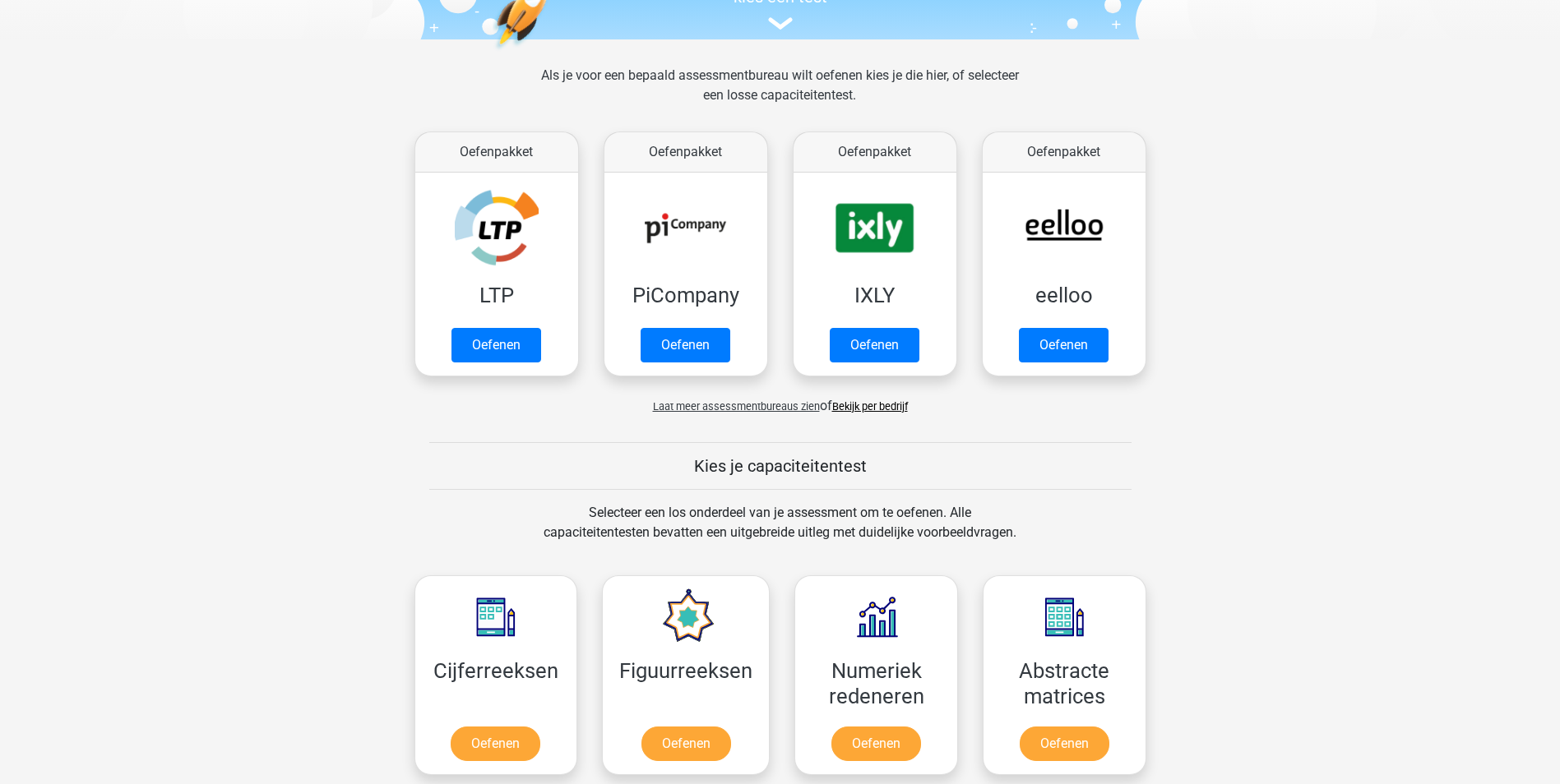
scroll to position [165, 0]
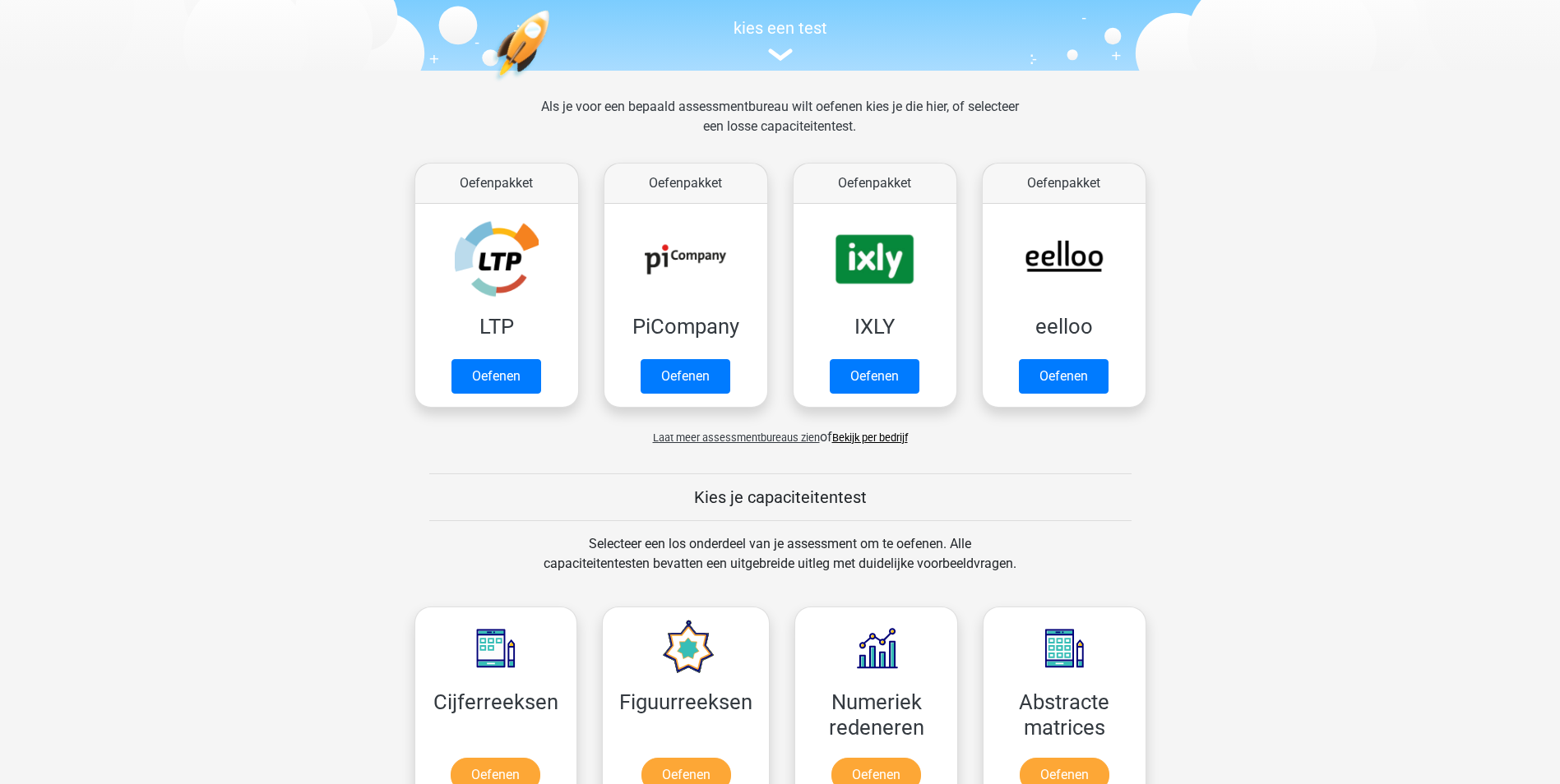
click at [791, 437] on span "Laat meer assessmentbureaus zien" at bounding box center [737, 438] width 167 height 12
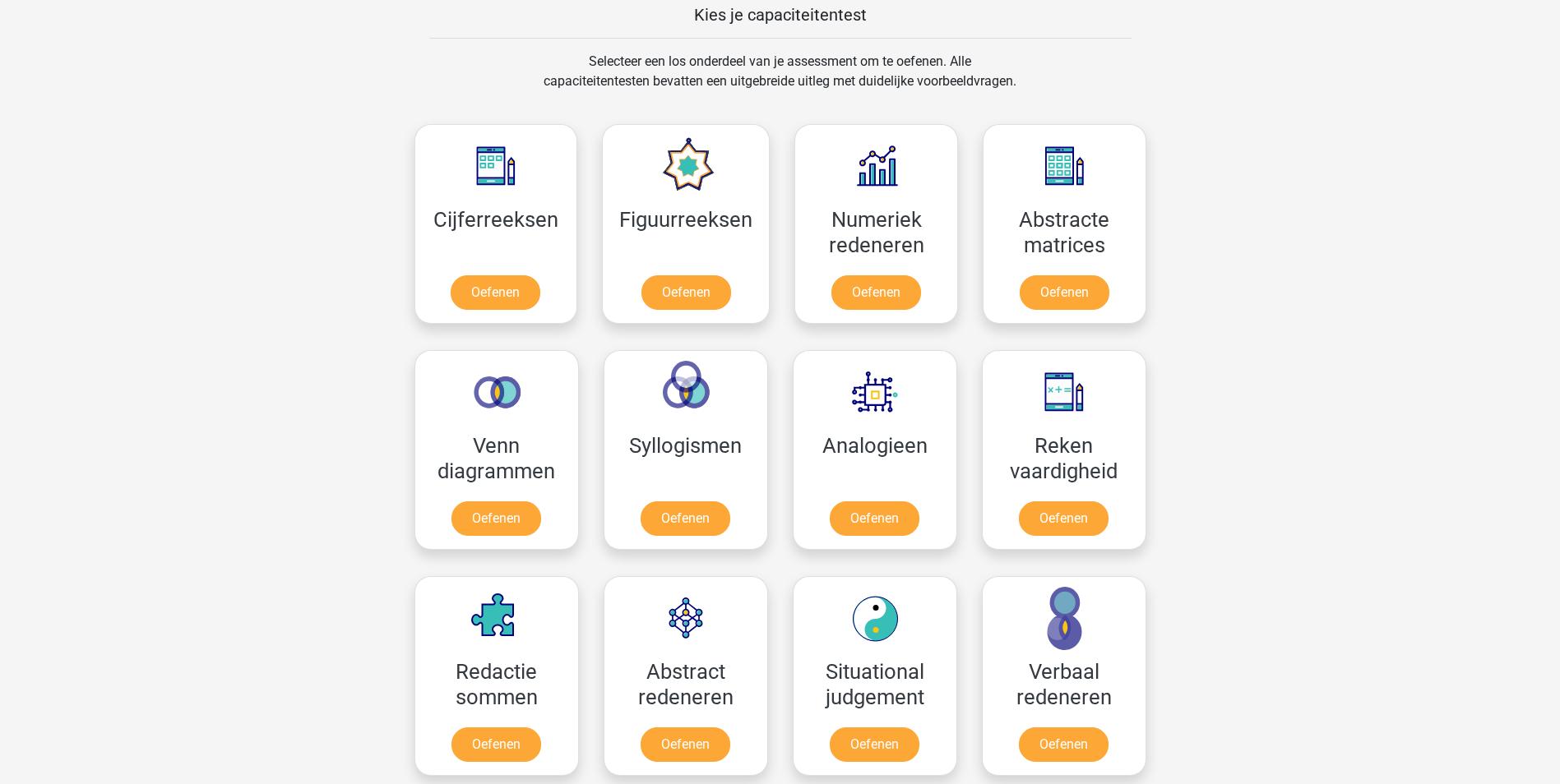
scroll to position [1644, 0]
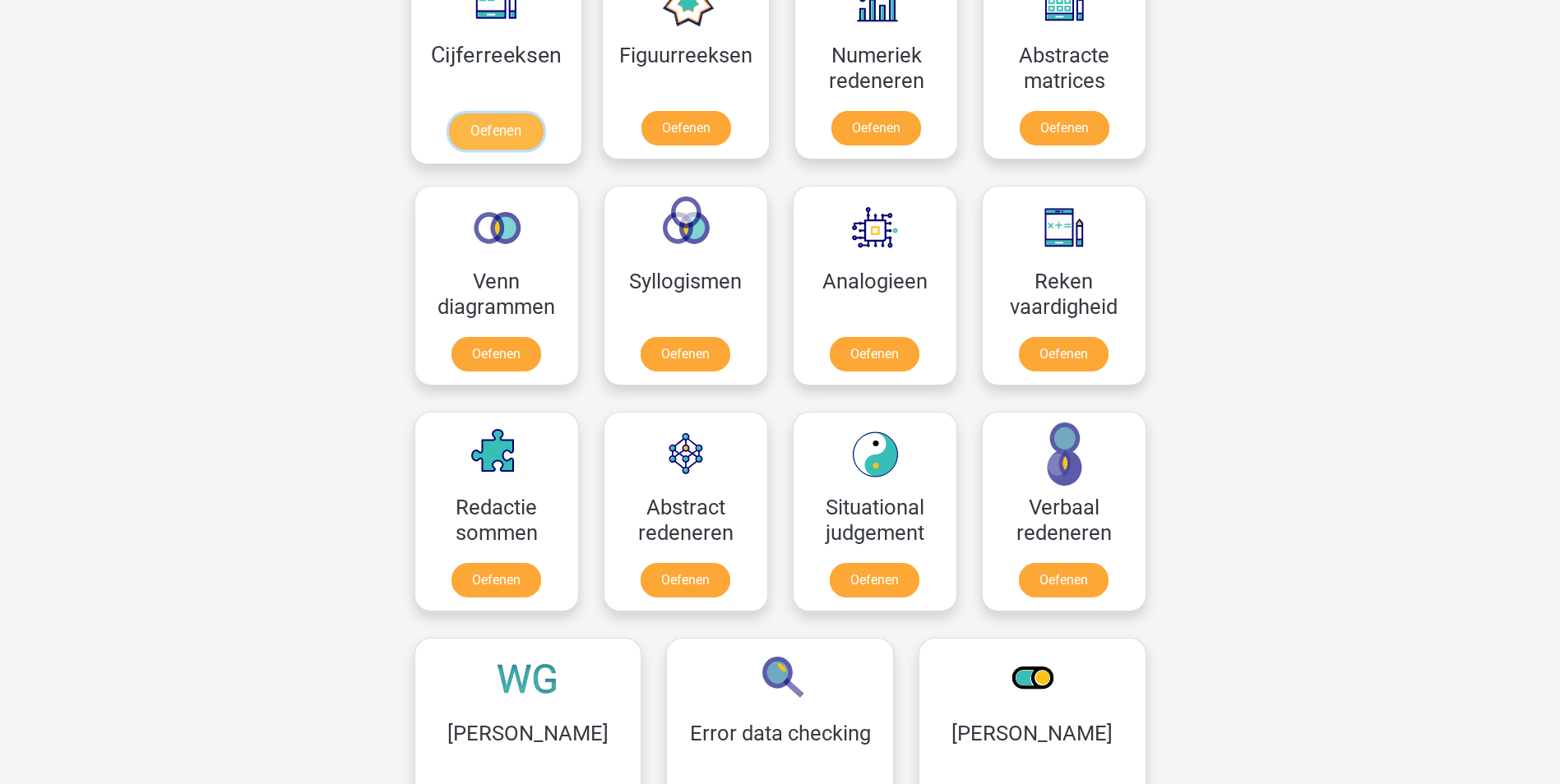
click at [499, 113] on link "Oefenen" at bounding box center [496, 131] width 93 height 36
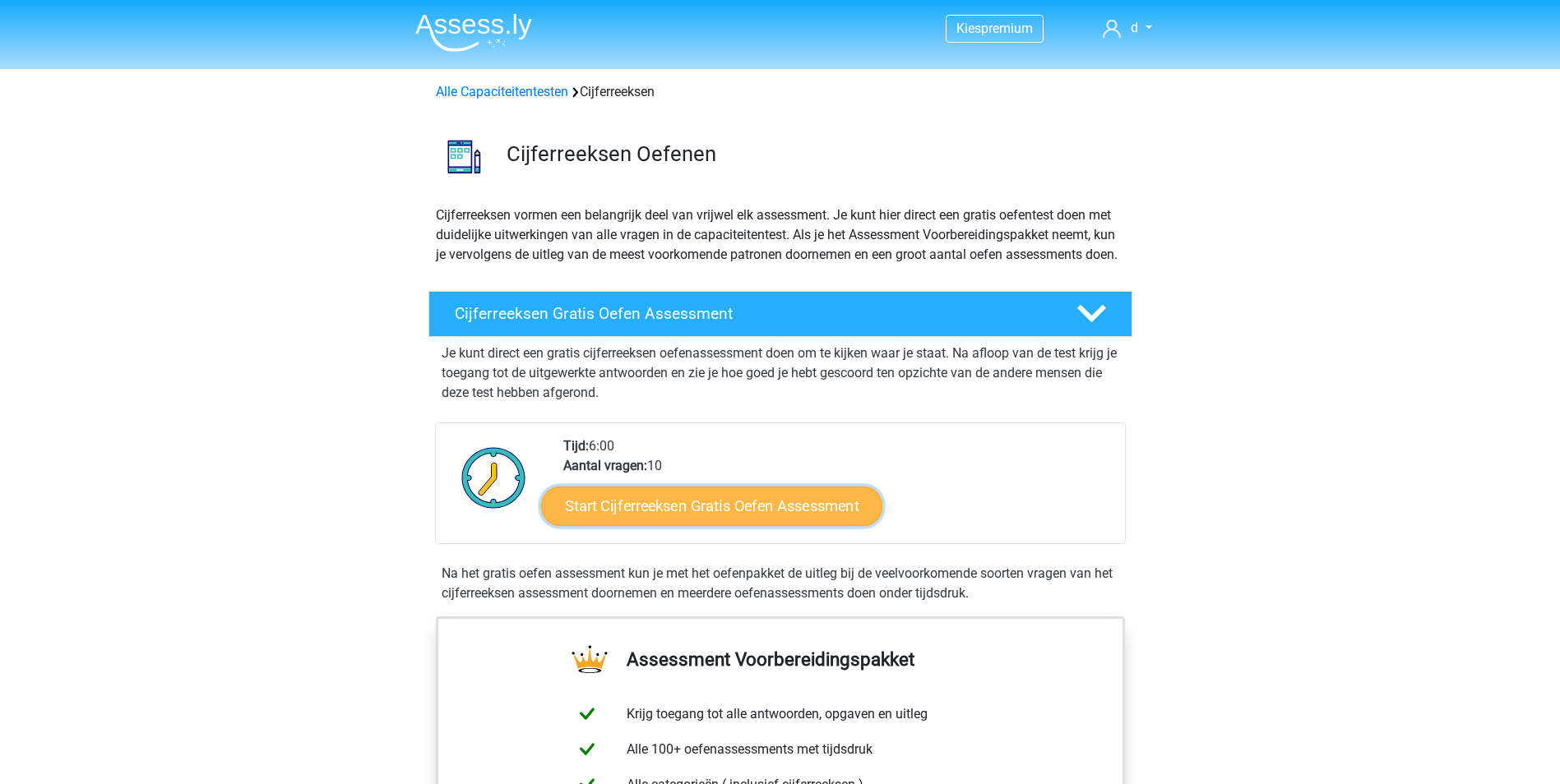
click at [709, 523] on link "Start Cijferreeksen Gratis Oefen Assessment" at bounding box center [712, 506] width 342 height 40
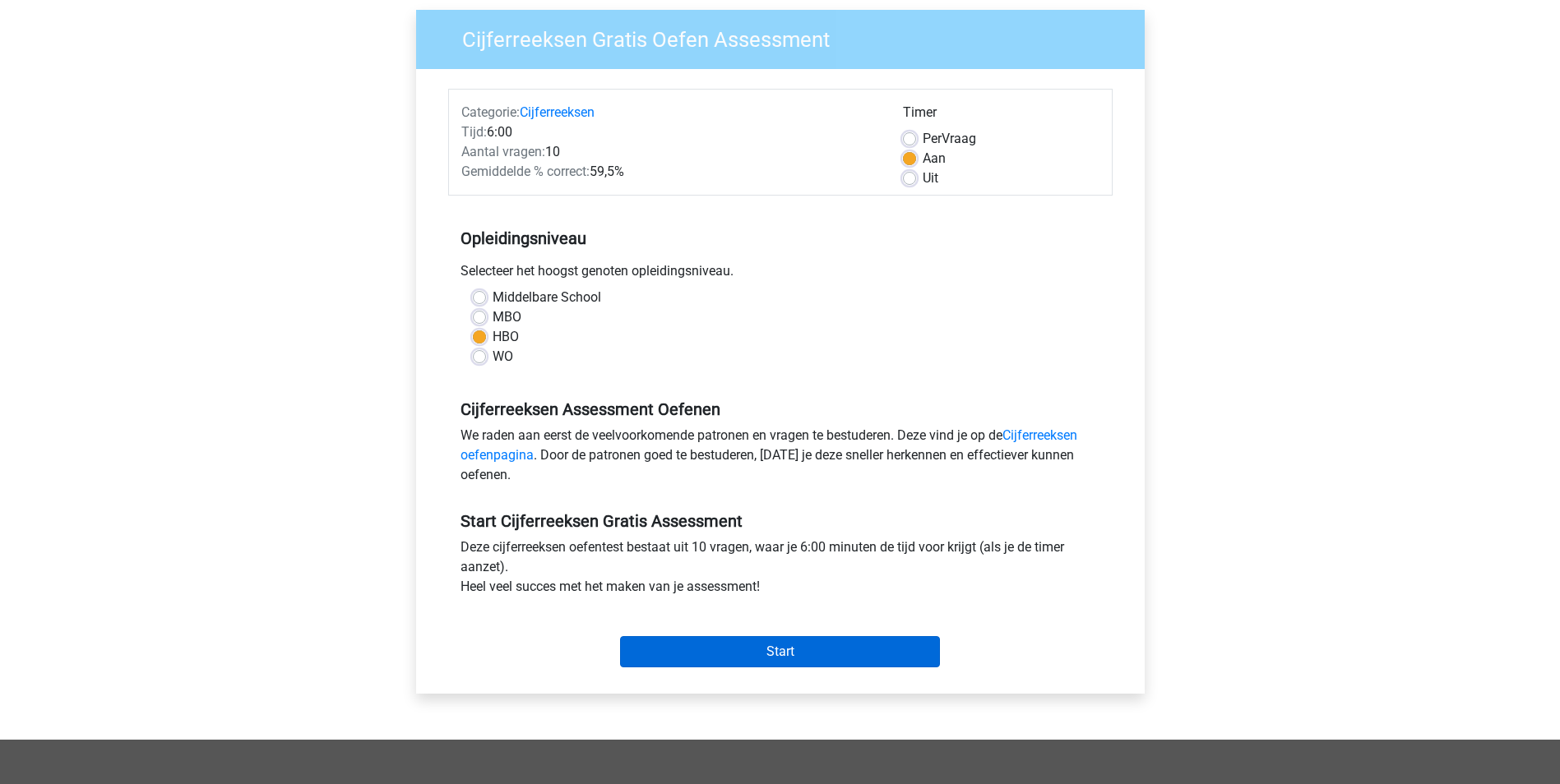
scroll to position [165, 0]
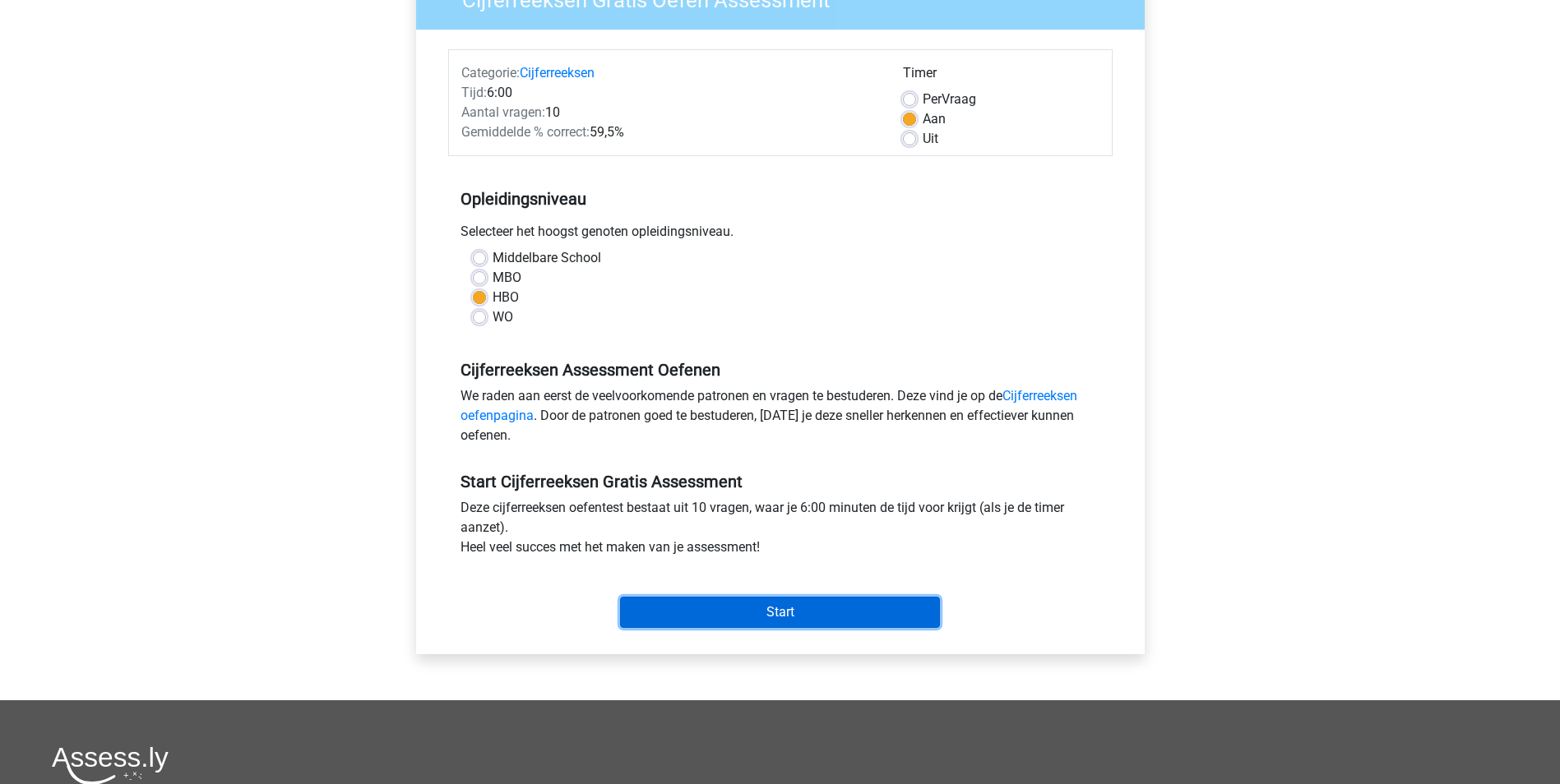
click at [754, 600] on input "Start" at bounding box center [780, 611] width 320 height 31
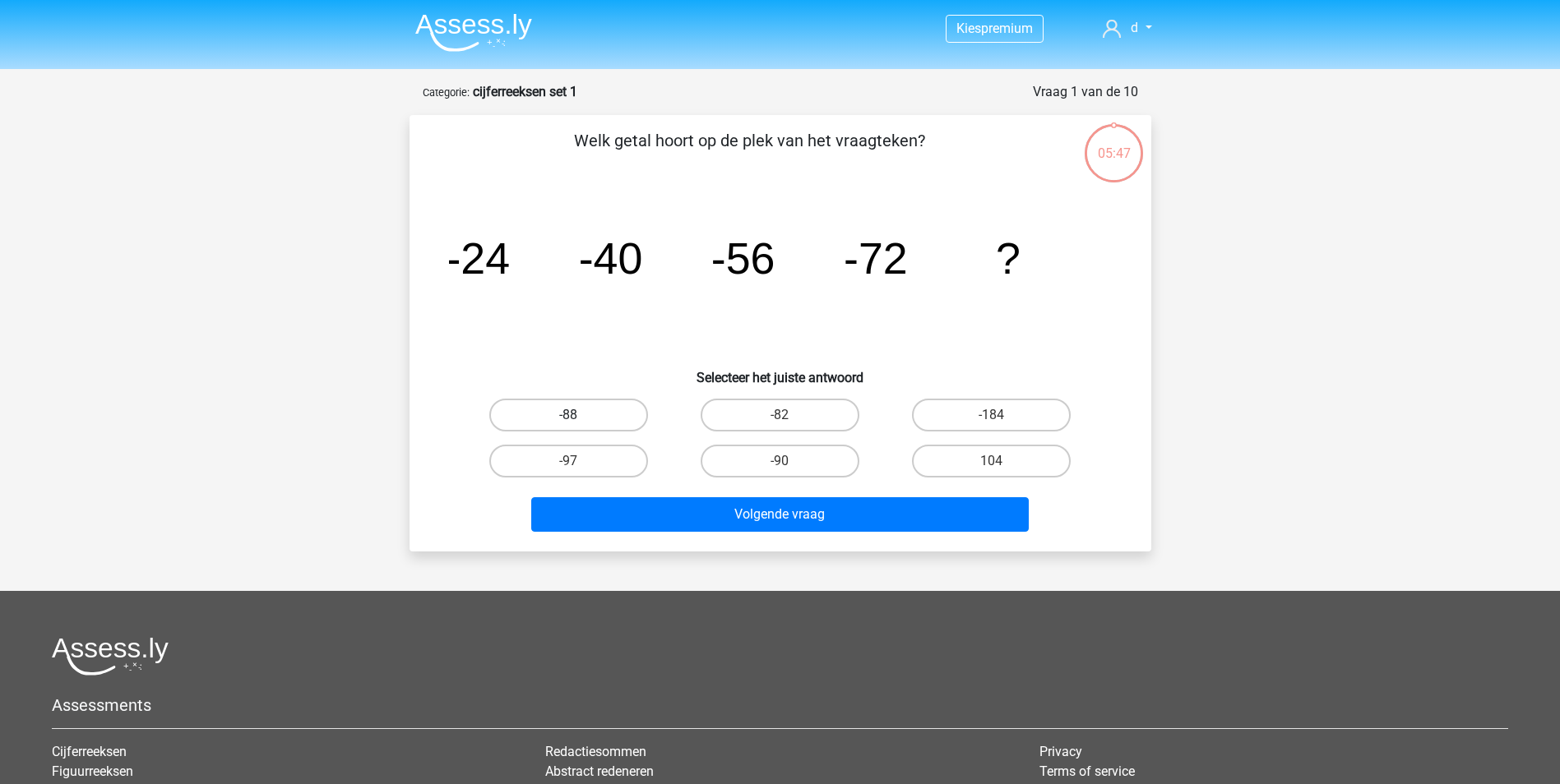
click at [610, 410] on label "-88" at bounding box center [569, 415] width 159 height 33
click at [579, 415] on input "-88" at bounding box center [573, 420] width 11 height 11
radio input "true"
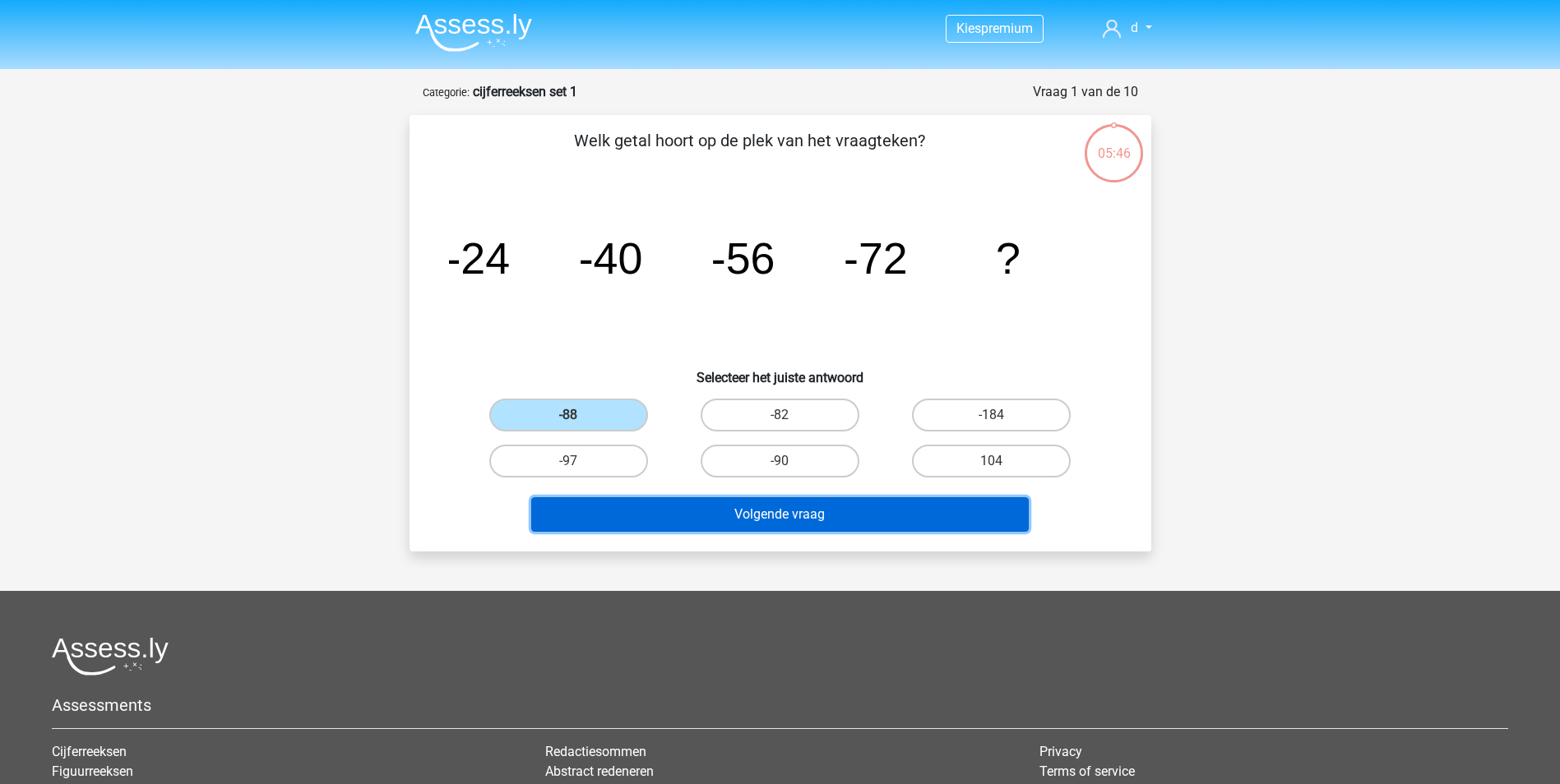
click at [703, 502] on button "Volgende vraag" at bounding box center [780, 514] width 497 height 35
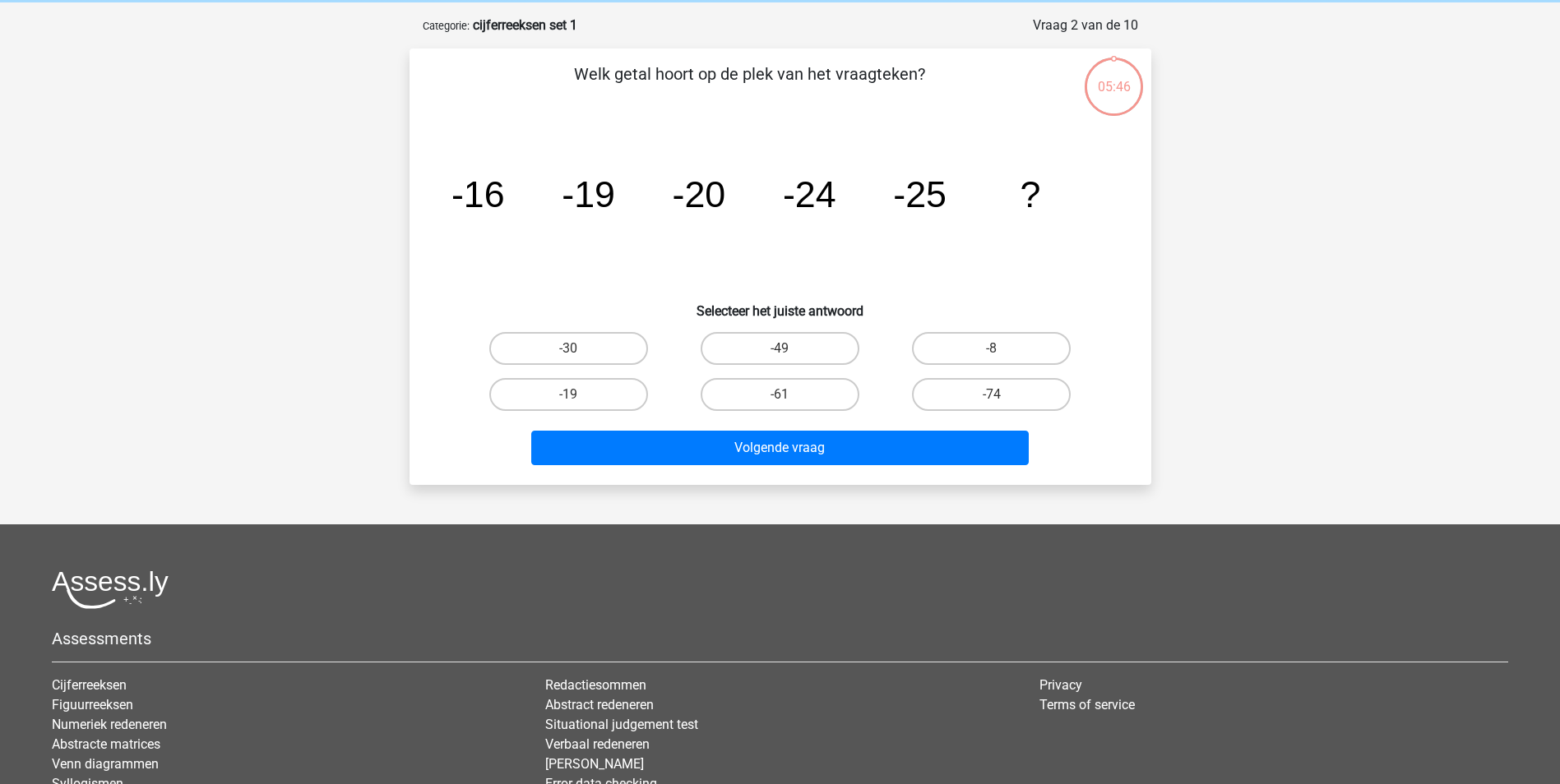
scroll to position [82, 0]
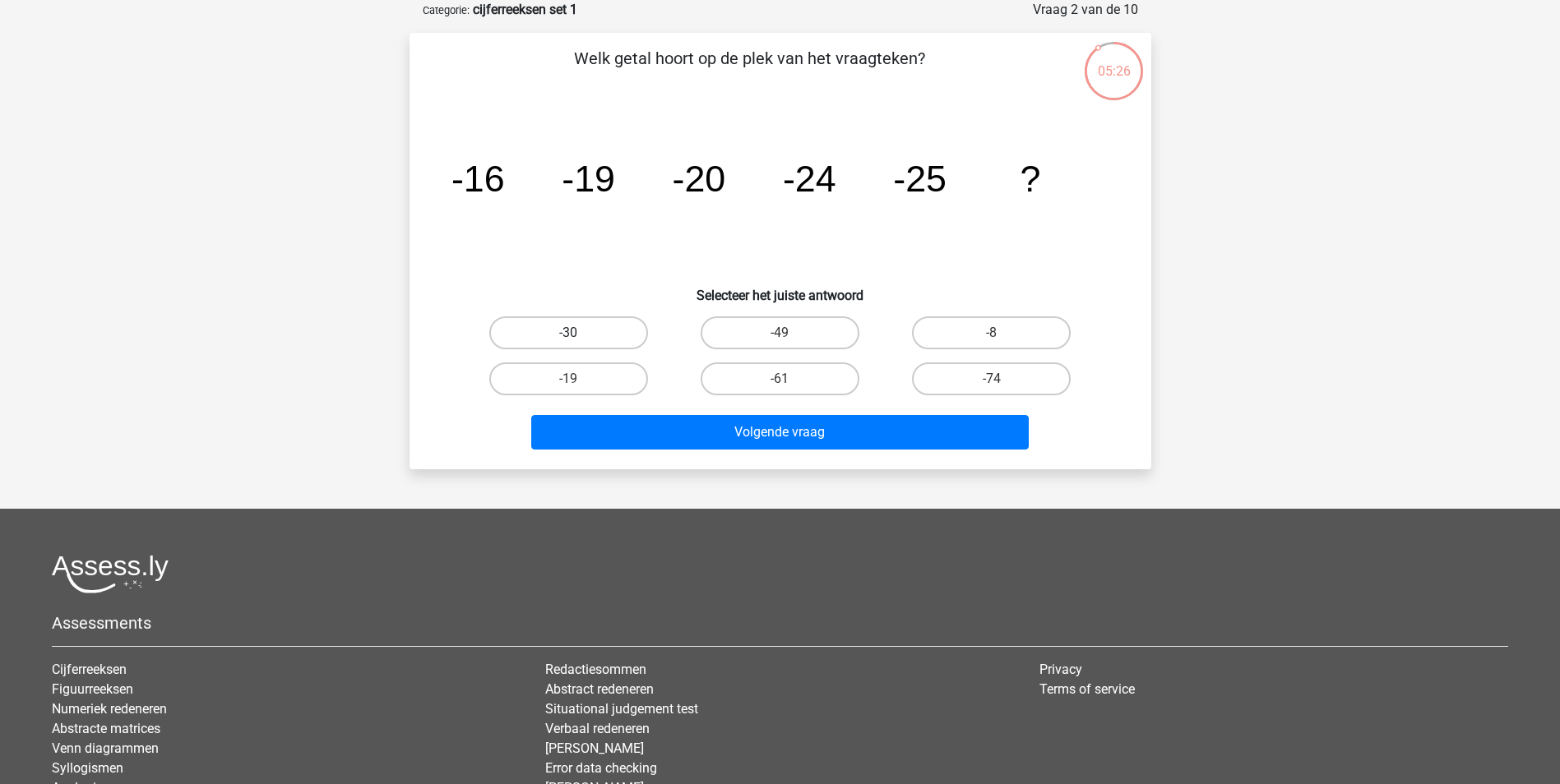
click at [606, 330] on label "-30" at bounding box center [569, 332] width 159 height 33
click at [579, 332] on input "-30" at bounding box center [573, 337] width 11 height 11
radio input "true"
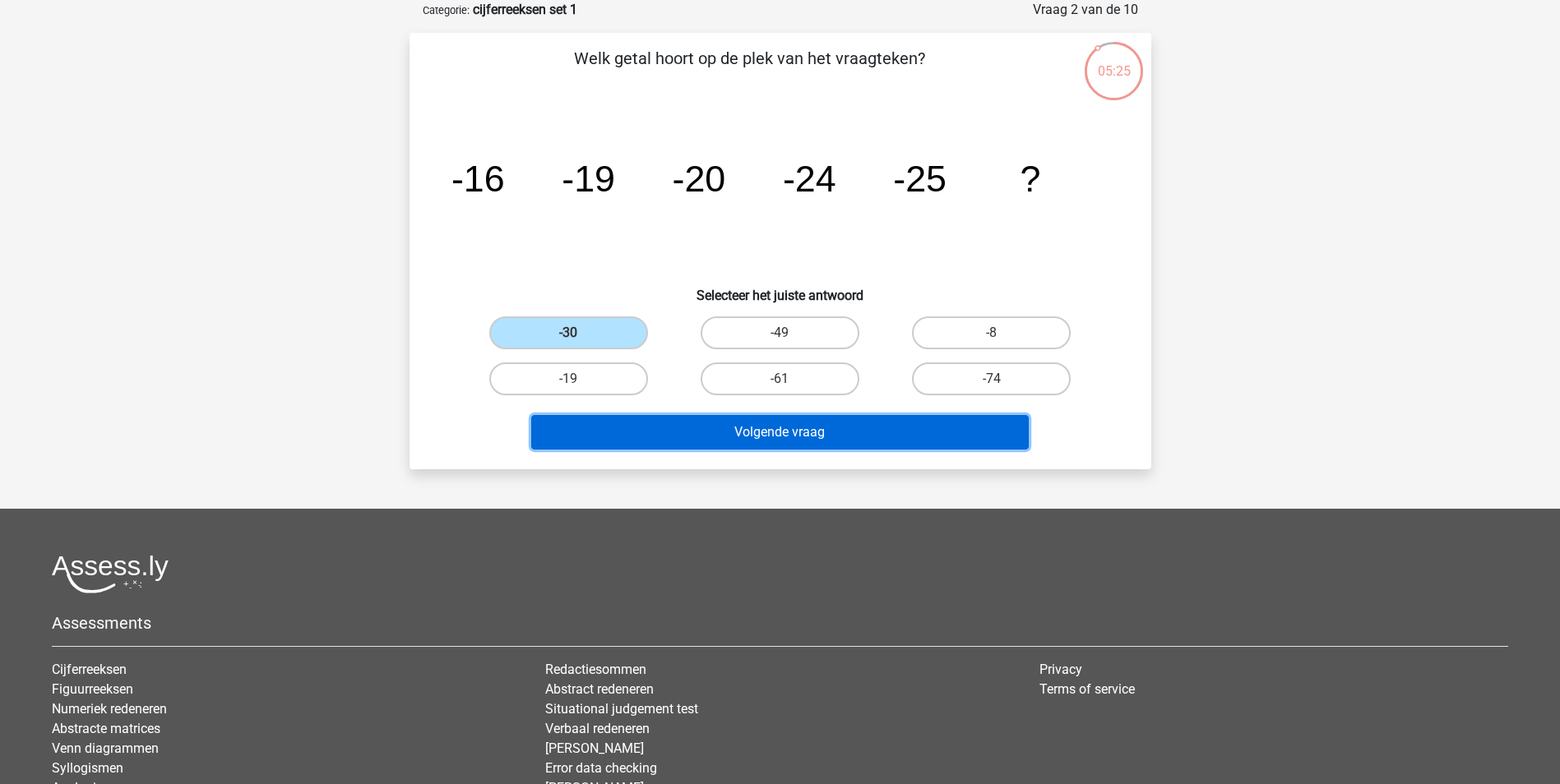
click at [672, 428] on button "Volgende vraag" at bounding box center [780, 432] width 497 height 35
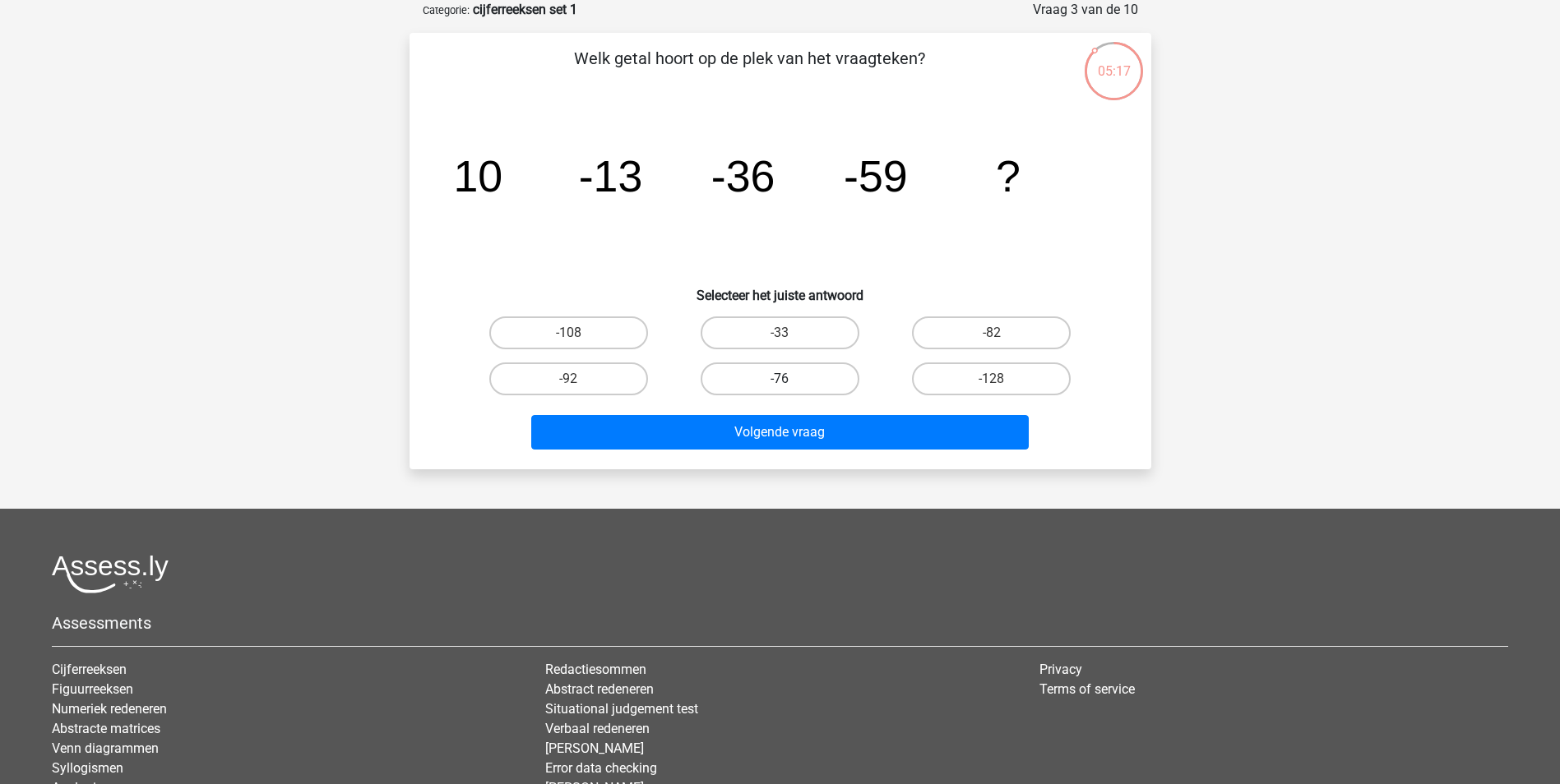
click at [802, 381] on label "-76" at bounding box center [780, 378] width 159 height 33
click at [790, 381] on input "-76" at bounding box center [784, 384] width 11 height 11
radio input "true"
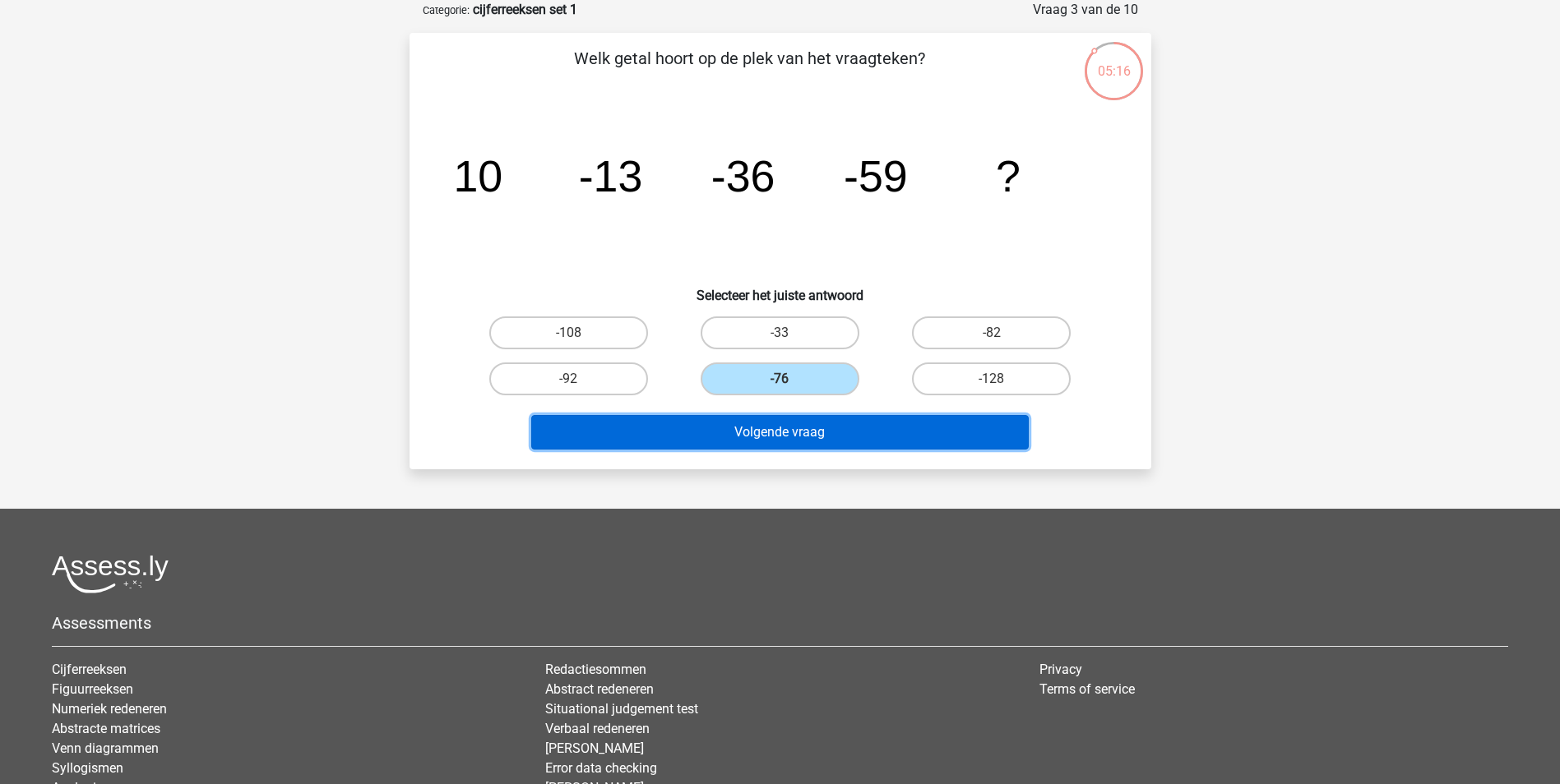
click at [774, 433] on button "Volgende vraag" at bounding box center [780, 432] width 497 height 35
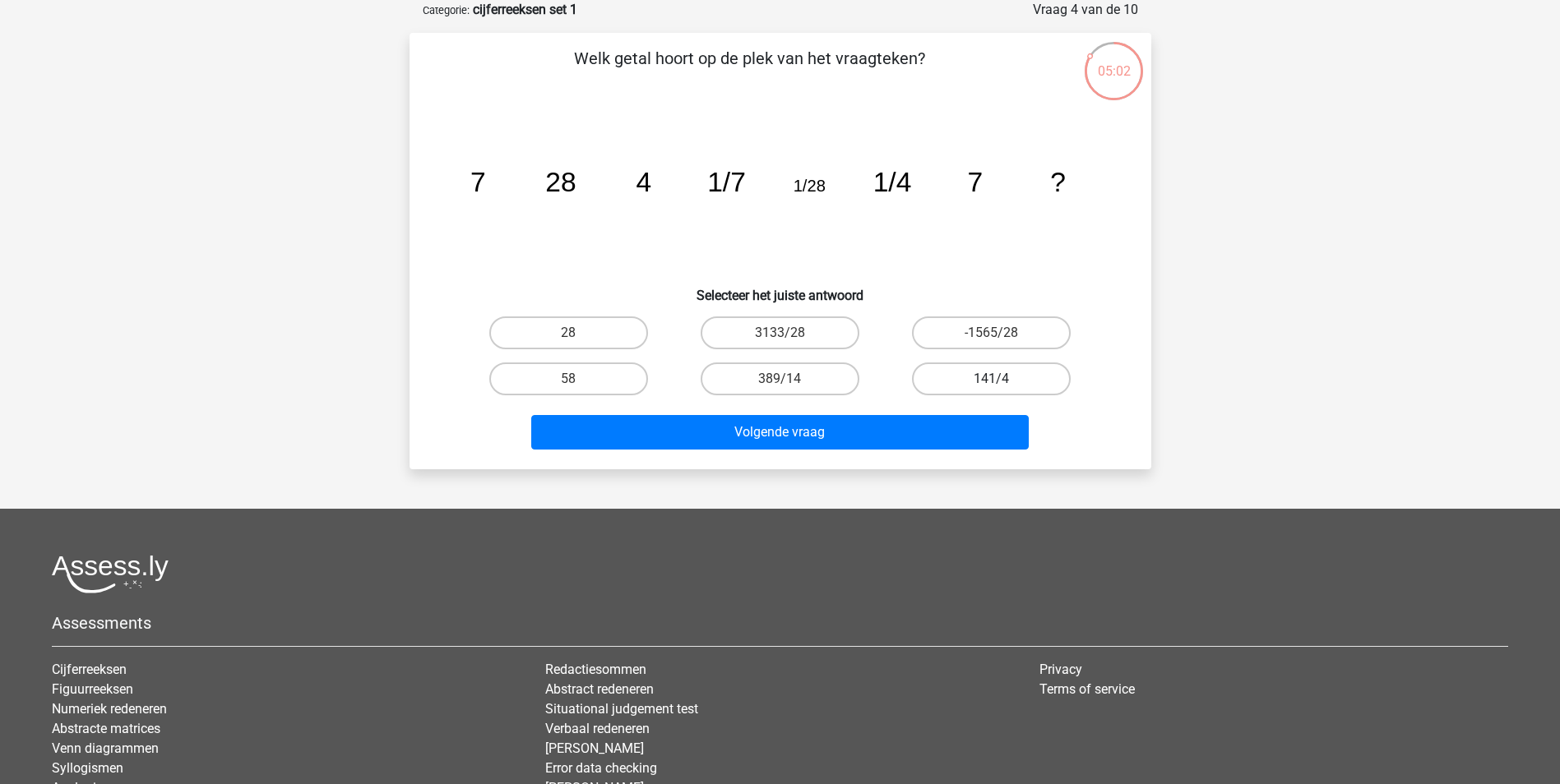
click at [975, 372] on label "141/4" at bounding box center [992, 378] width 159 height 33
click at [992, 379] on input "141/4" at bounding box center [997, 384] width 11 height 11
radio input "true"
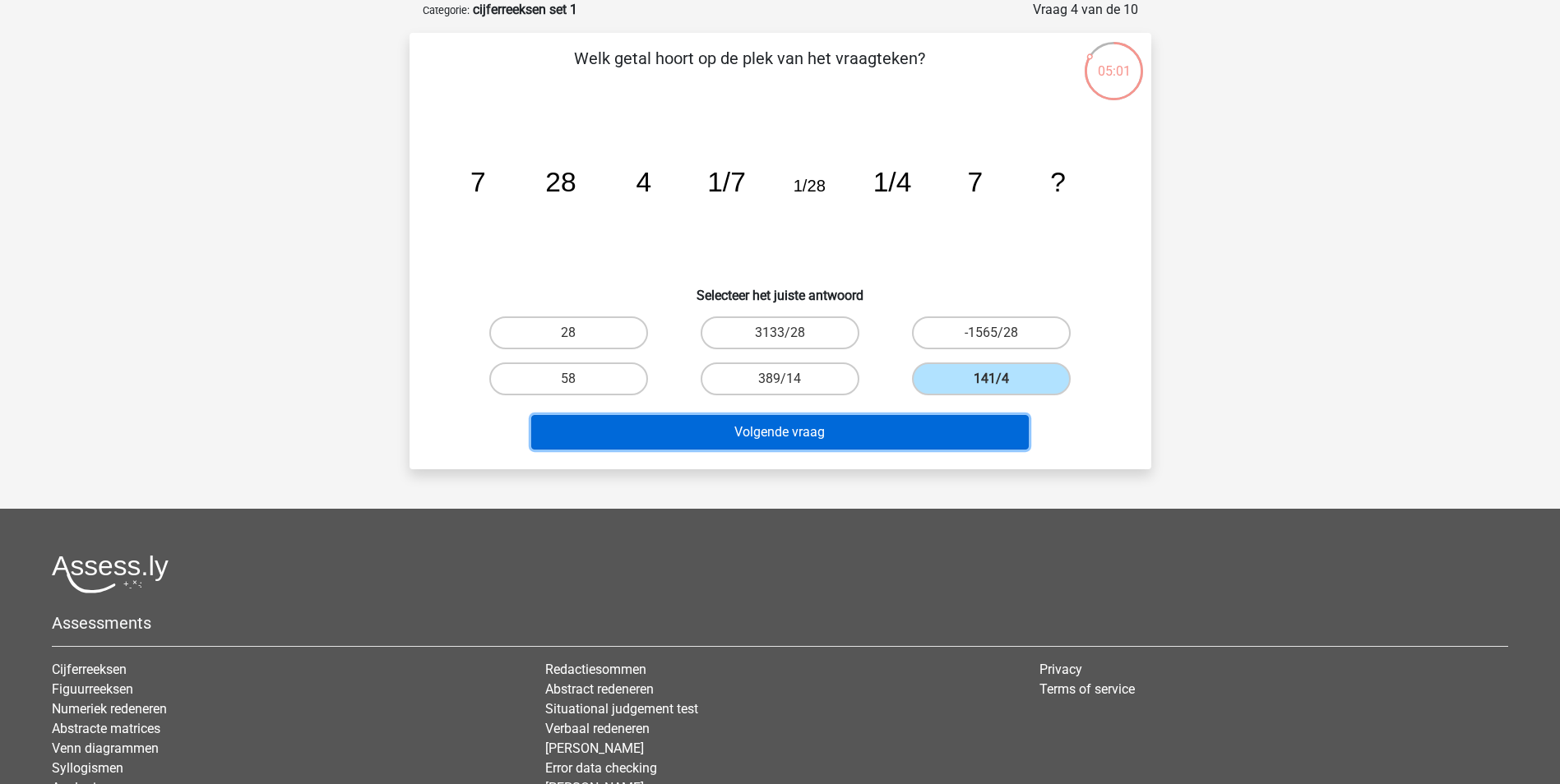
click at [869, 448] on button "Volgende vraag" at bounding box center [780, 432] width 497 height 35
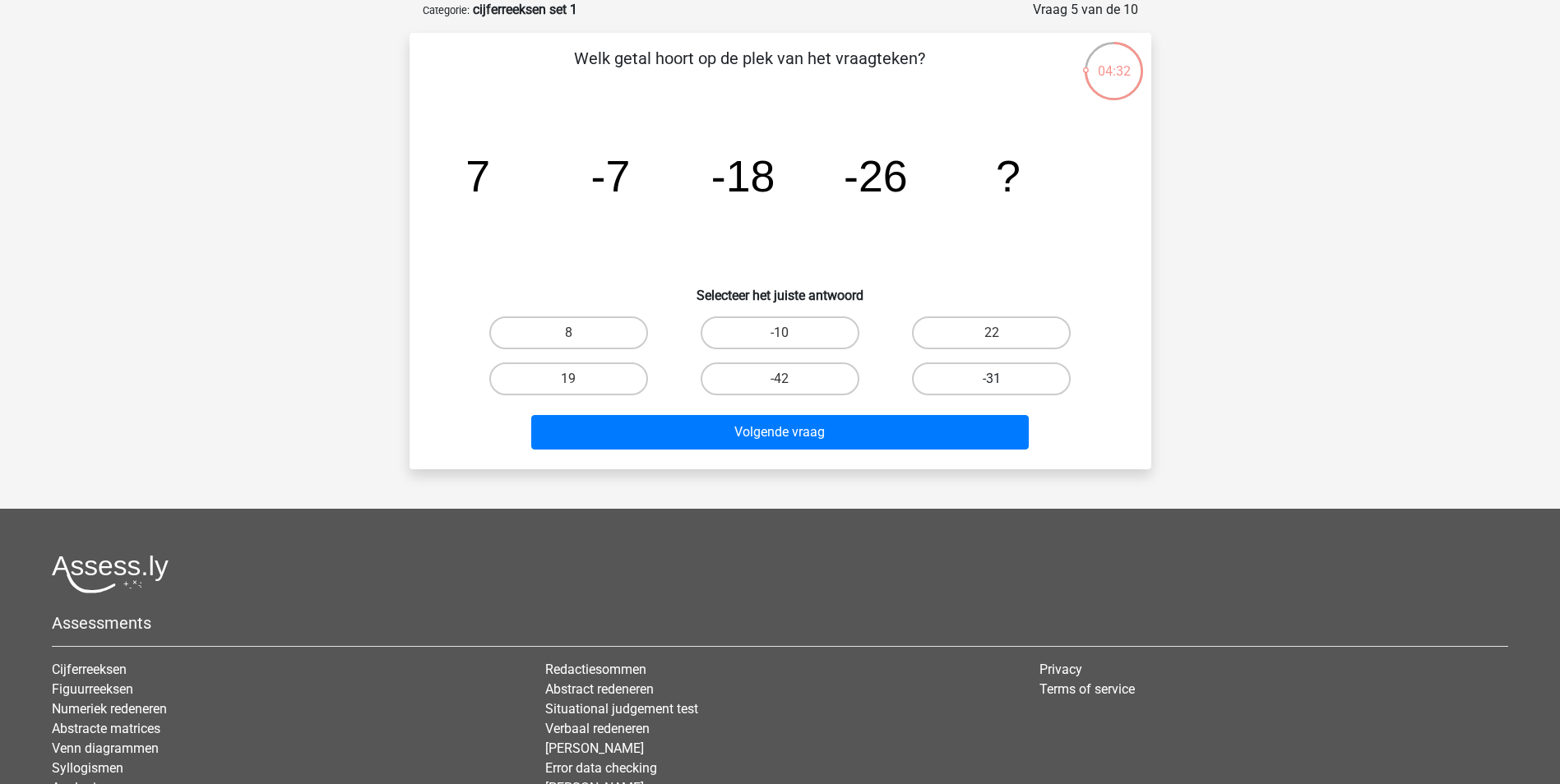
click at [965, 388] on label "-31" at bounding box center [992, 378] width 159 height 33
click at [992, 388] on input "-31" at bounding box center [997, 384] width 11 height 11
radio input "true"
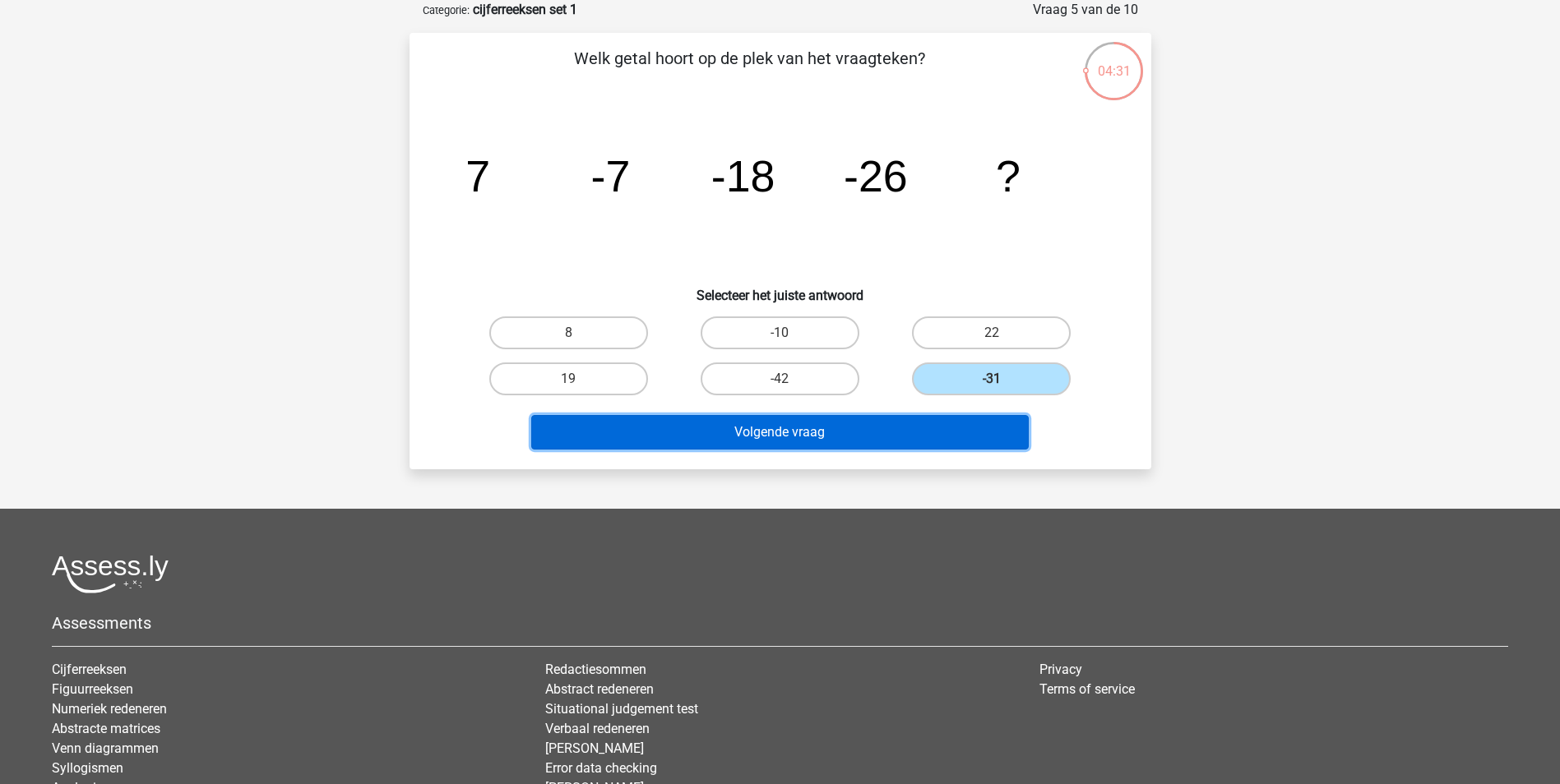
click at [917, 422] on button "Volgende vraag" at bounding box center [780, 432] width 497 height 35
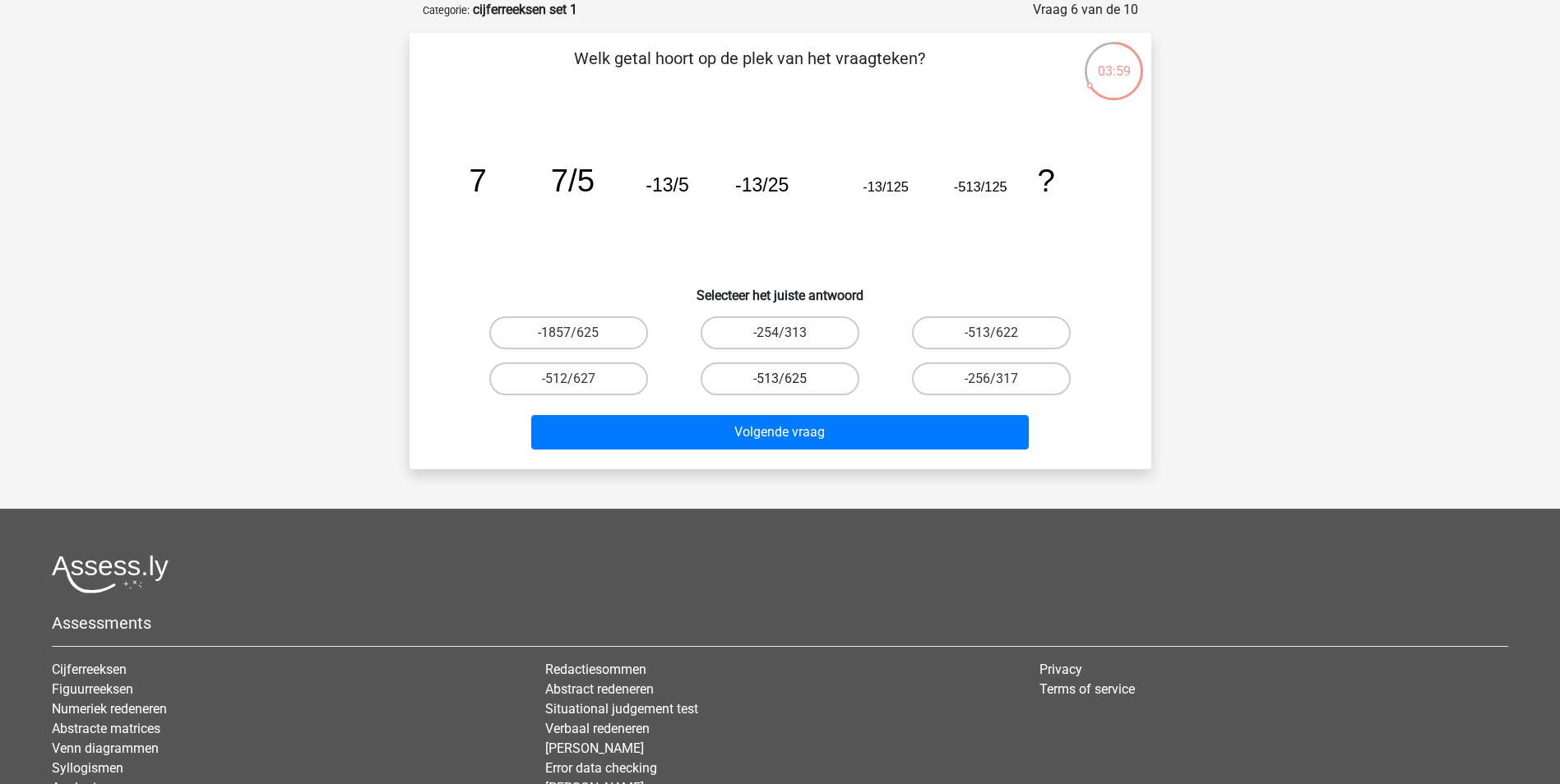
click at [802, 378] on label "-513/625" at bounding box center [780, 378] width 159 height 33
click at [790, 379] on input "-513/625" at bounding box center [784, 384] width 11 height 11
radio input "true"
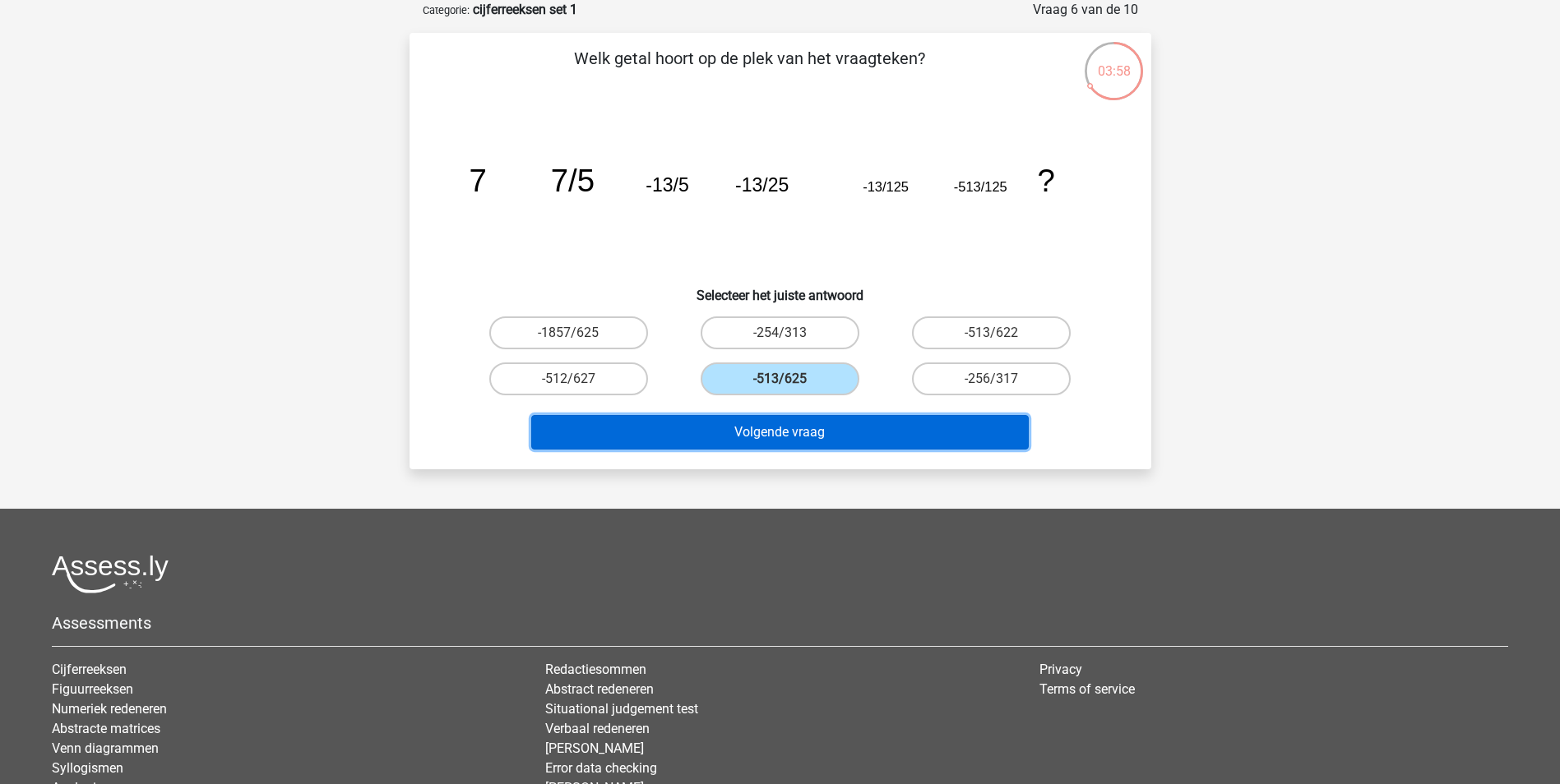
click at [808, 434] on button "Volgende vraag" at bounding box center [780, 432] width 497 height 35
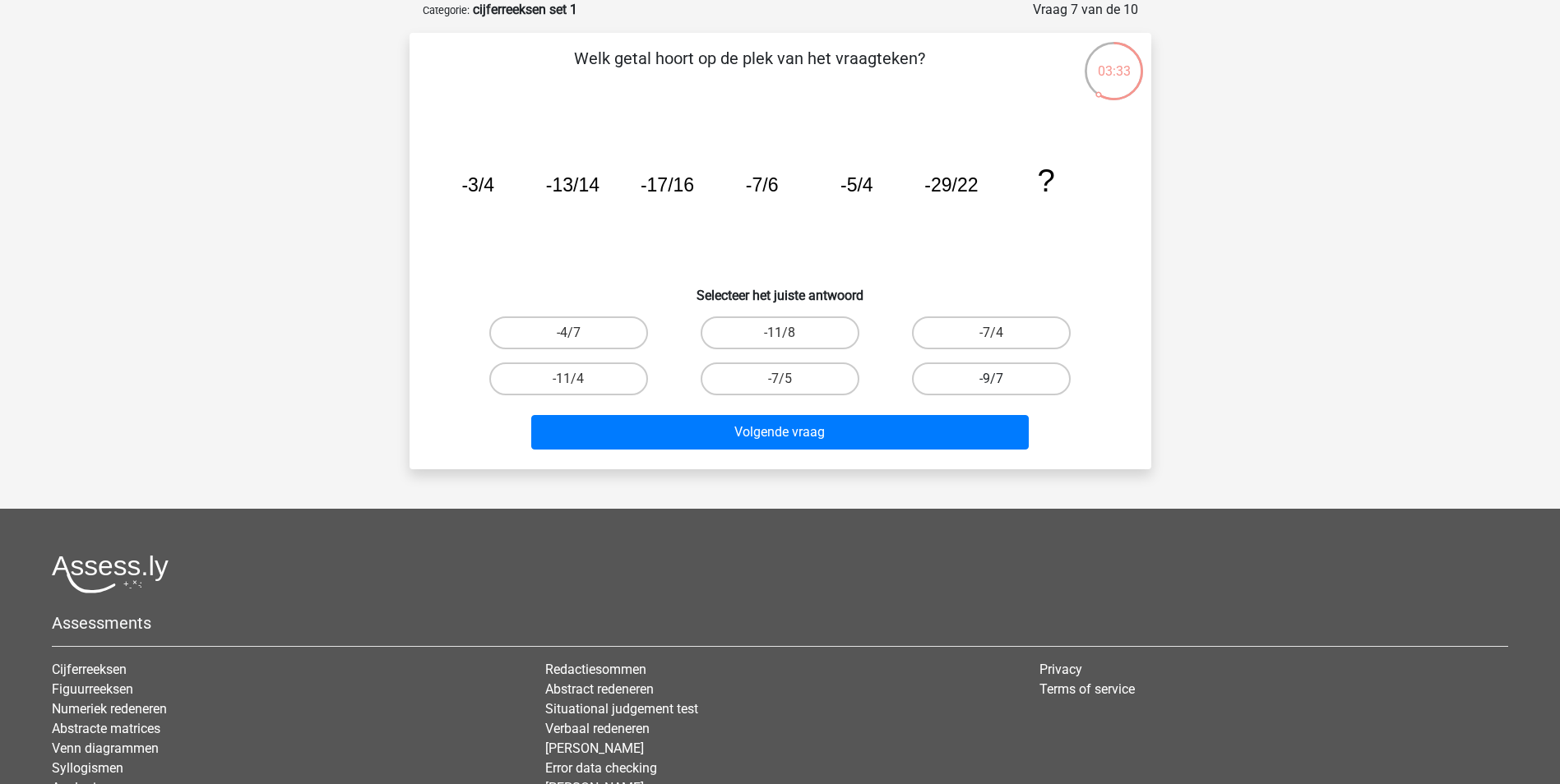
click at [960, 366] on label "-9/7" at bounding box center [992, 378] width 159 height 33
click at [992, 379] on input "-9/7" at bounding box center [997, 384] width 11 height 11
radio input "true"
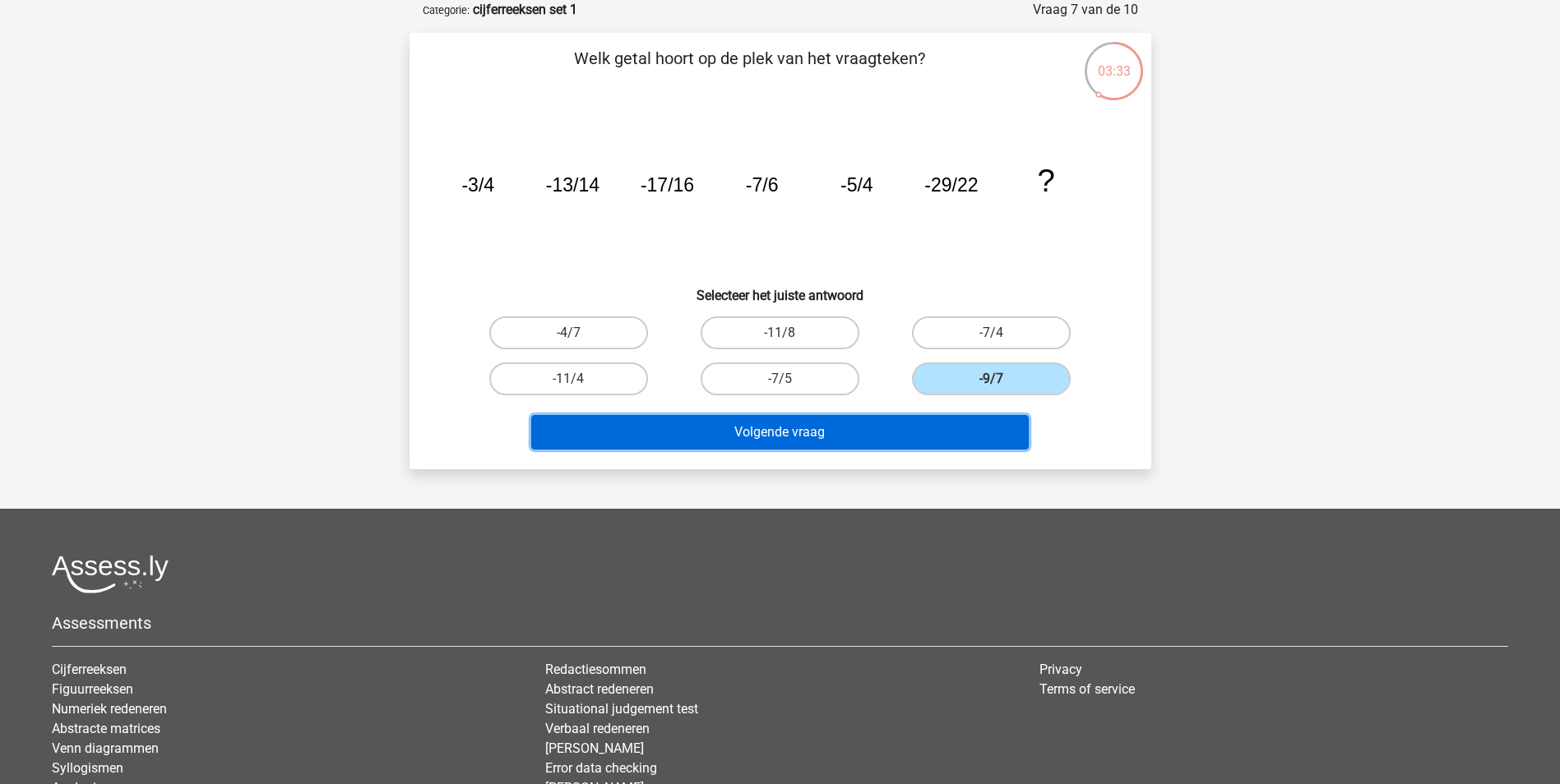
click at [915, 428] on button "Volgende vraag" at bounding box center [780, 432] width 497 height 35
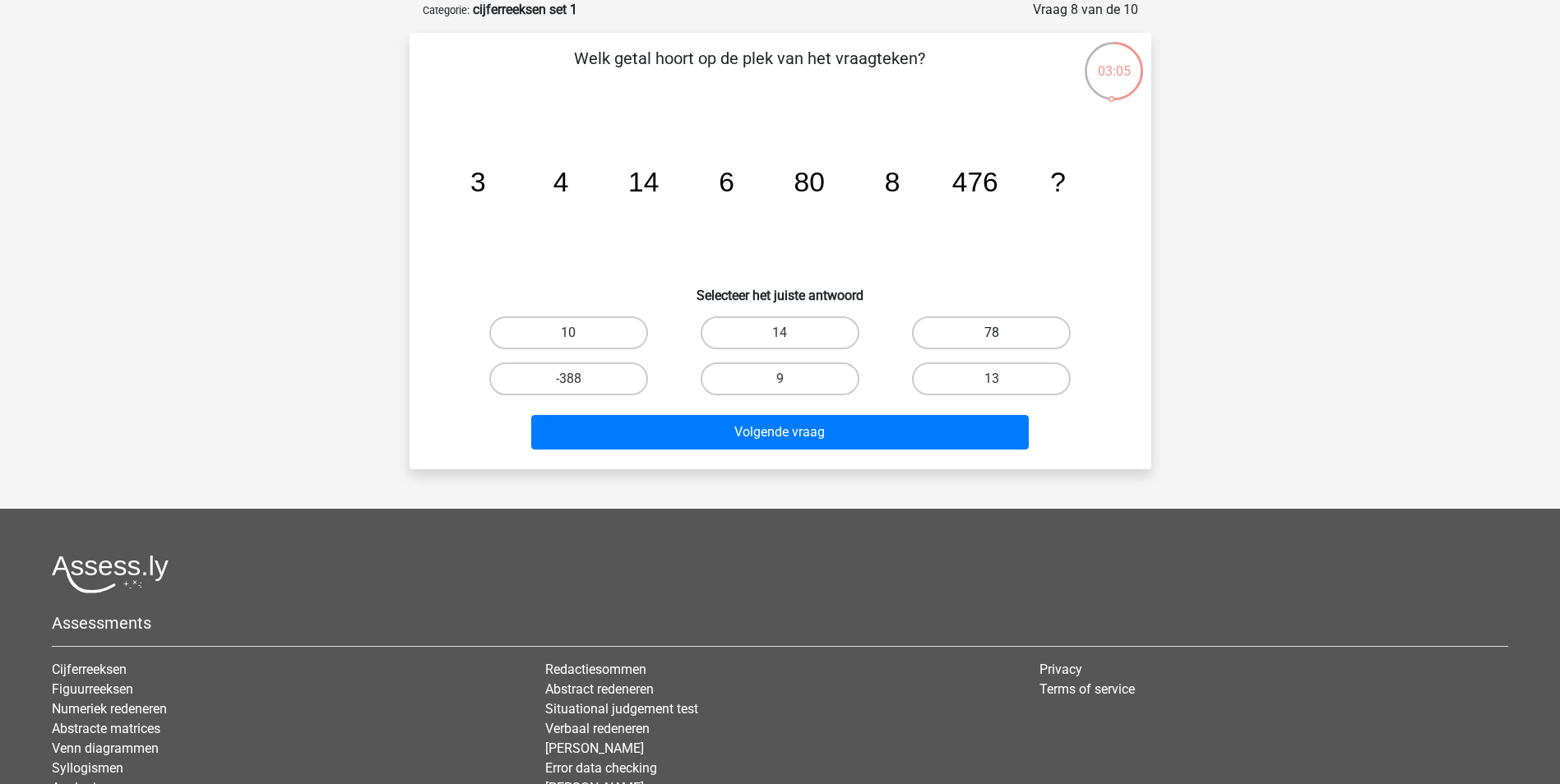
click at [946, 337] on label "78" at bounding box center [992, 332] width 159 height 33
click at [992, 337] on input "78" at bounding box center [997, 337] width 11 height 11
radio input "true"
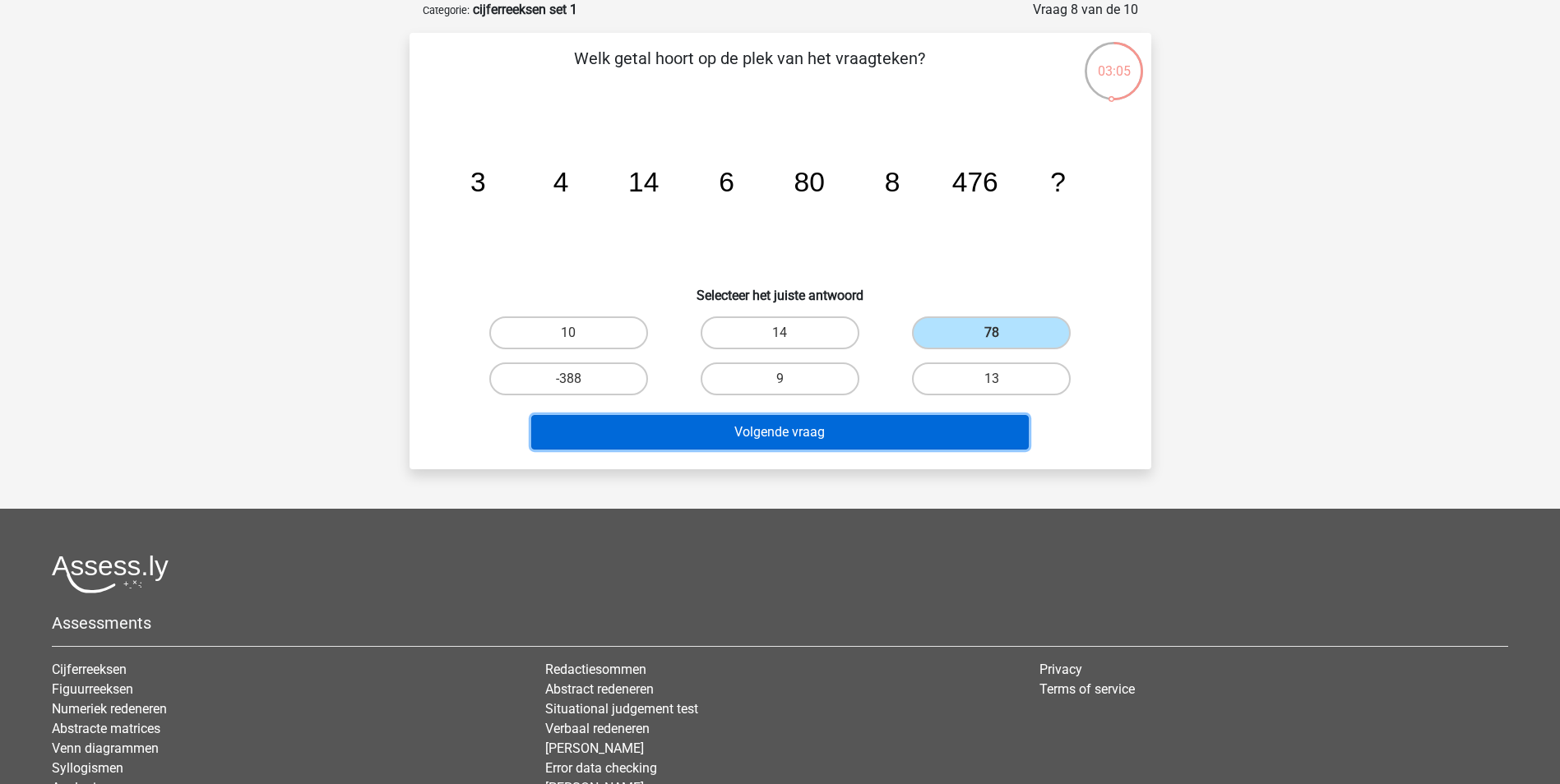
click at [883, 444] on button "Volgende vraag" at bounding box center [780, 432] width 497 height 35
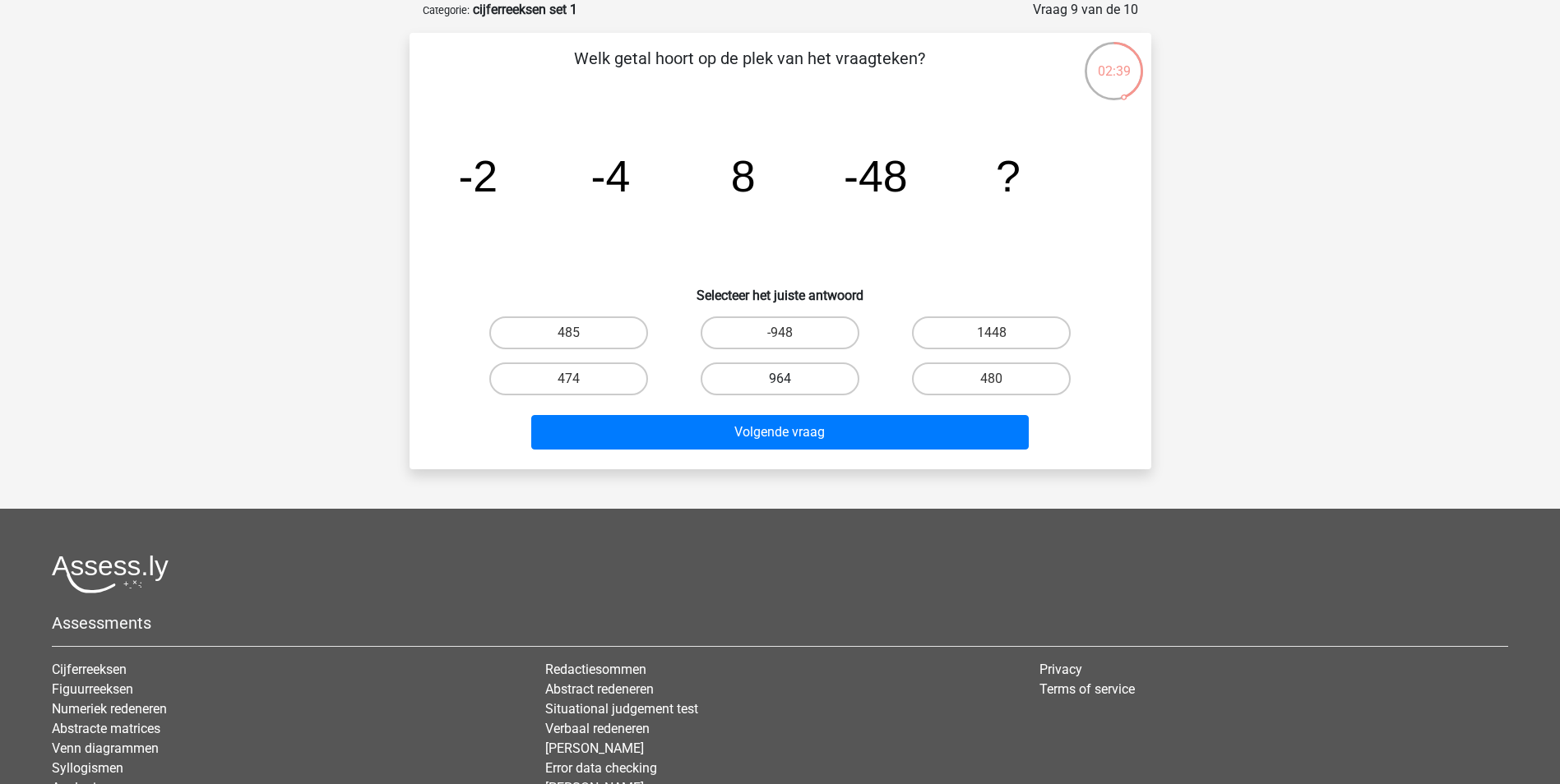
click at [819, 385] on label "964" at bounding box center [780, 378] width 159 height 33
click at [790, 385] on input "964" at bounding box center [784, 384] width 11 height 11
radio input "true"
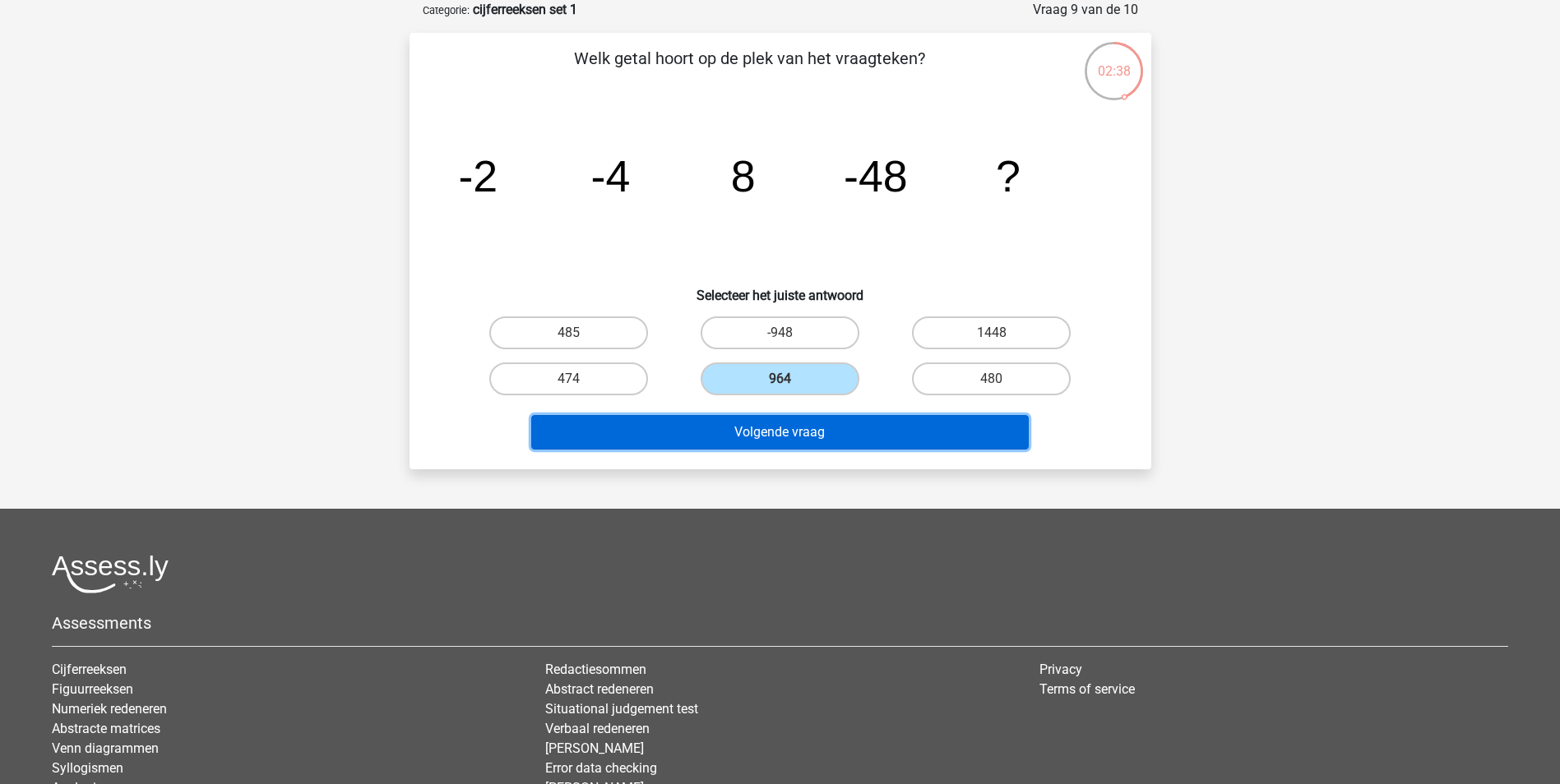
click at [819, 435] on button "Volgende vraag" at bounding box center [780, 432] width 497 height 35
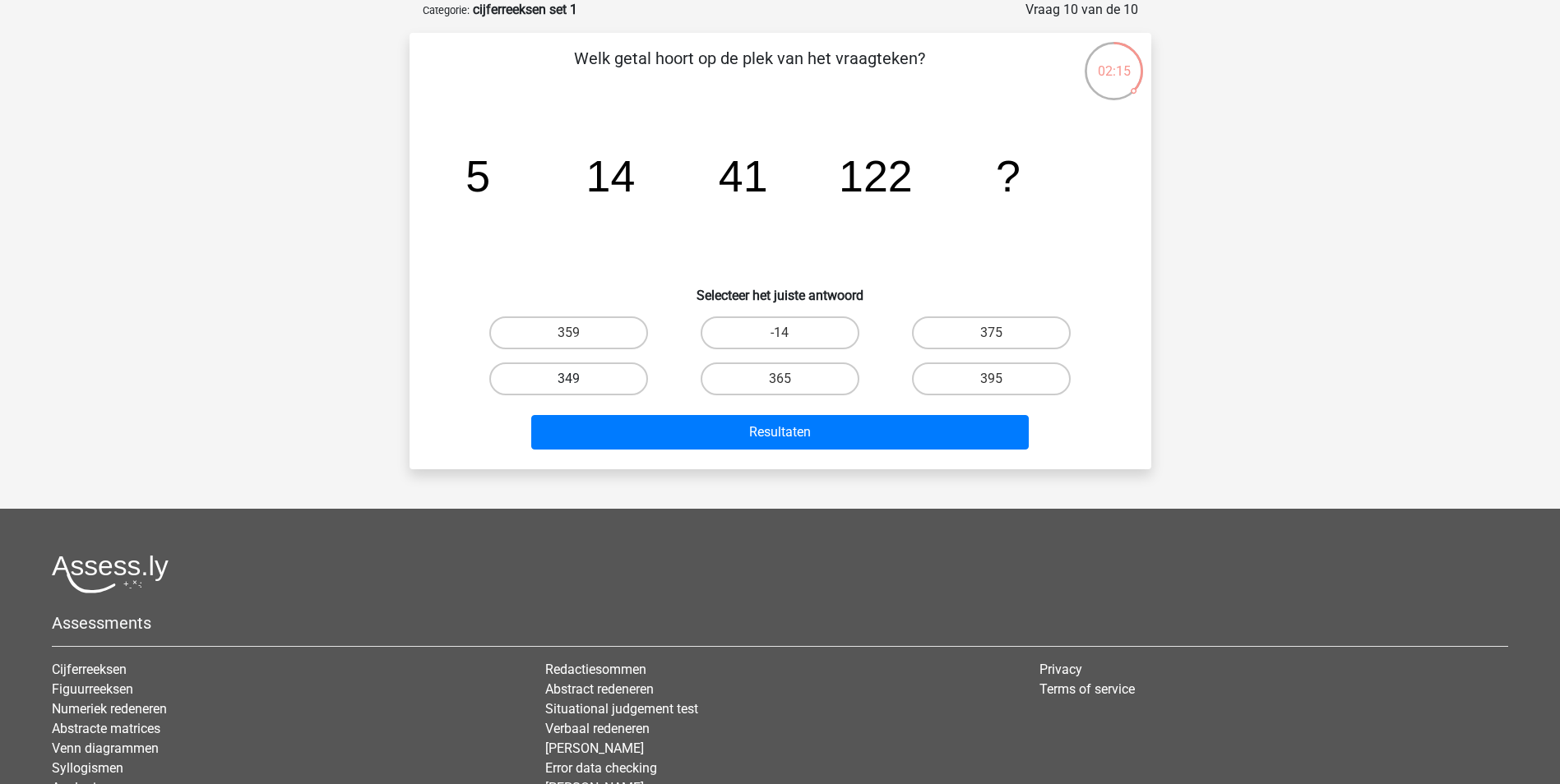
click at [626, 380] on label "349" at bounding box center [569, 378] width 159 height 33
click at [579, 380] on input "349" at bounding box center [573, 384] width 11 height 11
radio input "true"
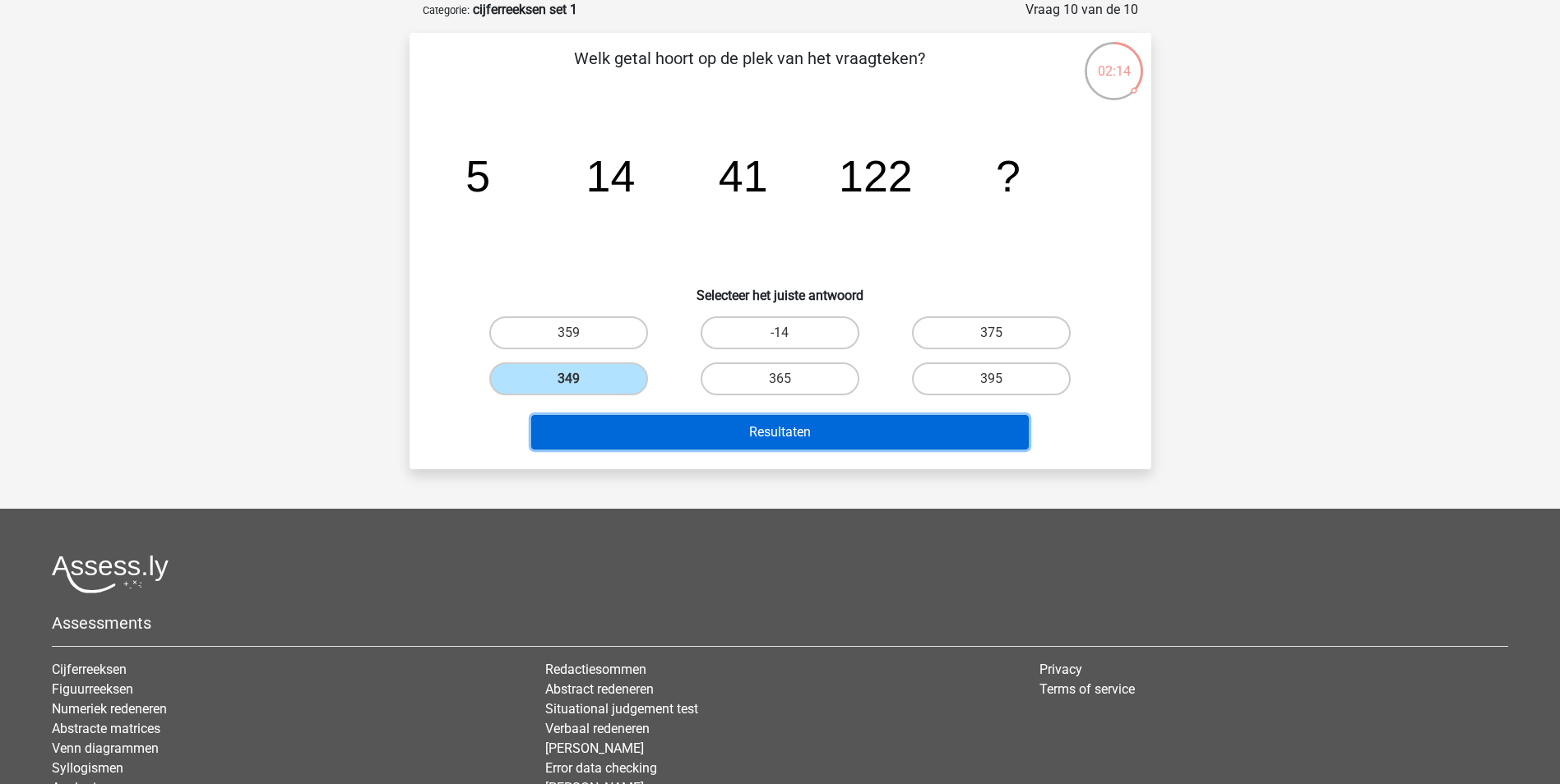
click at [635, 436] on button "Resultaten" at bounding box center [780, 432] width 497 height 35
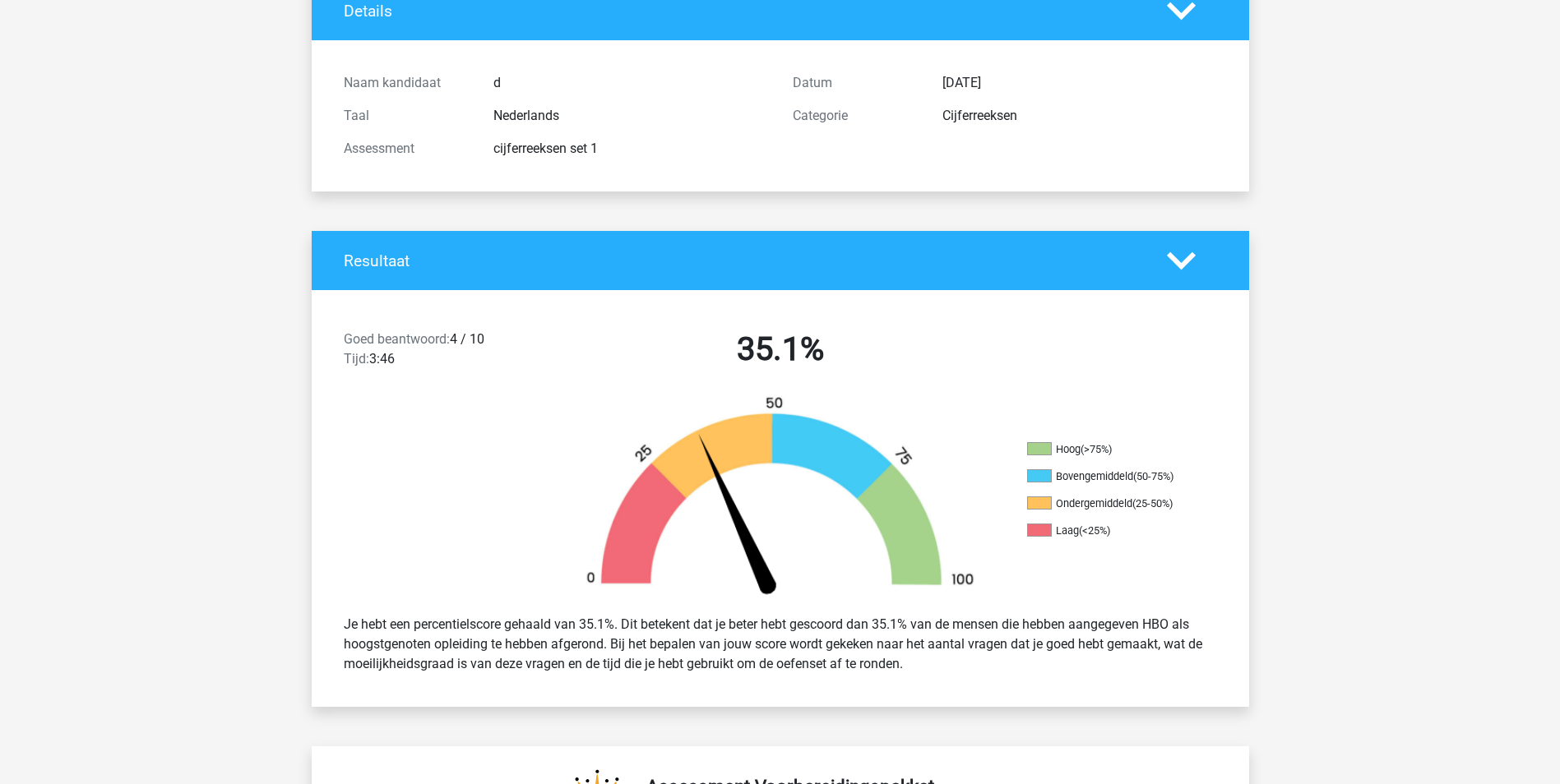
scroll to position [165, 0]
